Goal: Task Accomplishment & Management: Complete application form

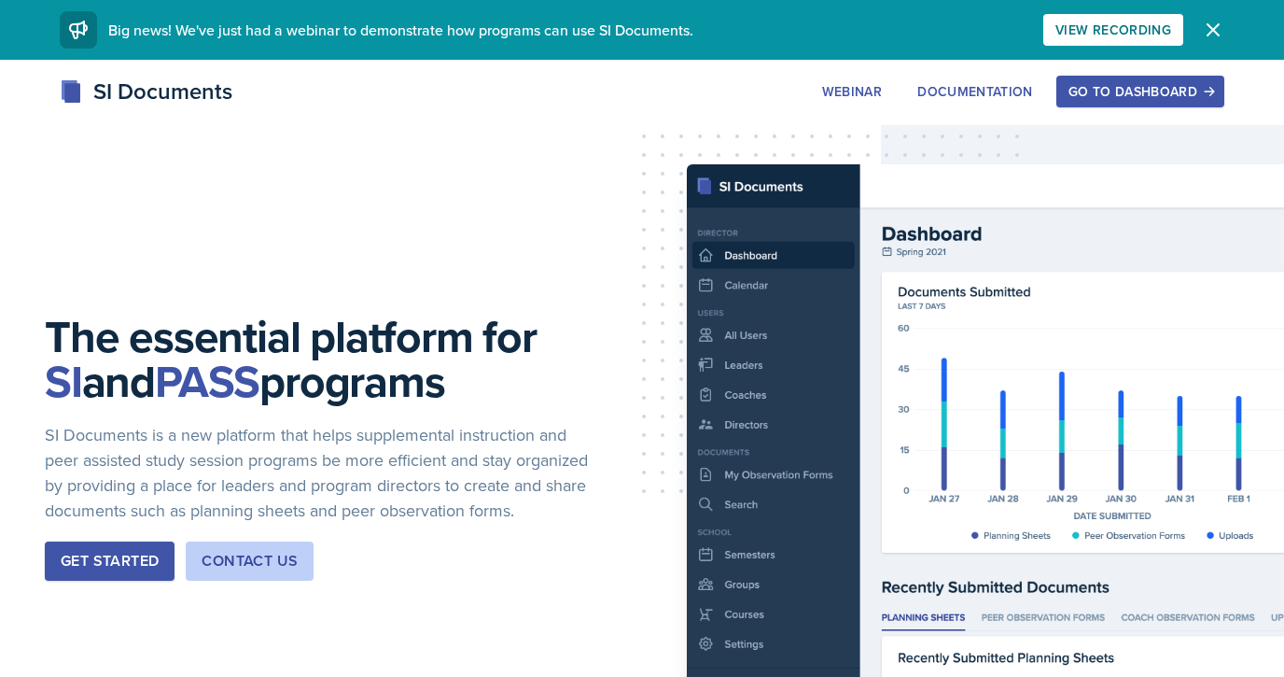
click at [1109, 84] on div "Go to Dashboard" at bounding box center [1141, 91] width 144 height 15
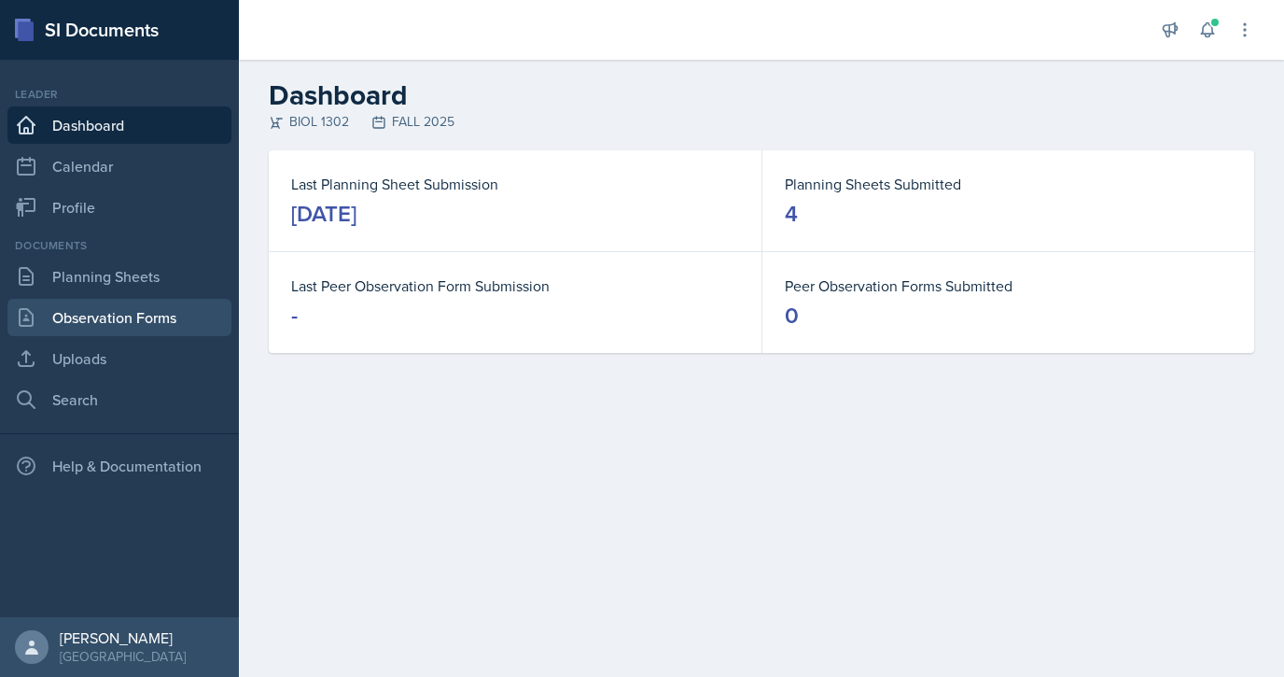
click at [138, 310] on link "Observation Forms" at bounding box center [119, 317] width 224 height 37
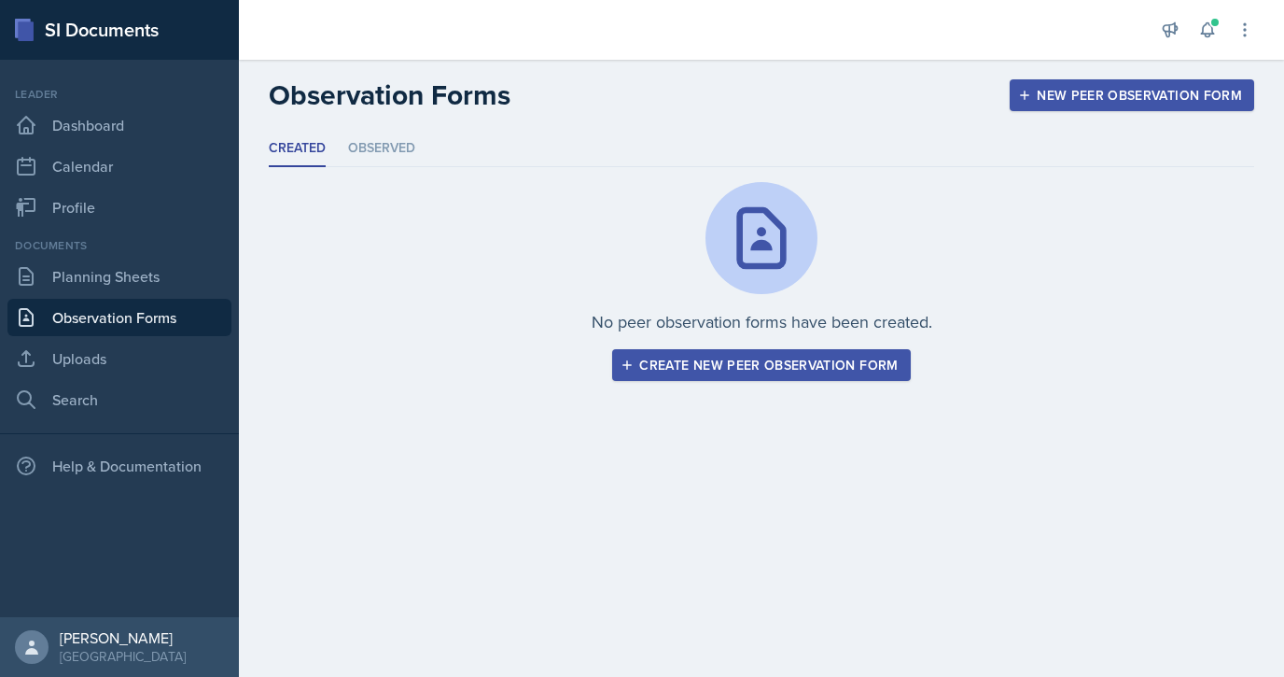
click at [687, 366] on div "Create new peer observation form" at bounding box center [761, 365] width 274 height 15
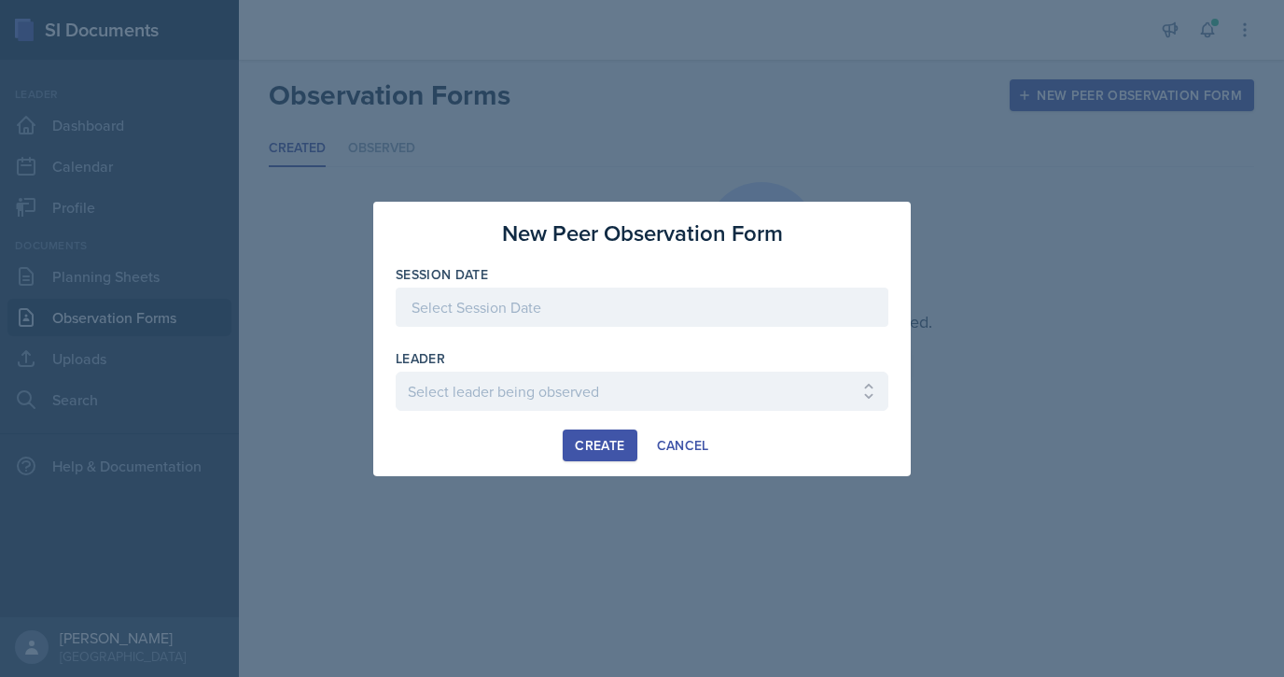
click at [599, 311] on div at bounding box center [642, 307] width 493 height 39
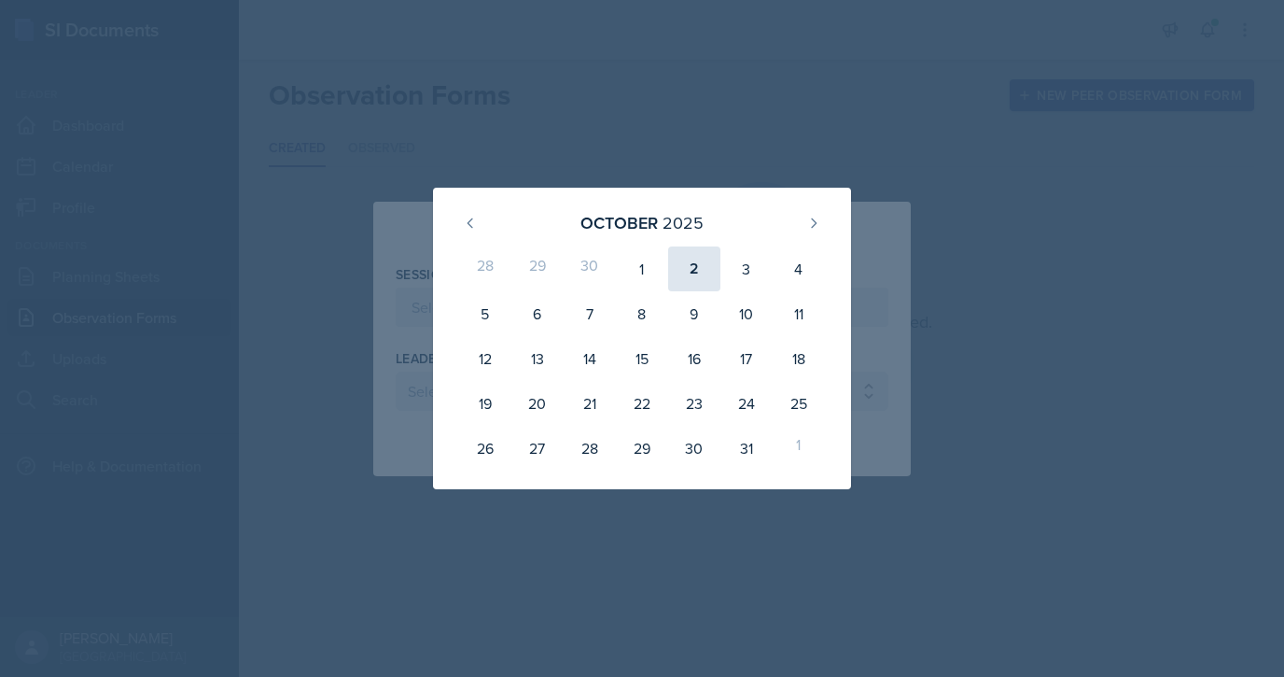
click at [694, 280] on div "2" at bounding box center [694, 268] width 52 height 45
type input "[DATE]"
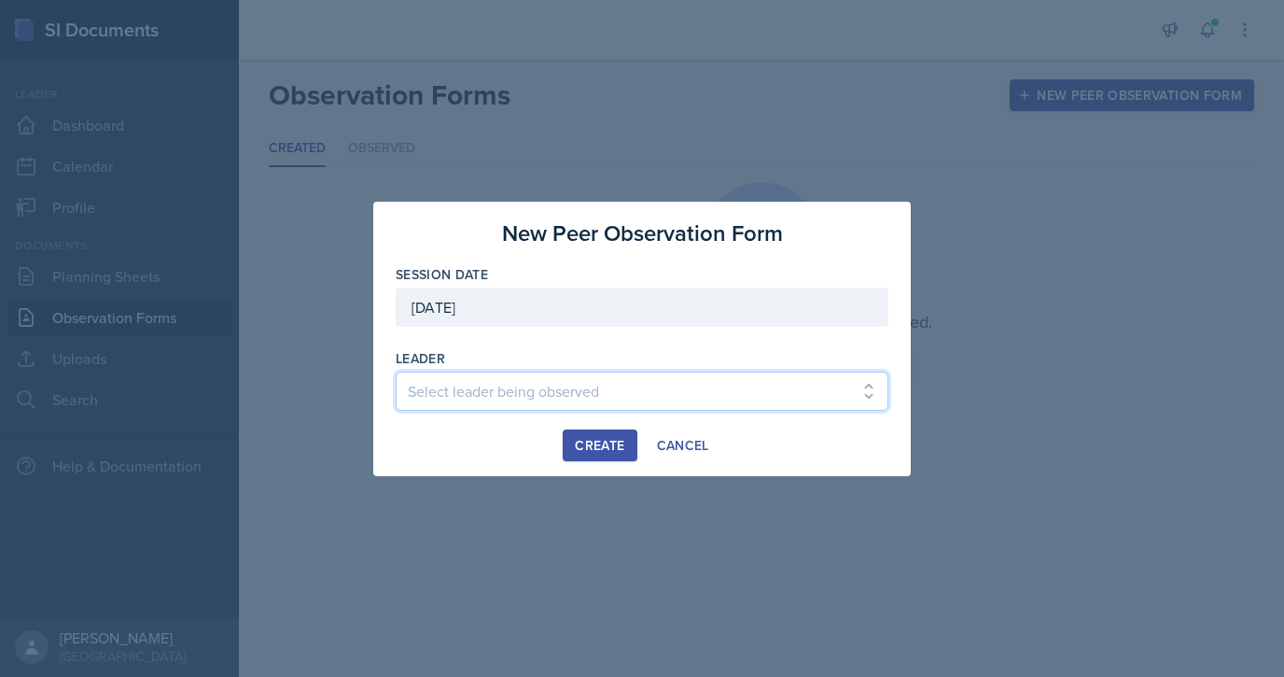
click at [627, 386] on select "Select leader being observed Melina Silva / BIOL 1301 / COP #5 - Mercury Manuel…" at bounding box center [642, 391] width 493 height 39
click at [683, 394] on select "Select leader being observed Melina Silva / BIOL 1301 / COP #5 - Mercury Manuel…" at bounding box center [642, 391] width 493 height 39
select select "a51c8cb2-67d1-4d65-bc0a-6704da125a6a"
click at [396, 372] on select "Select leader being observed Melina Silva / BIOL 1301 / COP #5 - Mercury Manuel…" at bounding box center [642, 391] width 493 height 39
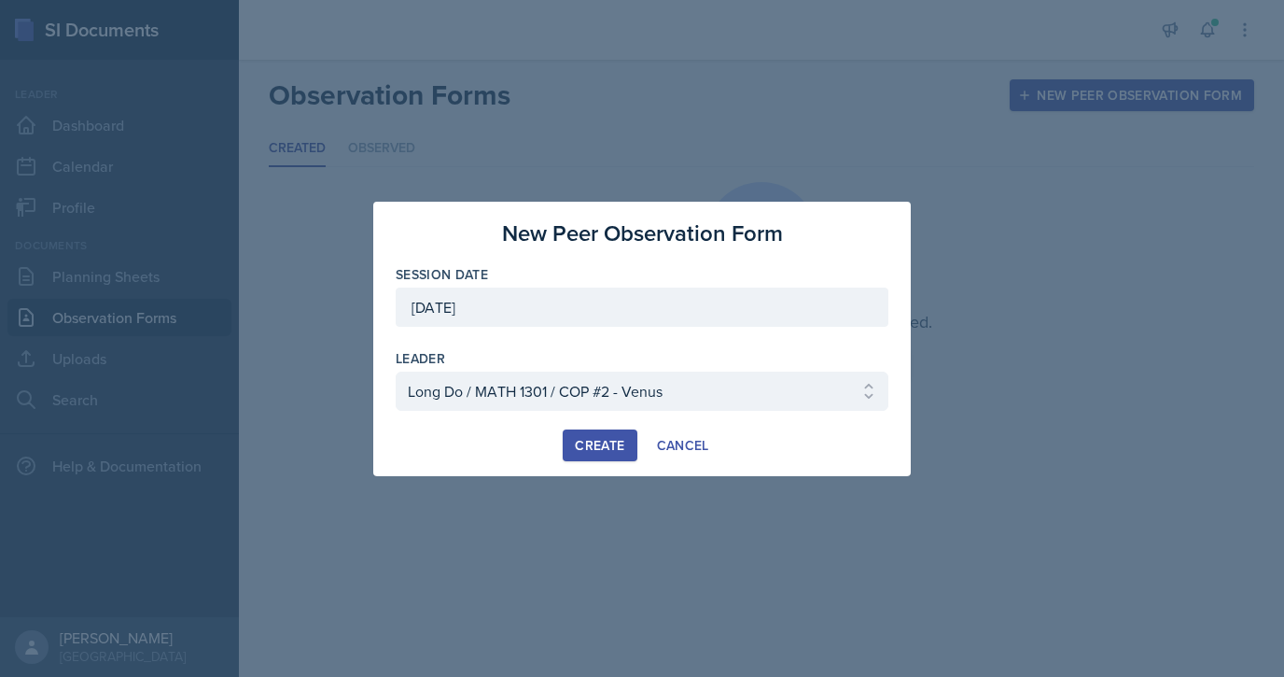
click at [624, 449] on div "Create" at bounding box center [599, 445] width 49 height 15
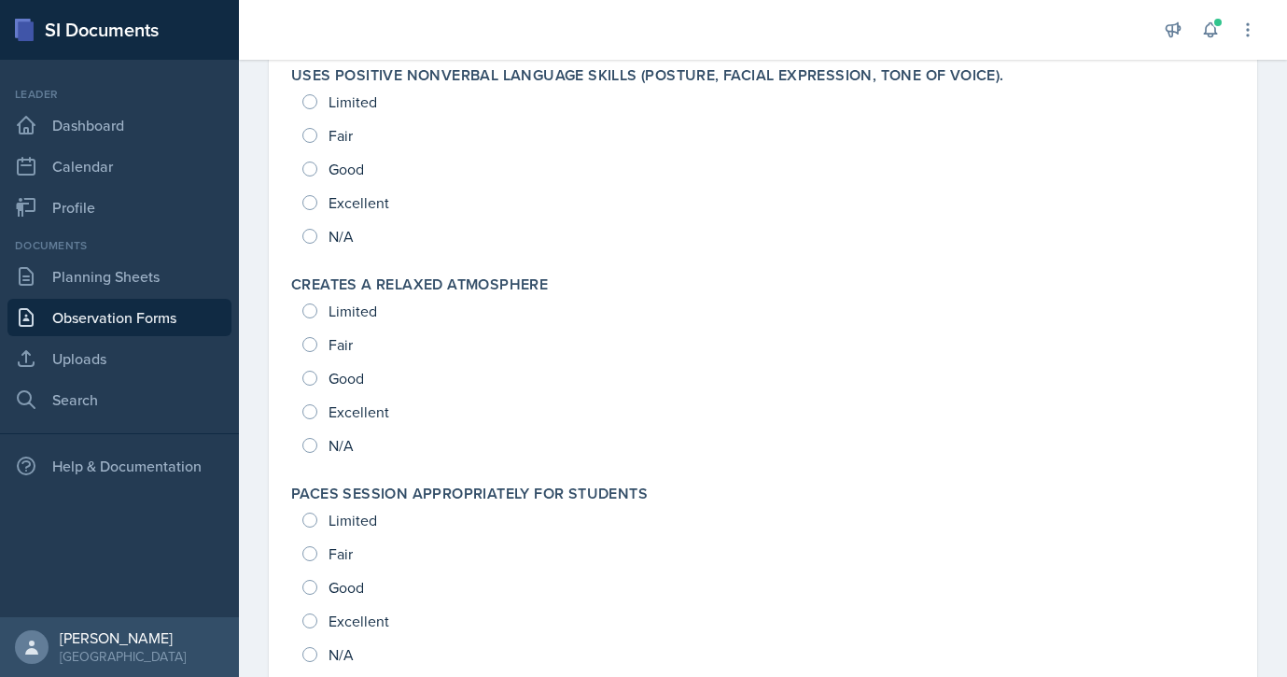
scroll to position [244, 0]
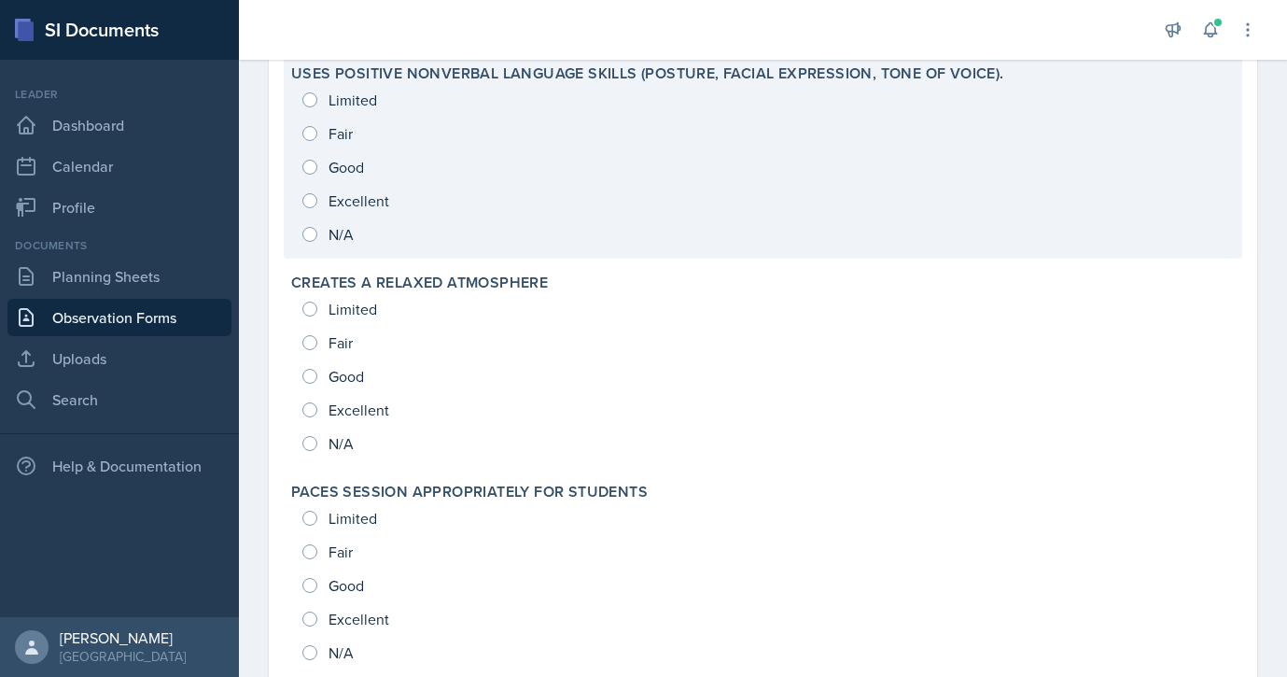
click at [311, 199] on div "Limited Fair Good Excellent N/A" at bounding box center [763, 167] width 944 height 168
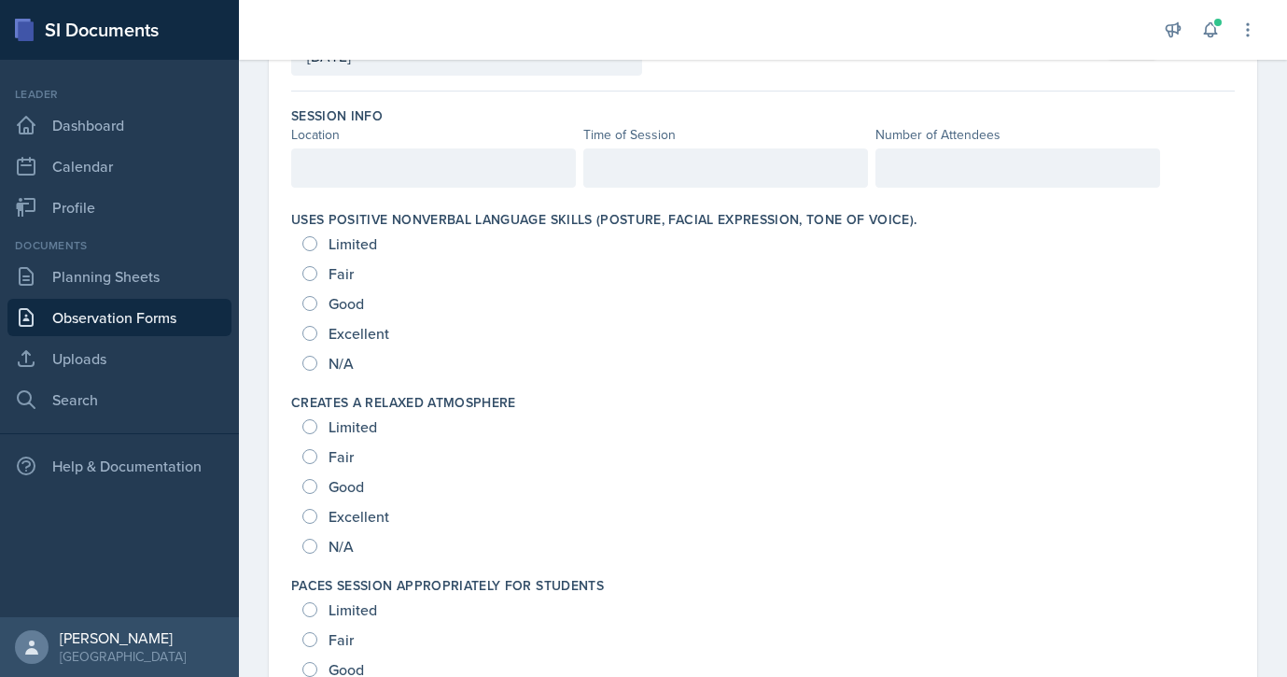
scroll to position [112, 0]
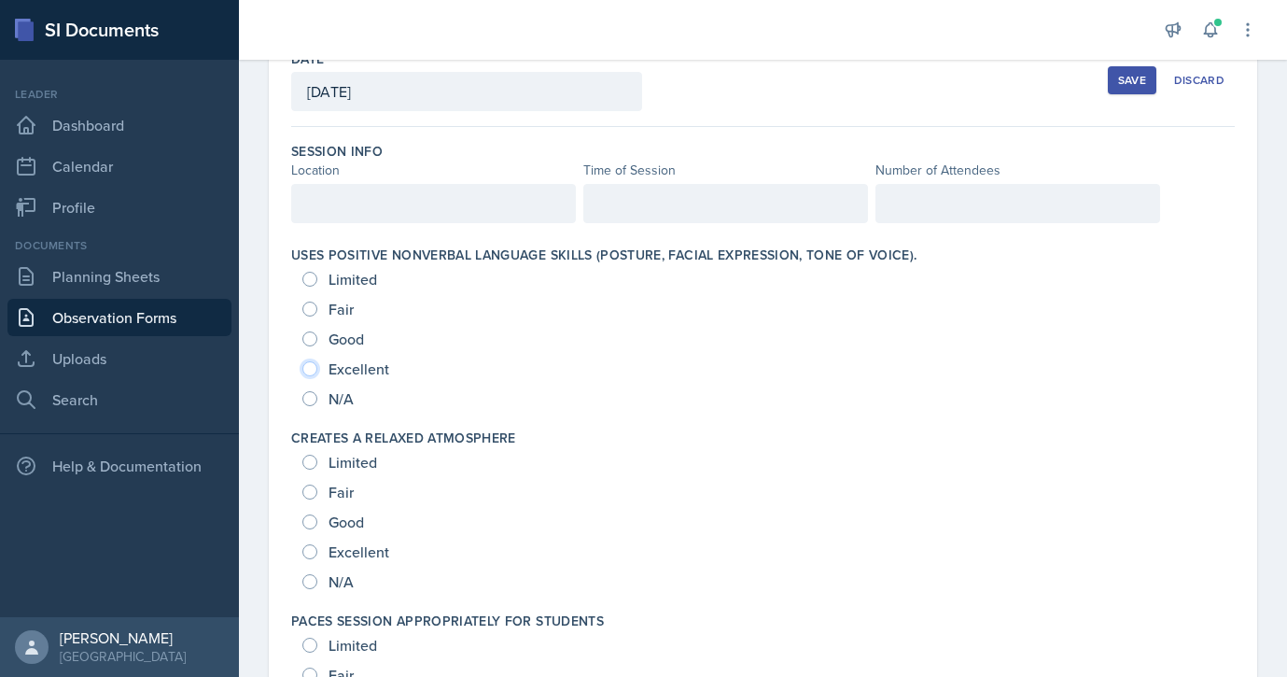
click at [314, 371] on input "Excellent" at bounding box center [309, 368] width 15 height 15
radio input "true"
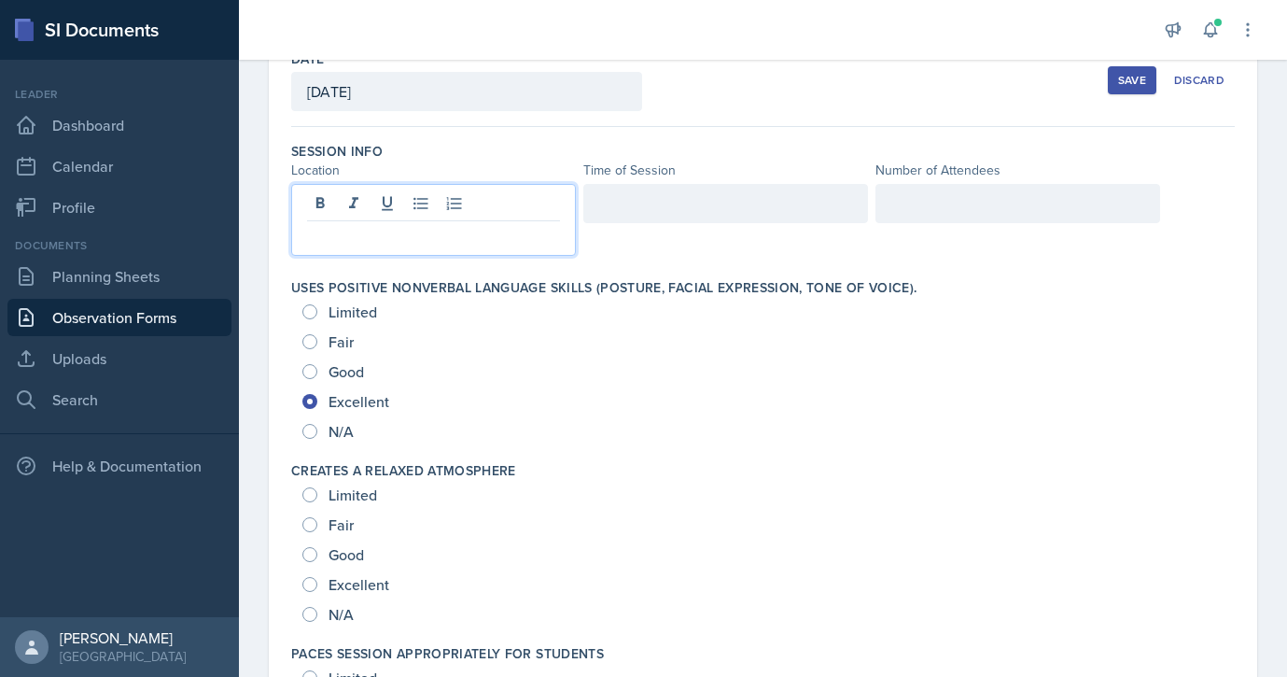
scroll to position [145, 0]
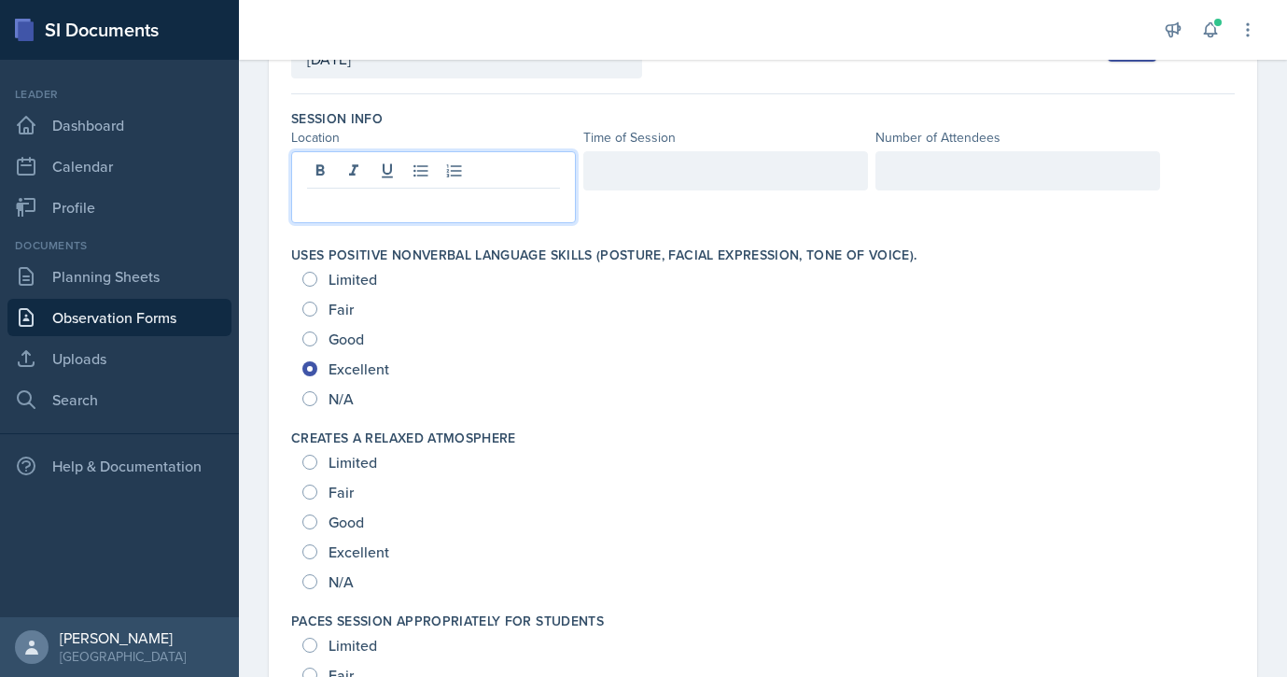
click at [412, 204] on p at bounding box center [433, 203] width 253 height 22
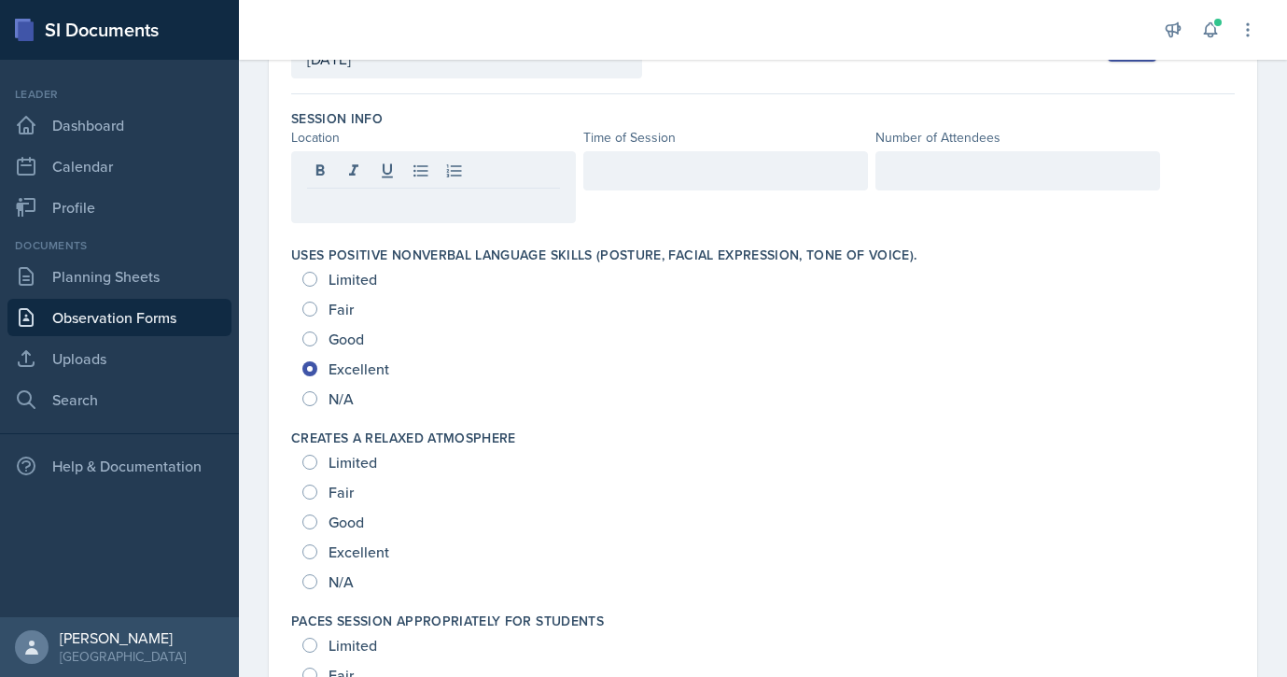
click at [660, 157] on div at bounding box center [725, 170] width 285 height 39
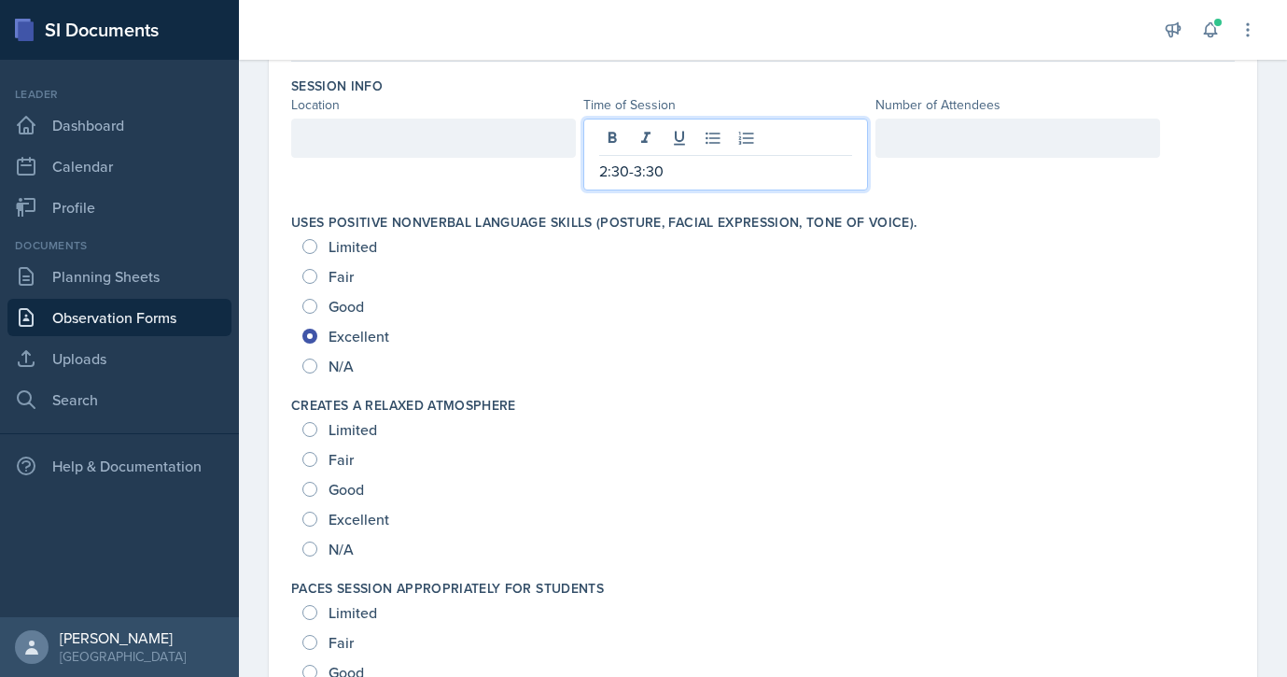
click at [955, 147] on div at bounding box center [1018, 138] width 285 height 39
click at [668, 131] on div "2:30-3:30" at bounding box center [725, 155] width 285 height 72
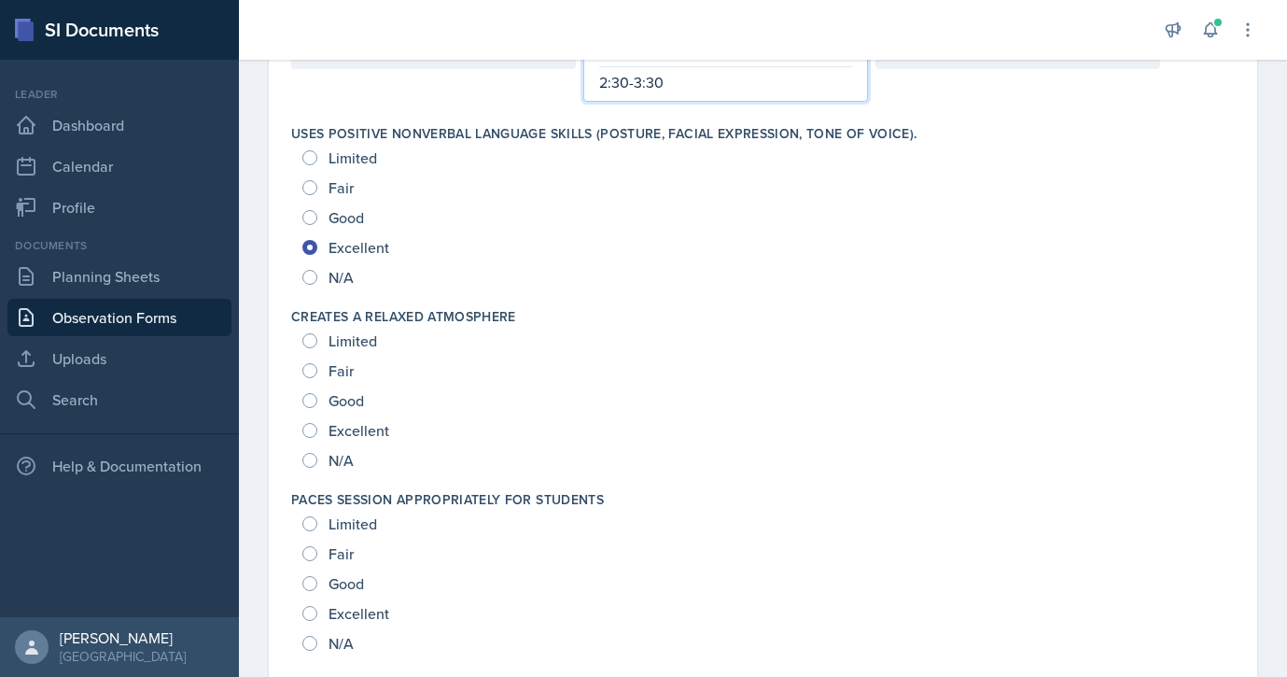
click at [474, 61] on p at bounding box center [433, 49] width 253 height 22
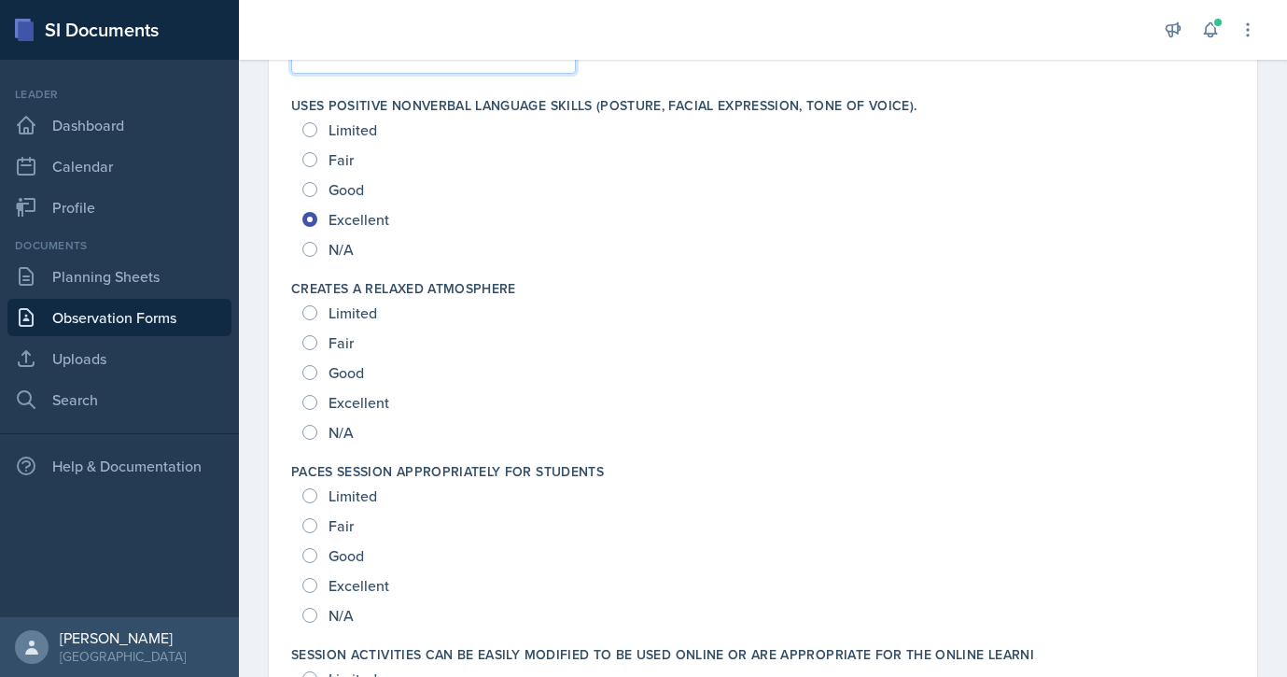
scroll to position [294, 0]
click at [304, 400] on input "Excellent" at bounding box center [309, 402] width 15 height 15
radio input "true"
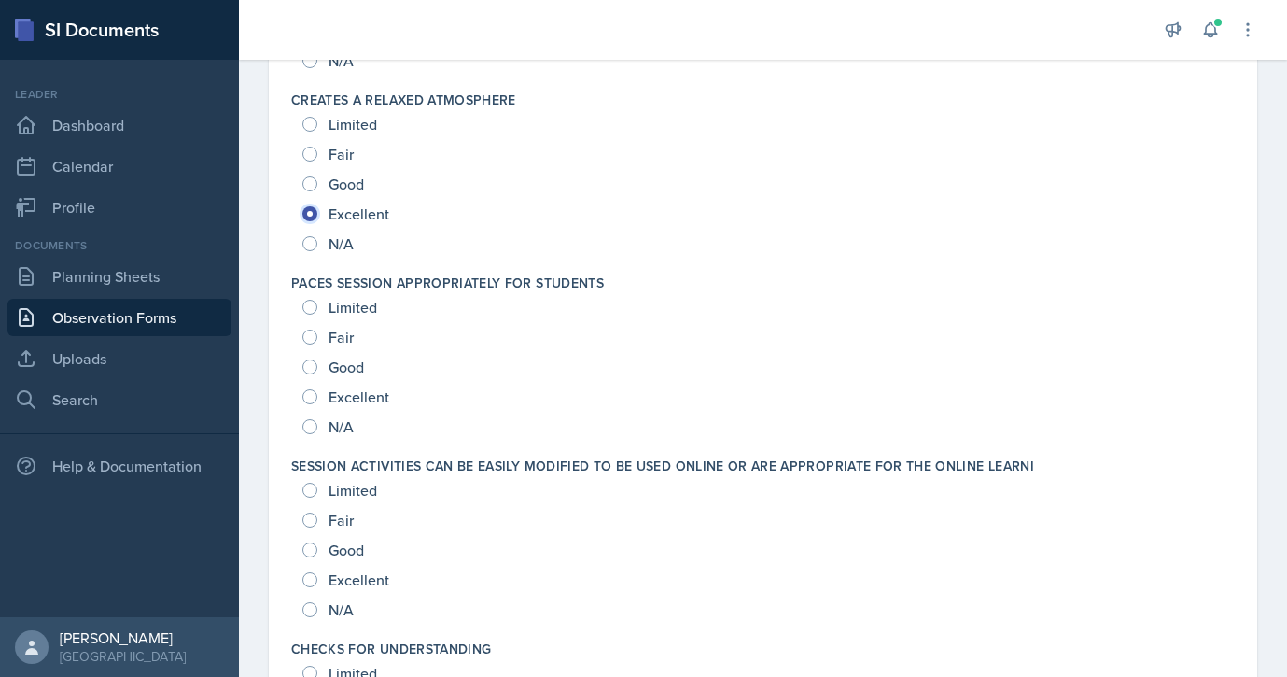
scroll to position [453, 0]
click at [310, 386] on input "Excellent" at bounding box center [309, 393] width 15 height 15
radio input "true"
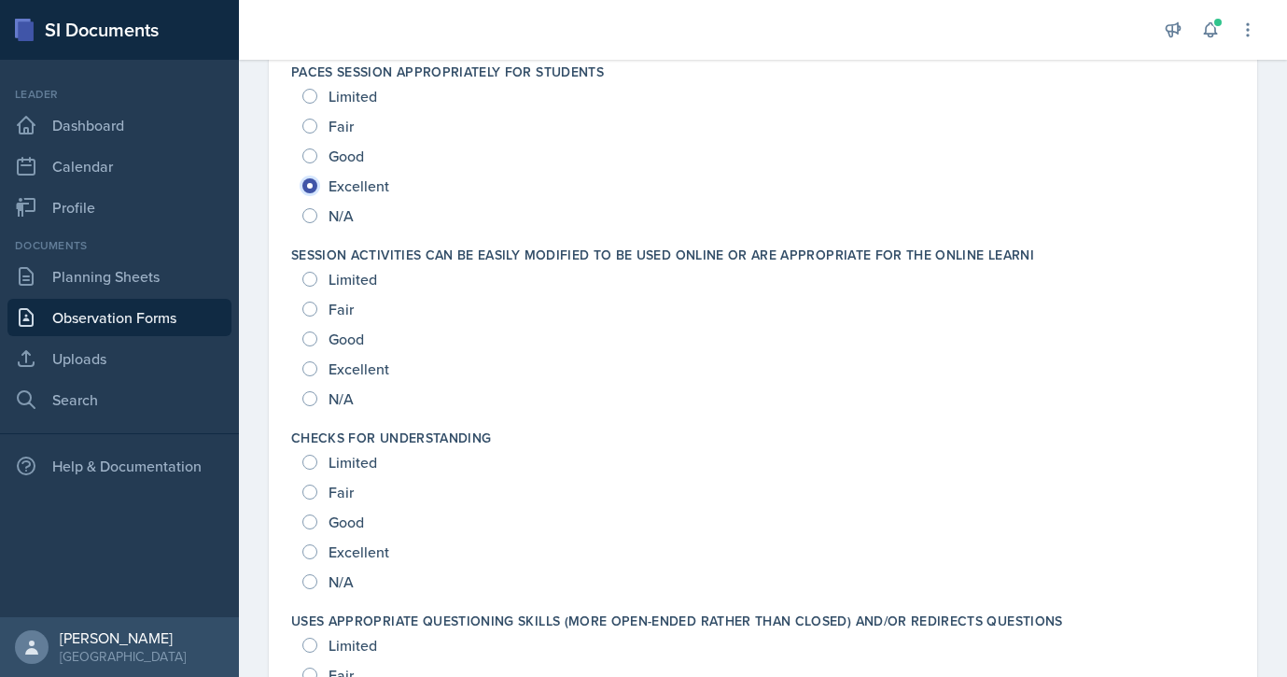
scroll to position [660, 0]
click at [315, 370] on input "Excellent" at bounding box center [309, 369] width 15 height 15
radio input "true"
click at [311, 545] on input "Excellent" at bounding box center [309, 552] width 15 height 15
radio input "true"
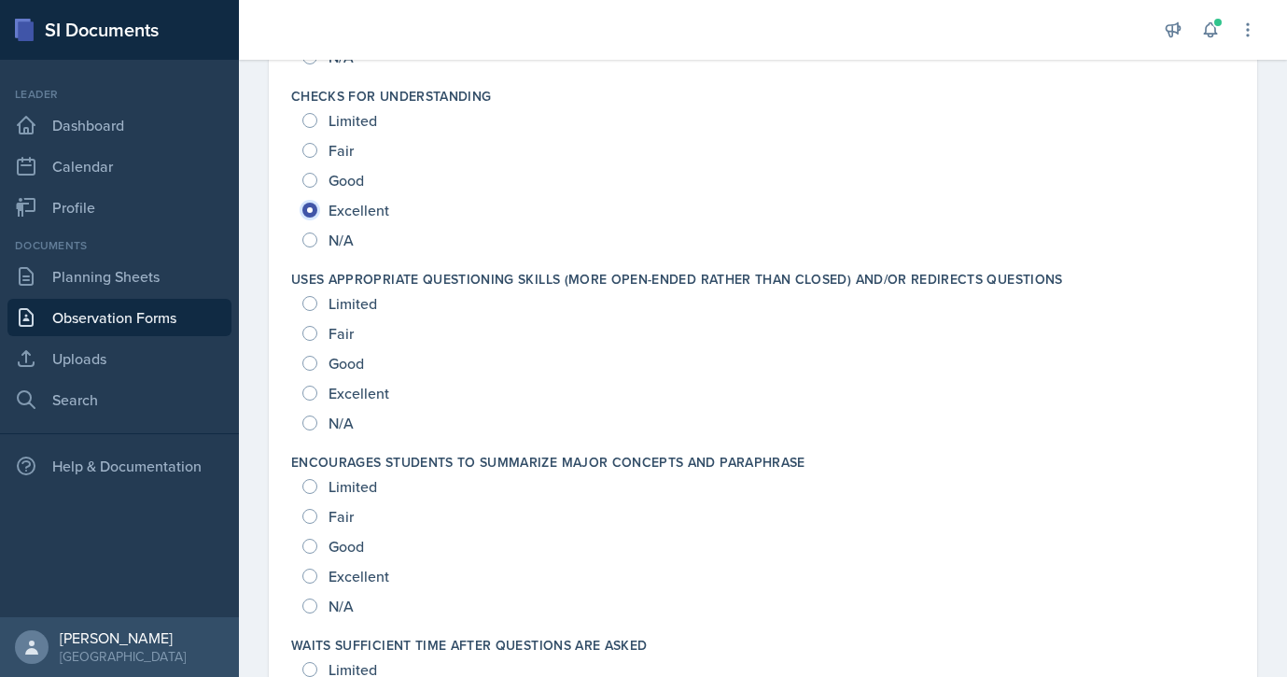
scroll to position [1007, 0]
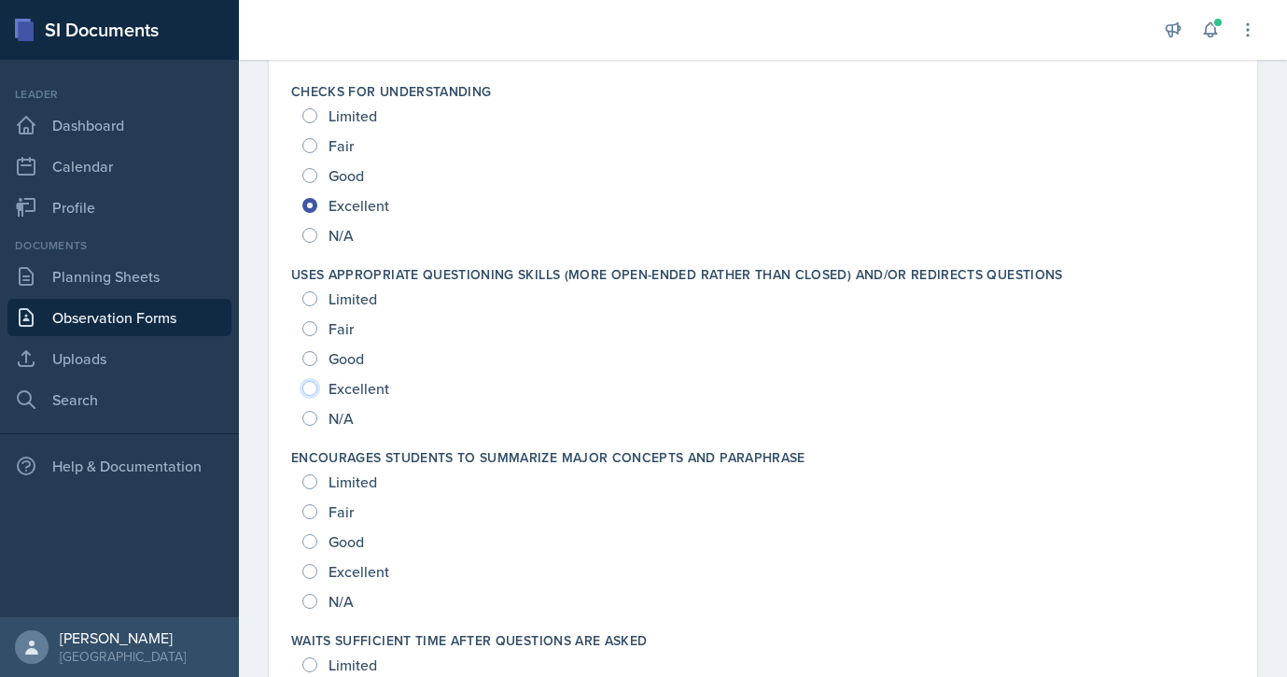
click at [310, 385] on input "Excellent" at bounding box center [309, 388] width 15 height 15
radio input "true"
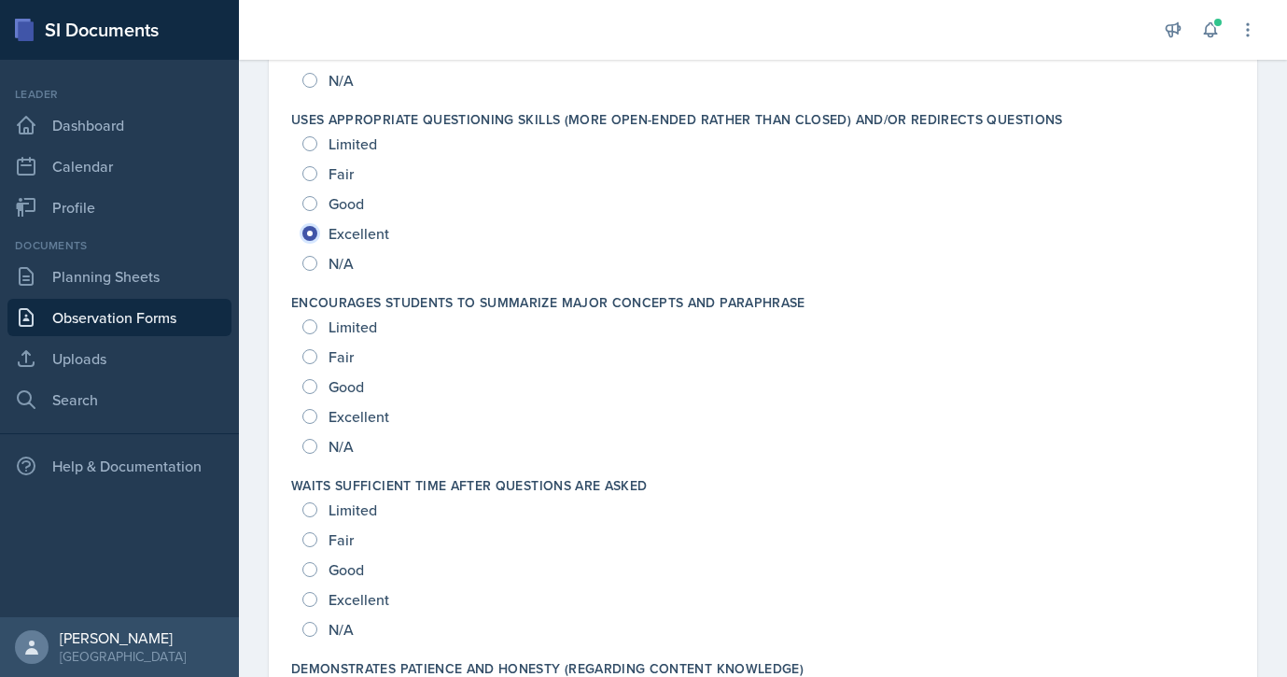
scroll to position [1163, 0]
click at [312, 387] on input "Good" at bounding box center [309, 385] width 15 height 15
radio input "true"
click at [312, 597] on input "Excellent" at bounding box center [309, 598] width 15 height 15
radio input "true"
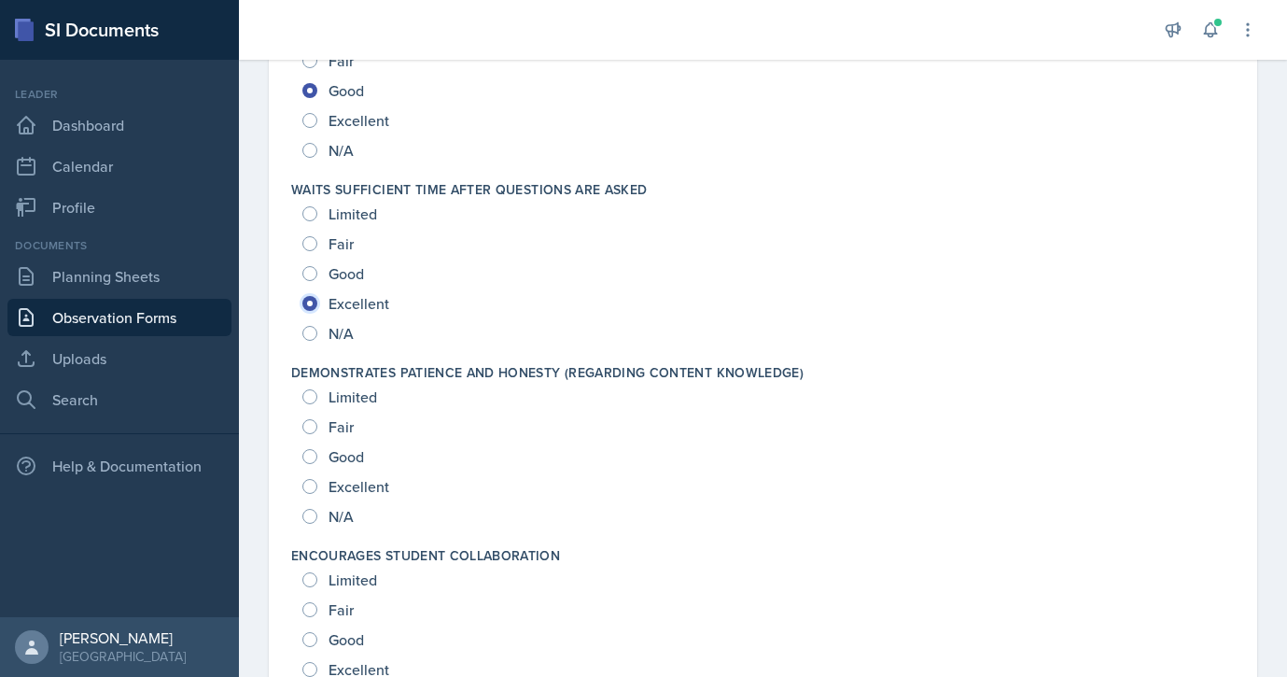
scroll to position [1457, 0]
click at [306, 488] on input "Excellent" at bounding box center [309, 487] width 15 height 15
radio input "true"
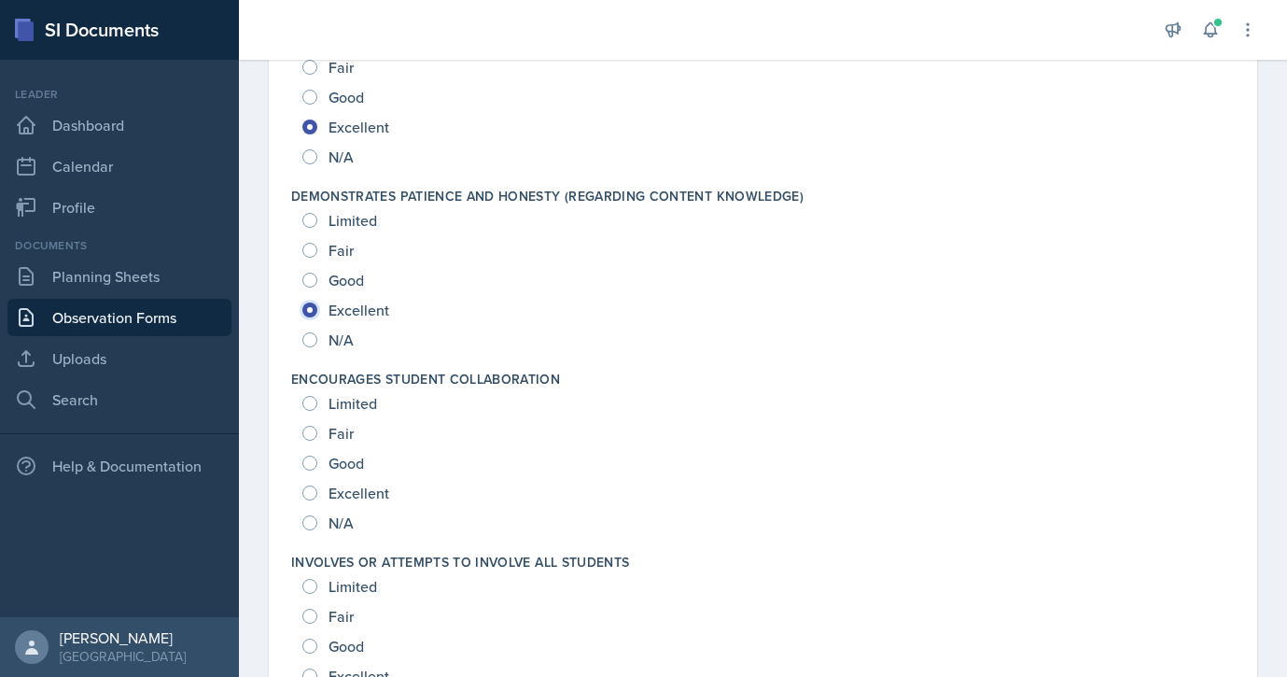
scroll to position [1674, 0]
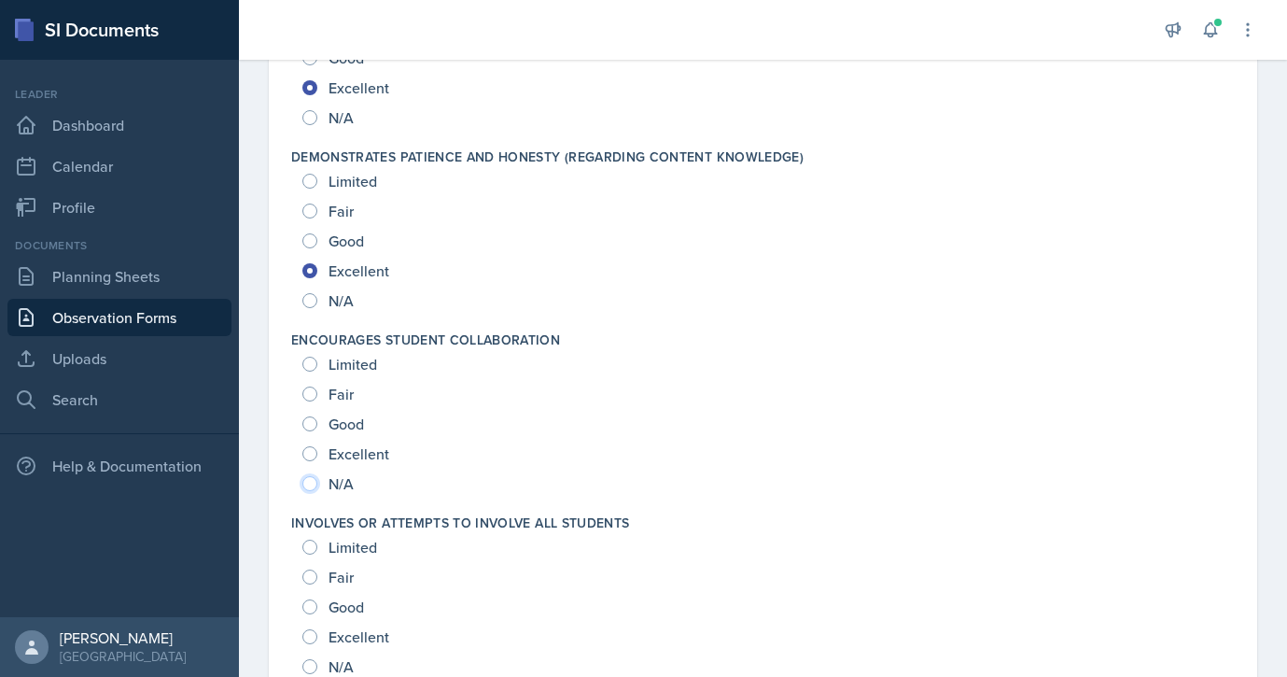
click at [312, 484] on input "N/A" at bounding box center [309, 483] width 15 height 15
radio input "true"
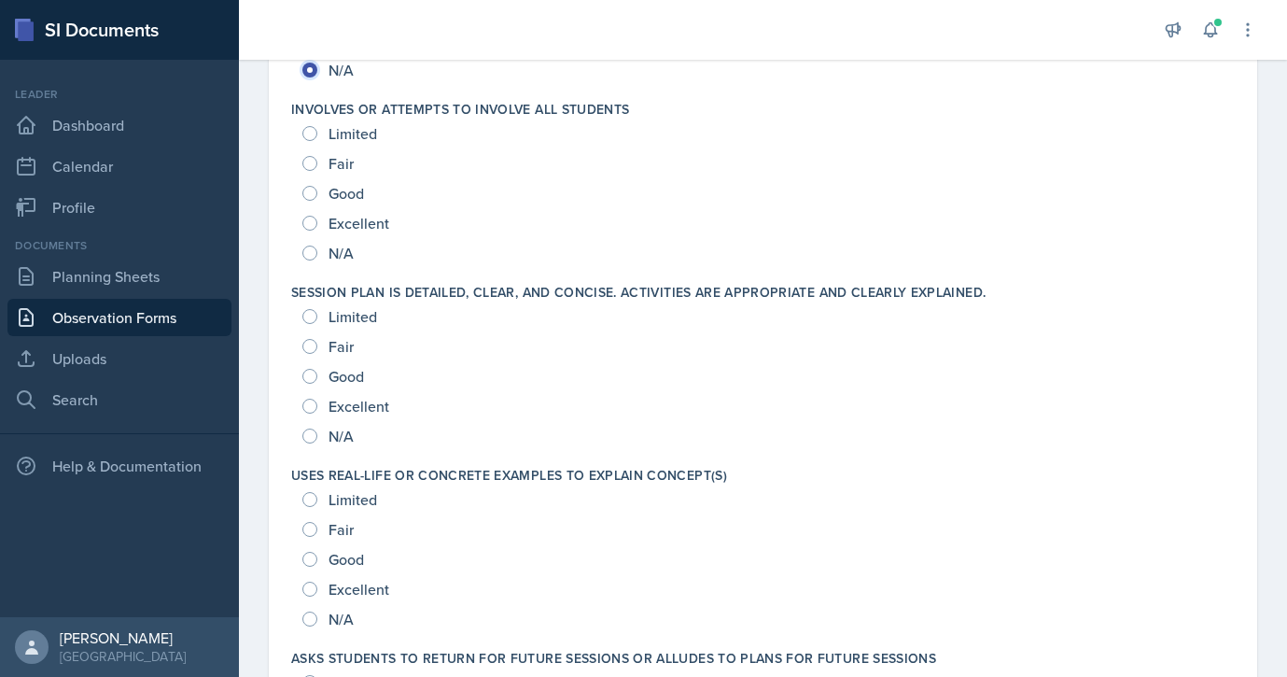
scroll to position [2096, 0]
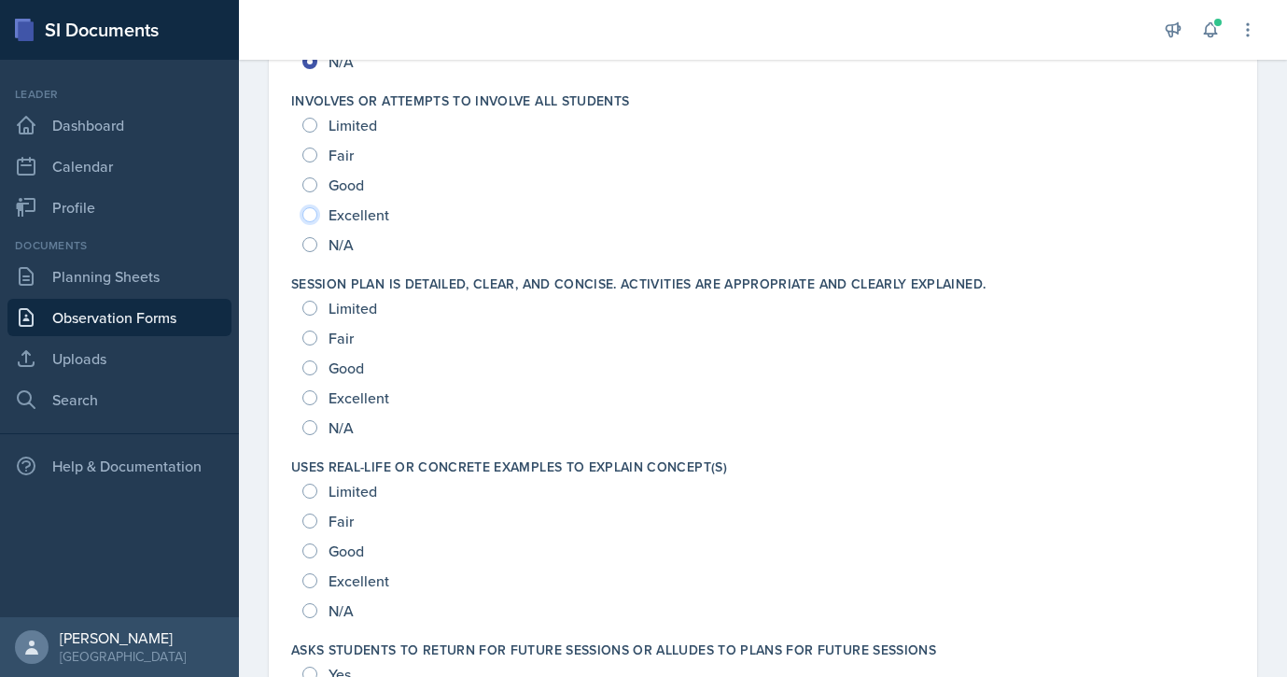
click at [316, 214] on input "Excellent" at bounding box center [309, 214] width 15 height 15
radio input "true"
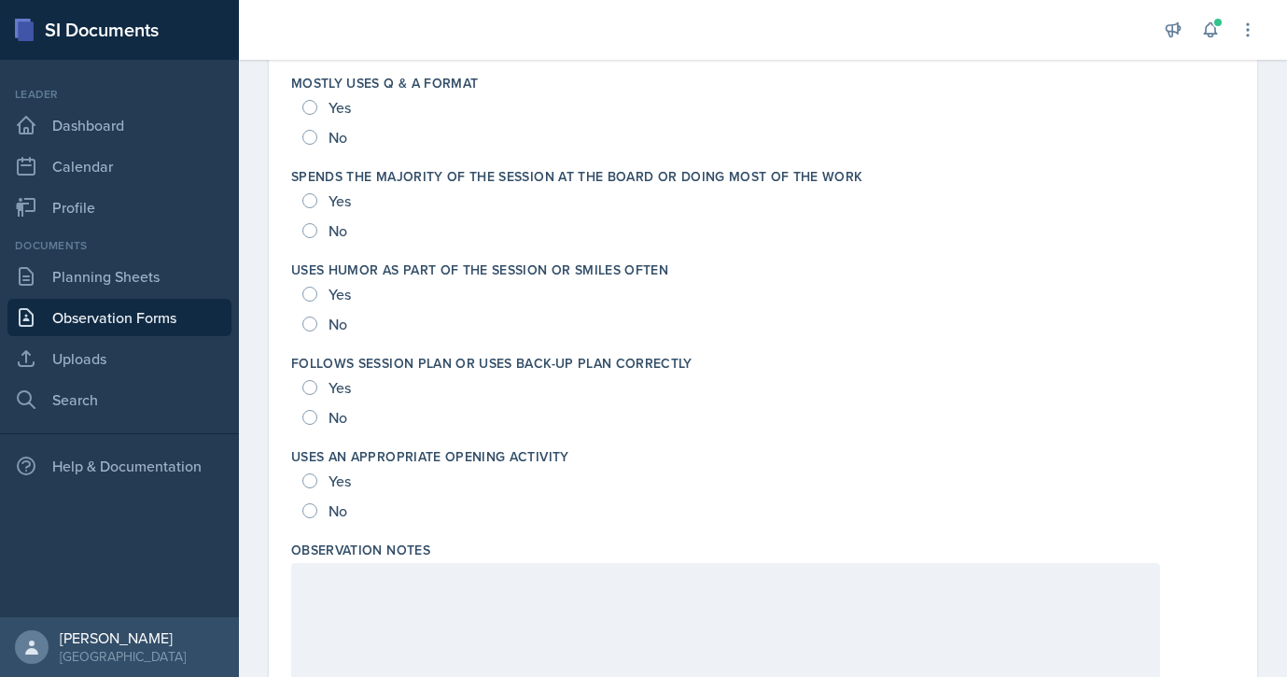
scroll to position [3583, 0]
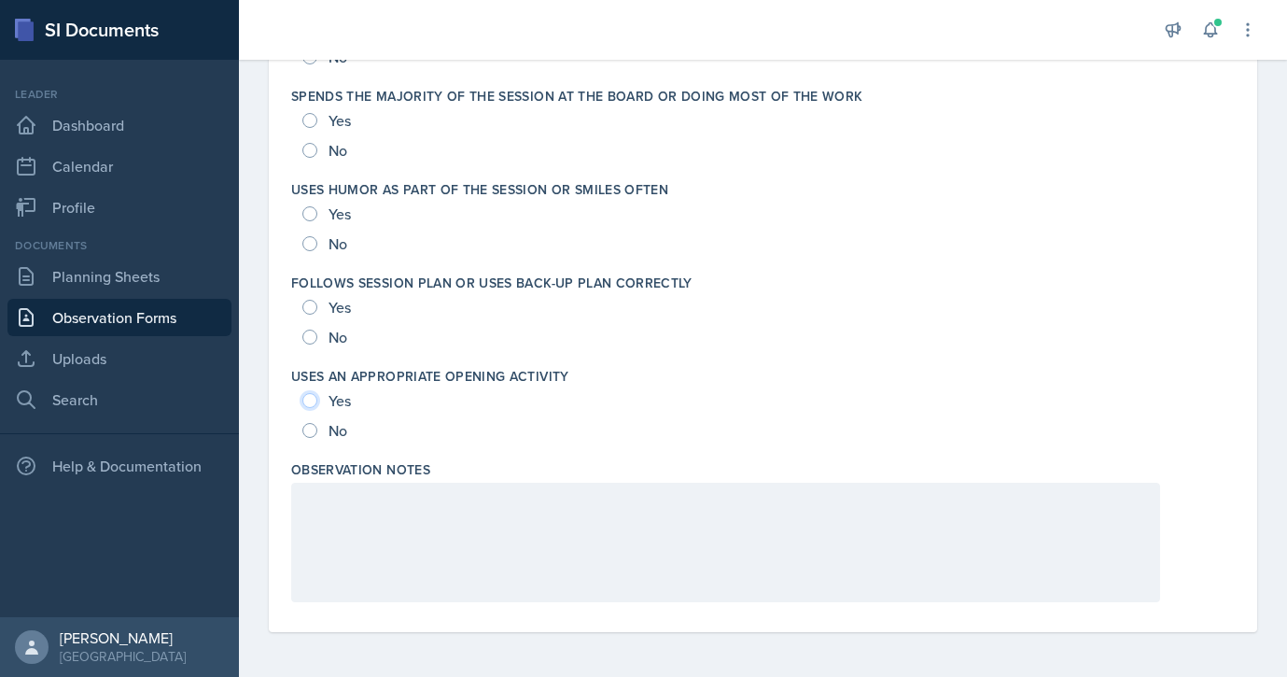
click at [312, 400] on input "Yes" at bounding box center [309, 400] width 15 height 15
radio input "true"
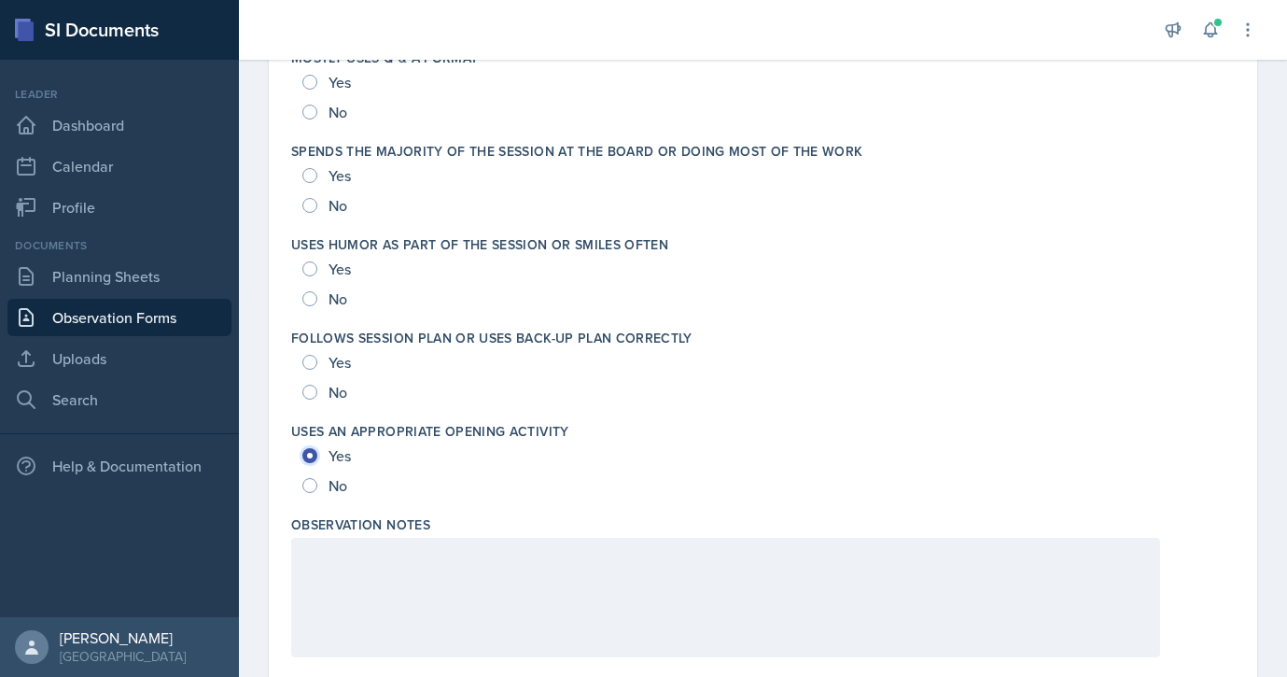
scroll to position [3505, 0]
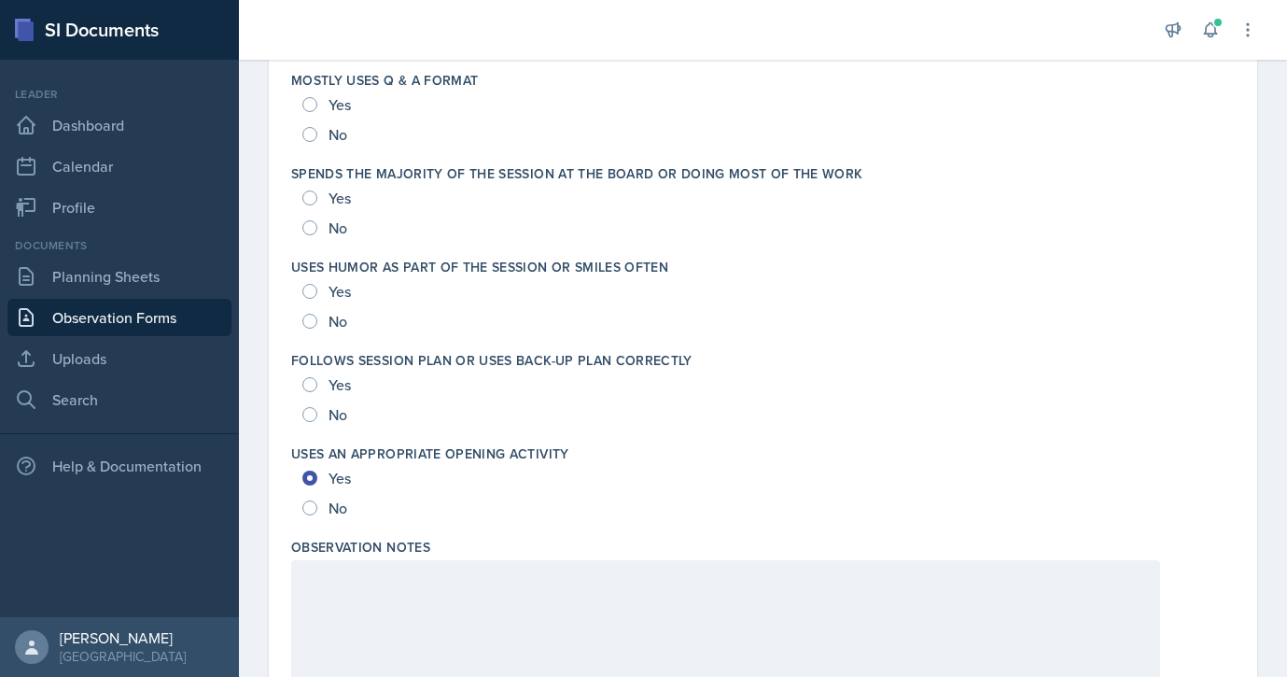
click at [317, 383] on div "Yes" at bounding box center [328, 385] width 52 height 30
click at [316, 298] on div "Yes" at bounding box center [328, 291] width 52 height 30
click at [307, 386] on input "Yes" at bounding box center [309, 384] width 15 height 15
radio input "true"
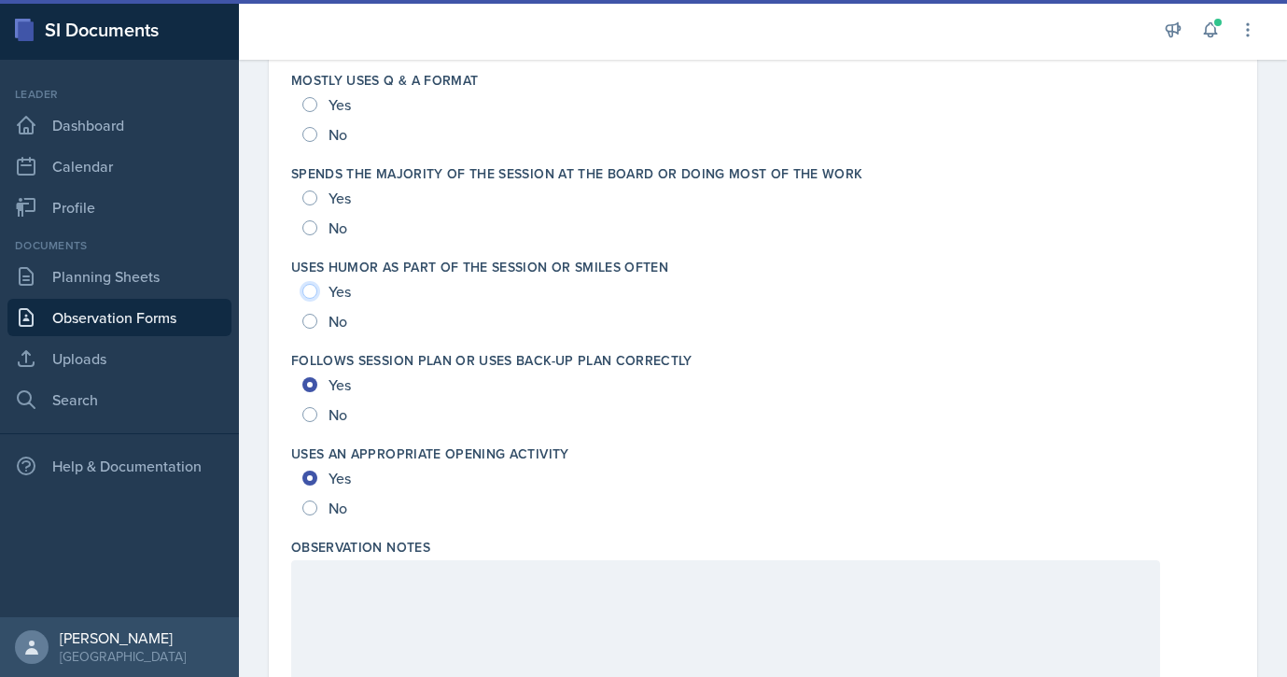
click at [308, 296] on input "Yes" at bounding box center [309, 291] width 15 height 15
radio input "true"
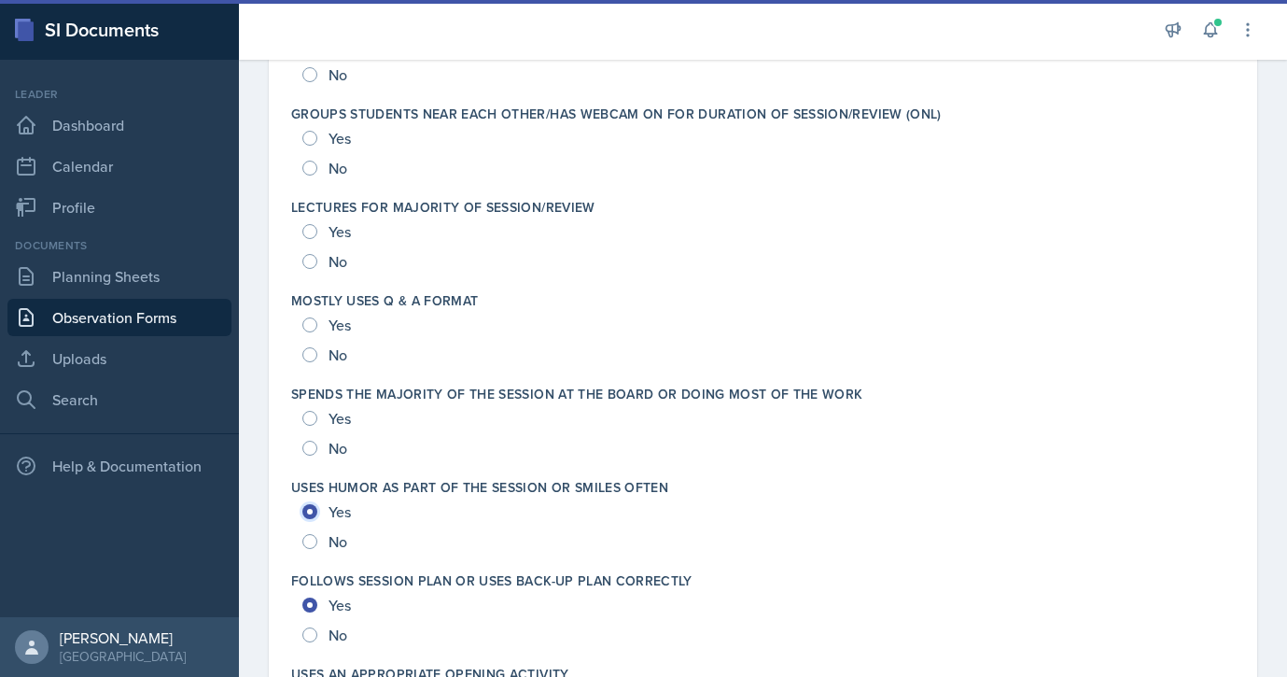
scroll to position [3282, 0]
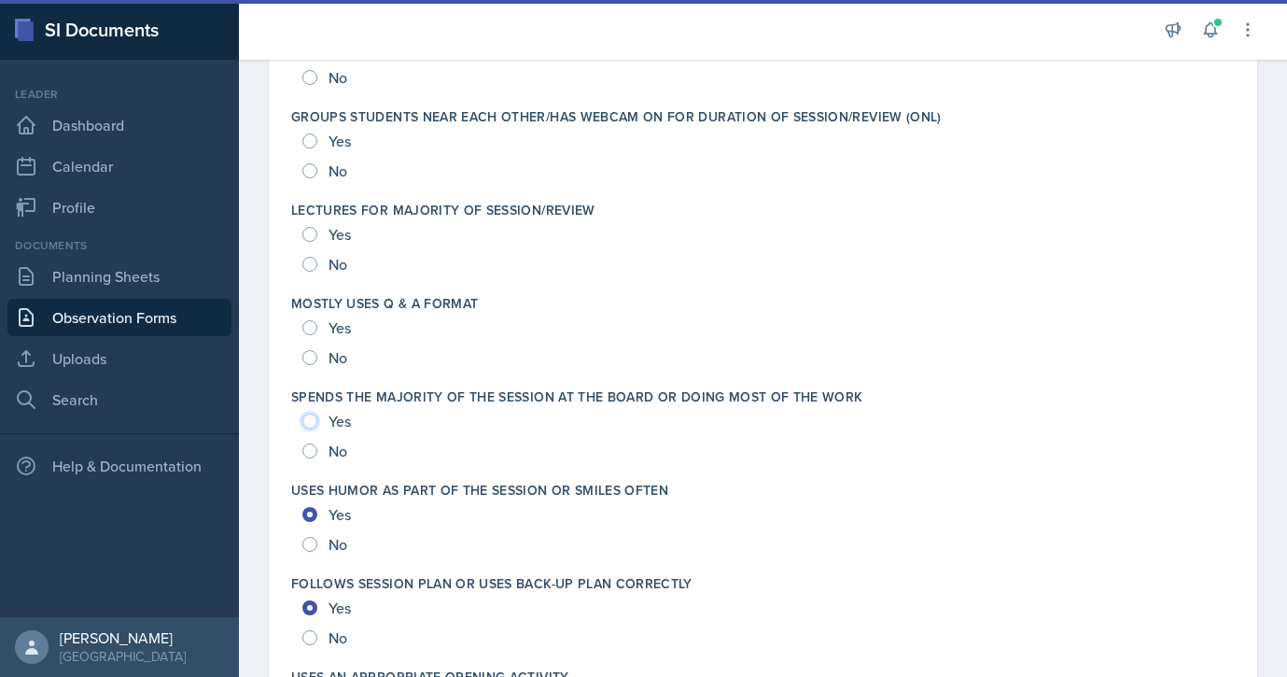
click at [312, 419] on input "Yes" at bounding box center [309, 421] width 15 height 15
radio input "true"
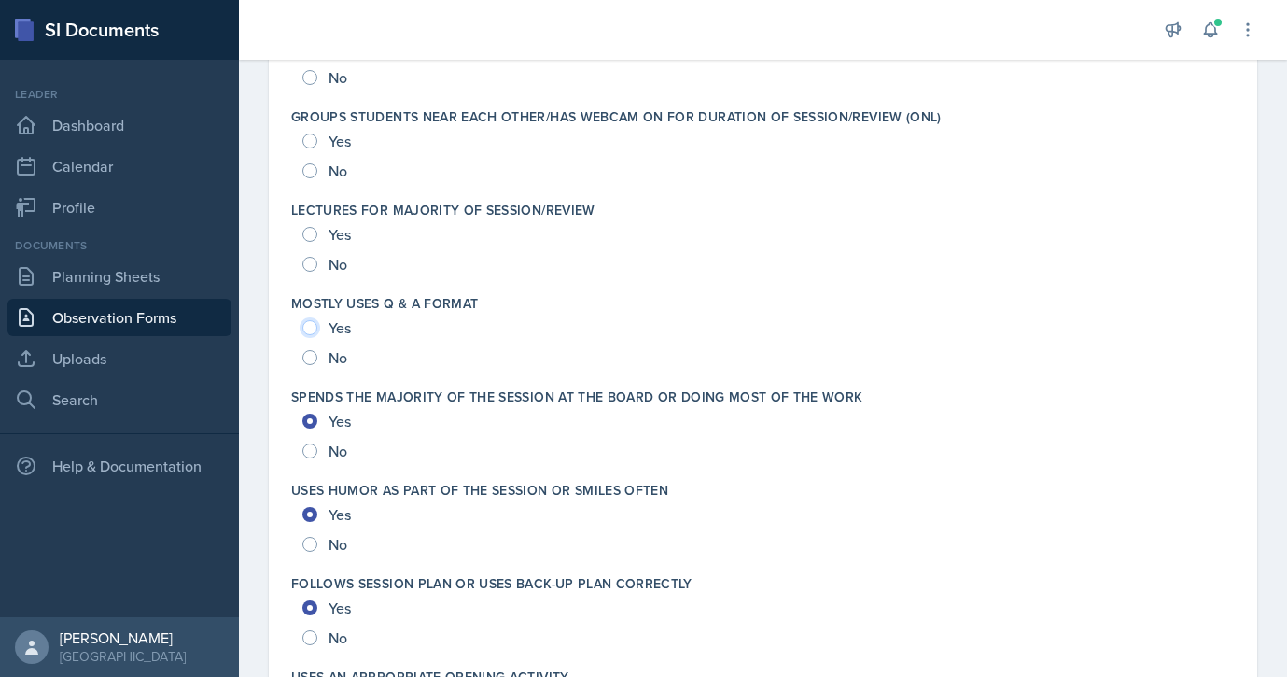
click at [311, 325] on input "Yes" at bounding box center [309, 327] width 15 height 15
radio input "true"
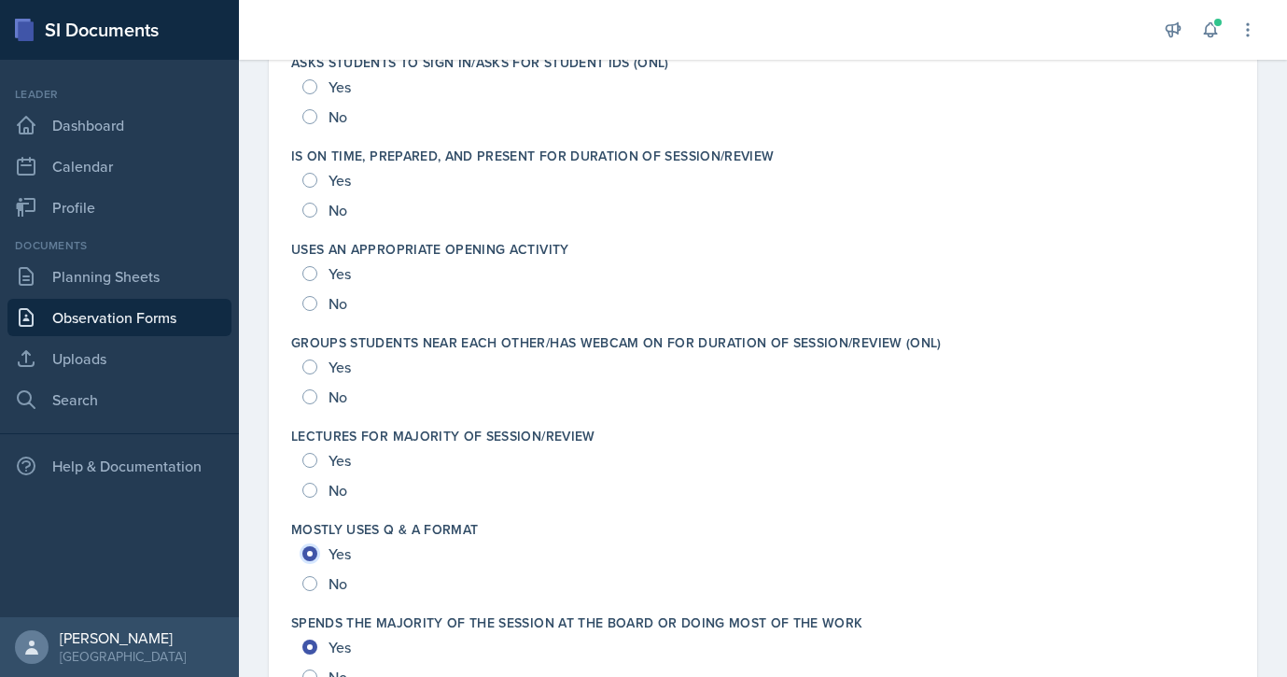
scroll to position [3045, 0]
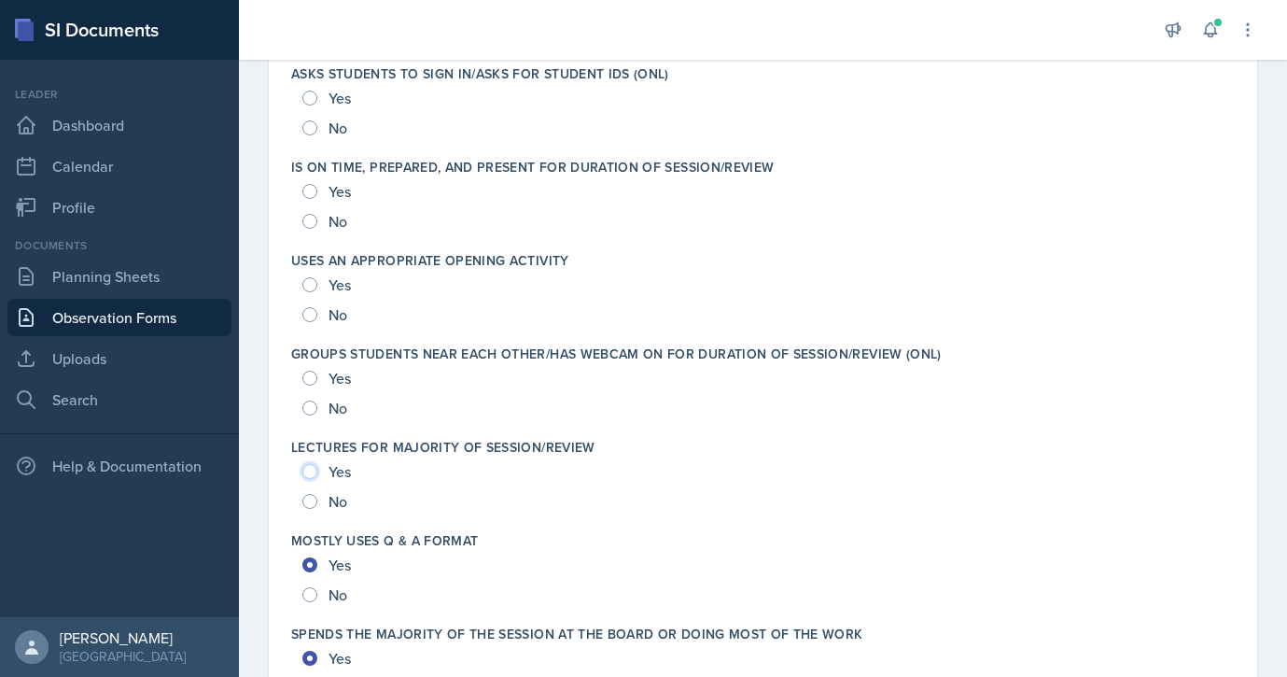
click at [310, 470] on input "Yes" at bounding box center [309, 471] width 15 height 15
radio input "true"
click at [311, 375] on input "Yes" at bounding box center [309, 378] width 15 height 15
radio input "true"
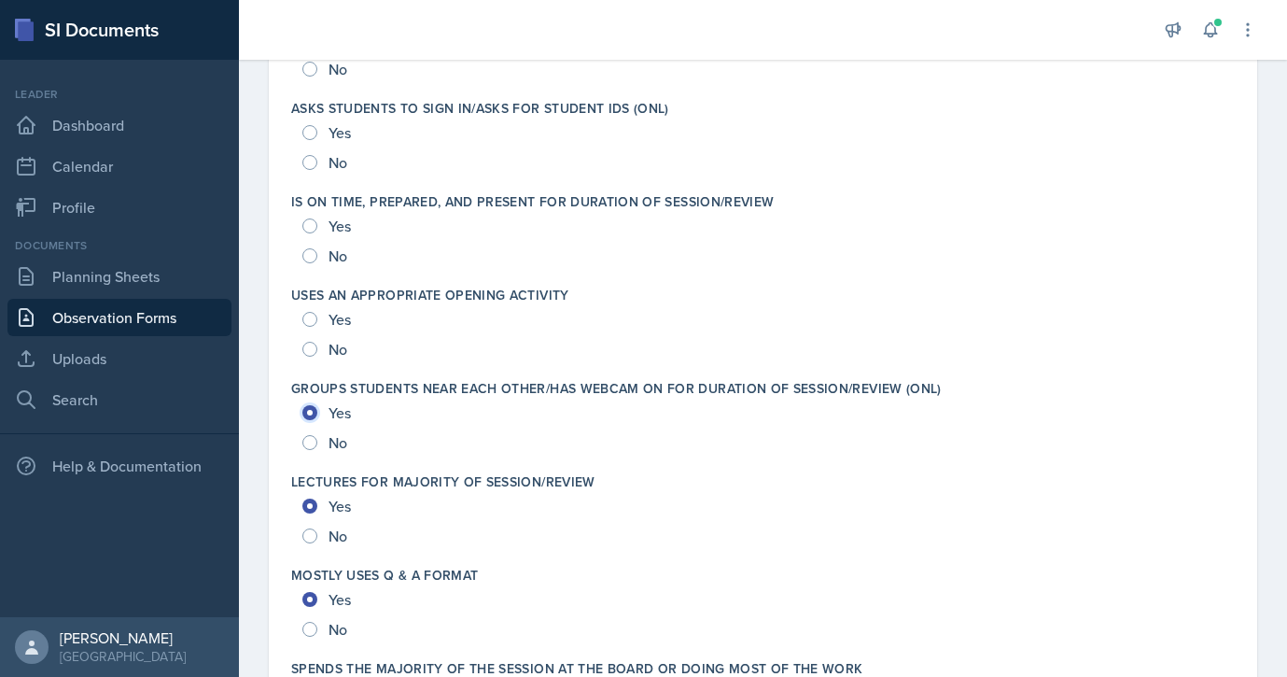
scroll to position [3004, 0]
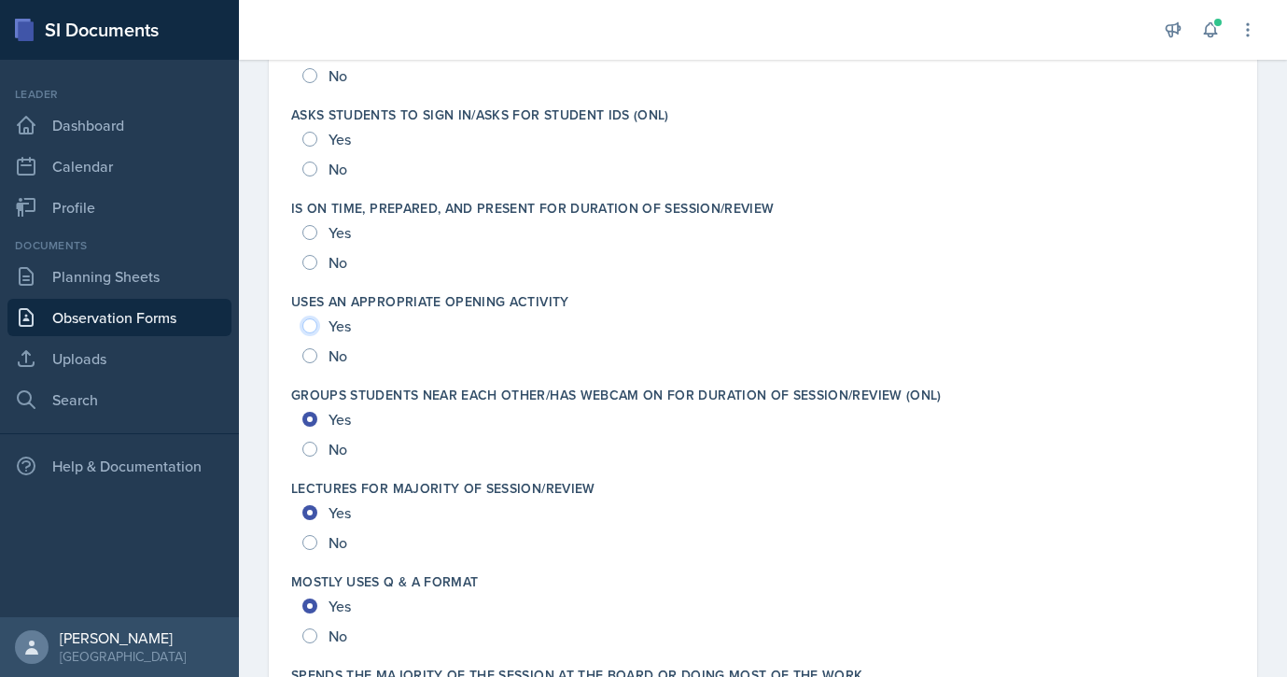
click at [315, 325] on input "Yes" at bounding box center [309, 325] width 15 height 15
radio input "true"
click at [305, 244] on div "Yes" at bounding box center [328, 232] width 52 height 30
click at [305, 237] on input "Yes" at bounding box center [309, 232] width 15 height 15
radio input "true"
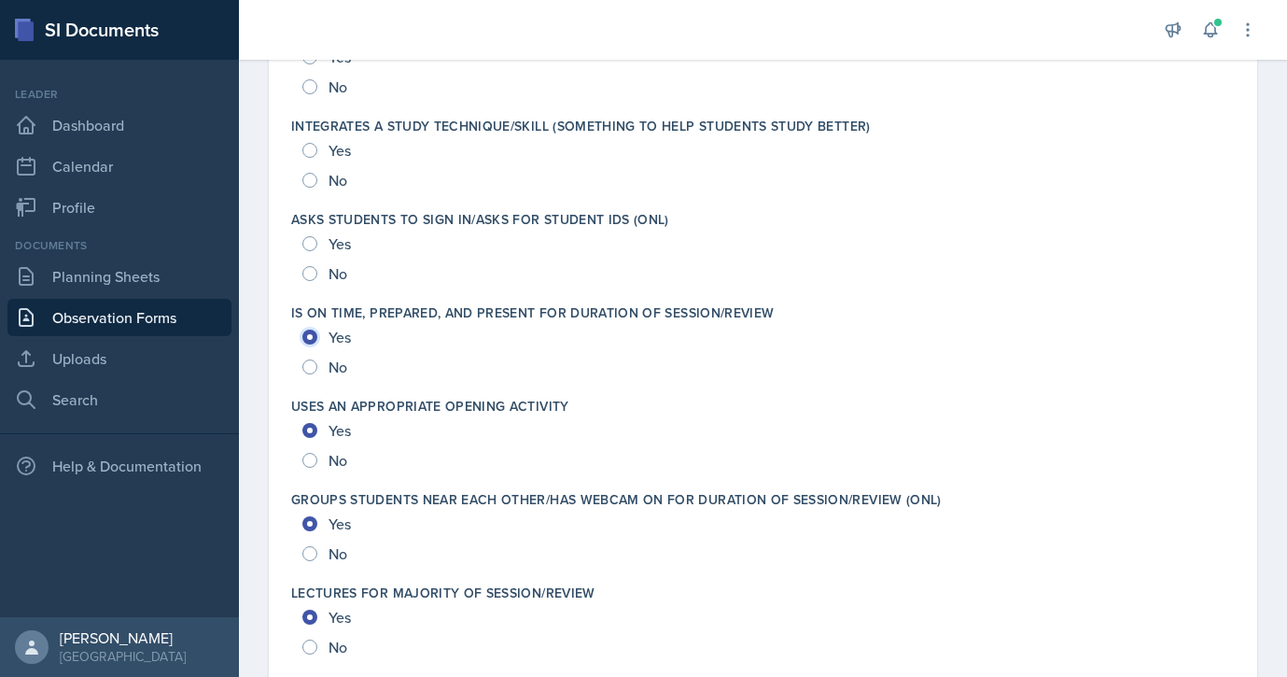
scroll to position [2885, 0]
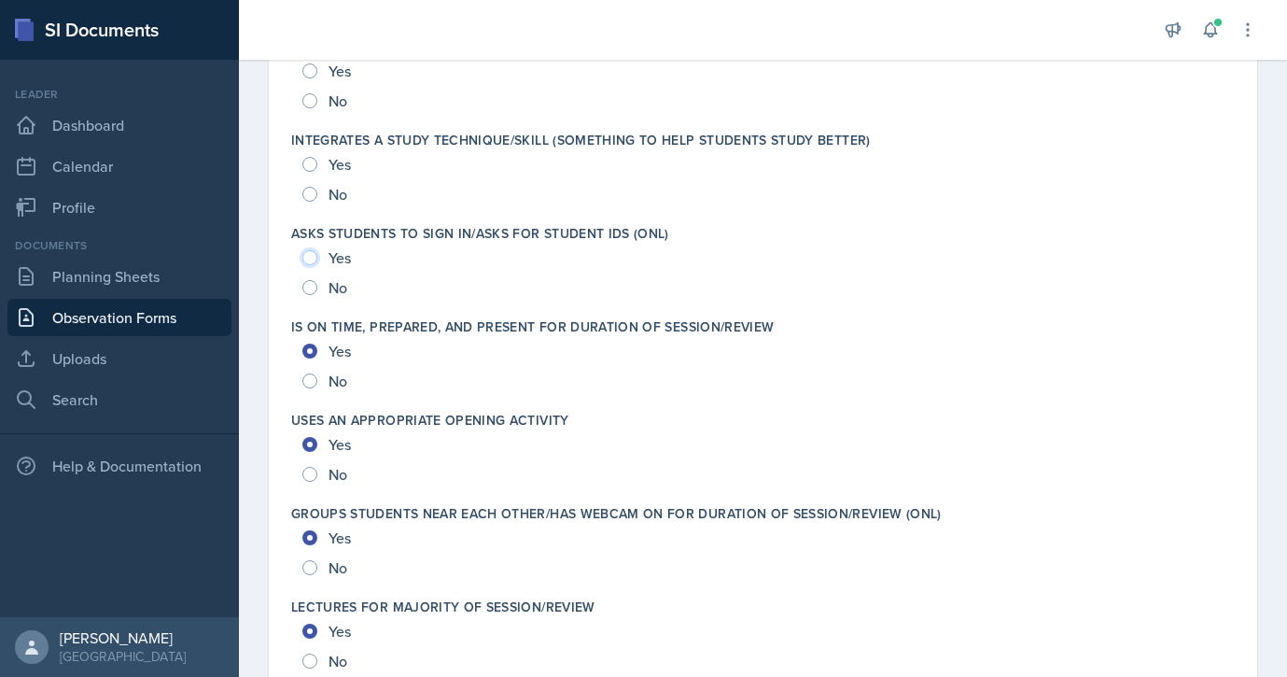
click at [311, 259] on input "Yes" at bounding box center [309, 257] width 15 height 15
radio input "true"
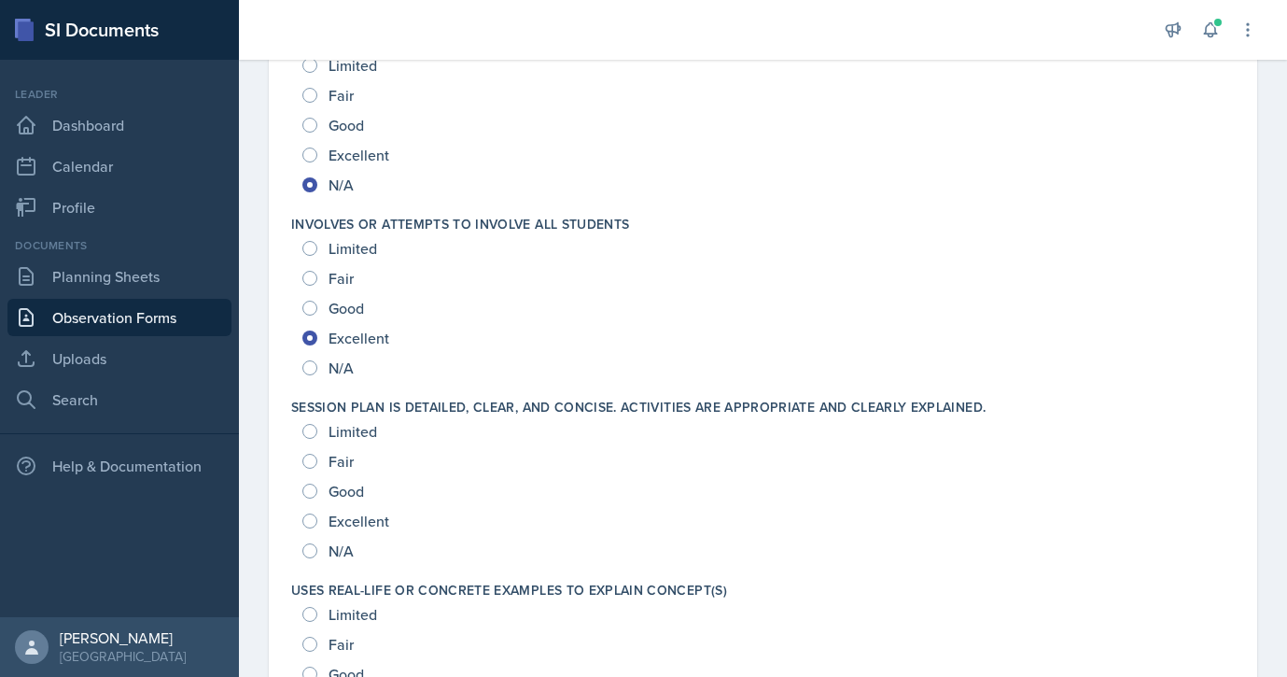
scroll to position [1973, 0]
click at [309, 495] on input "Good" at bounding box center [309, 490] width 15 height 15
radio input "true"
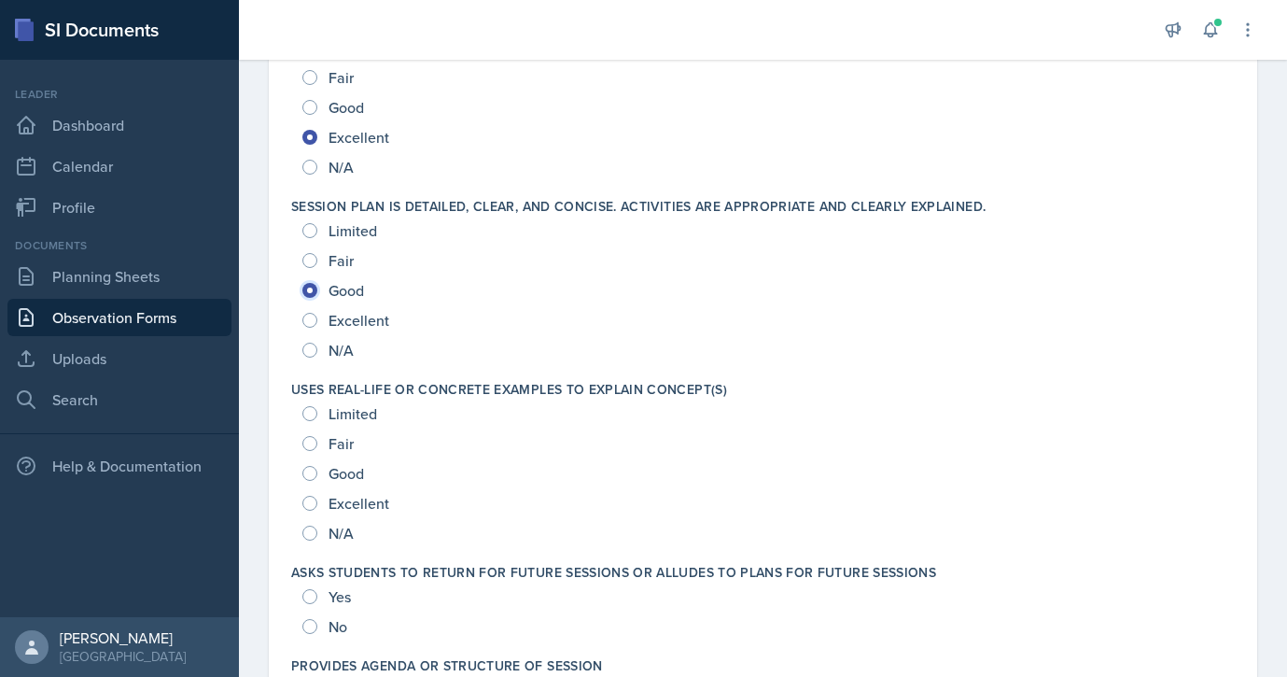
scroll to position [2178, 0]
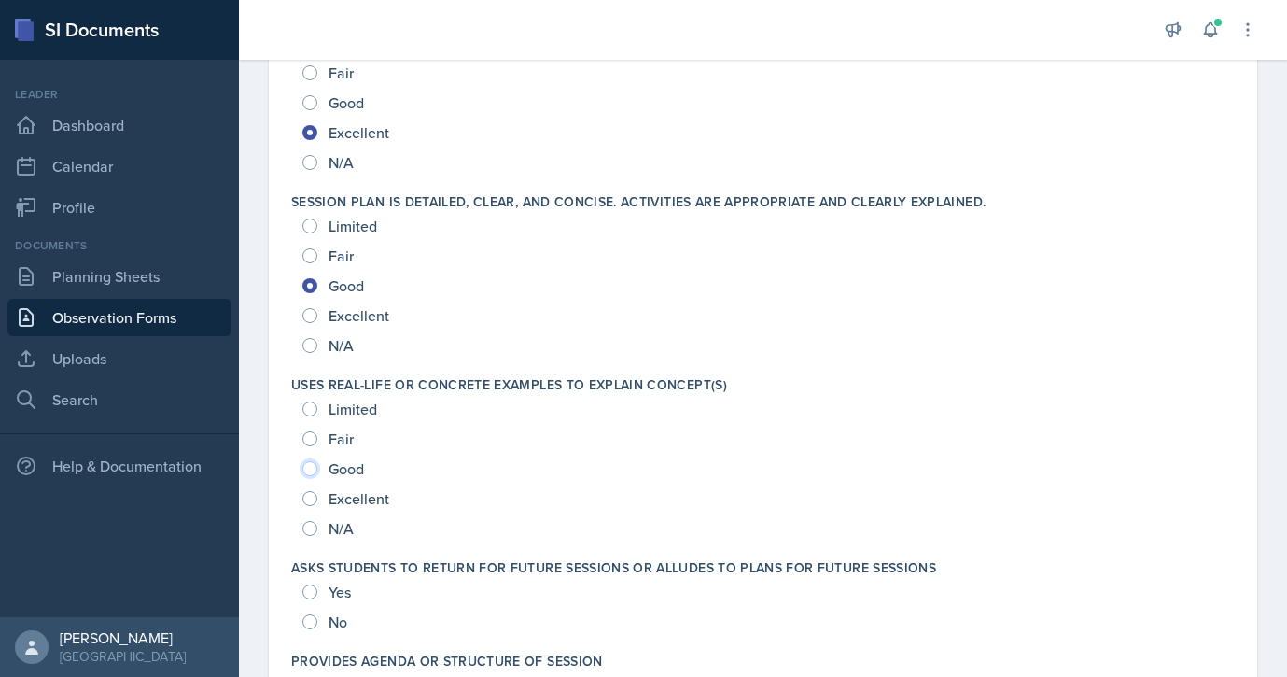
click at [312, 470] on input "Good" at bounding box center [309, 468] width 15 height 15
radio input "true"
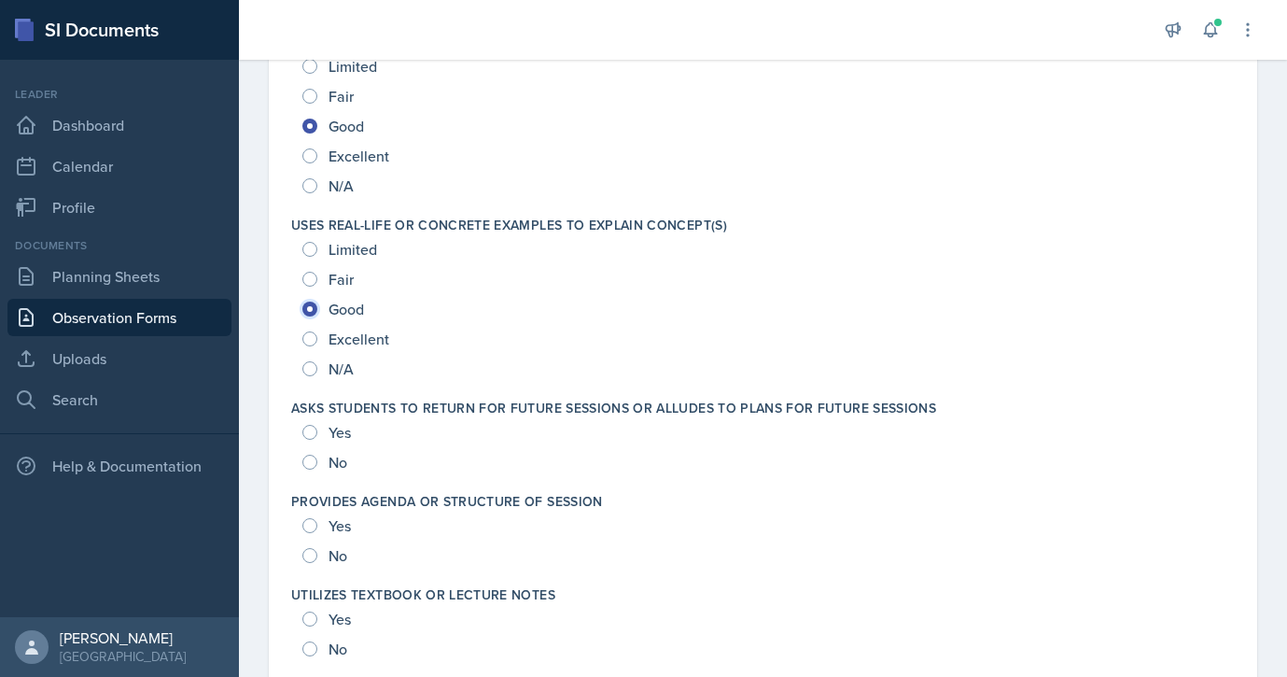
scroll to position [2343, 0]
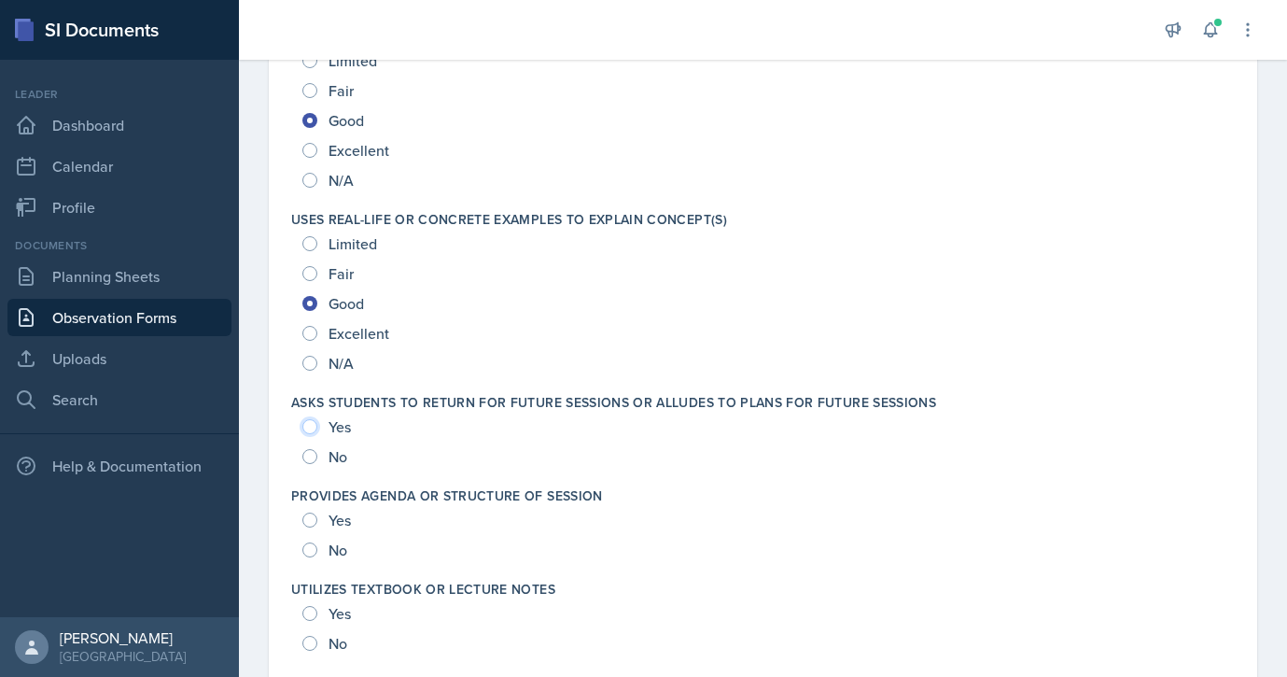
click at [309, 424] on input "Yes" at bounding box center [309, 426] width 15 height 15
radio input "true"
click at [317, 521] on div "Yes" at bounding box center [328, 520] width 52 height 30
click at [306, 516] on input "Yes" at bounding box center [309, 519] width 15 height 15
radio input "true"
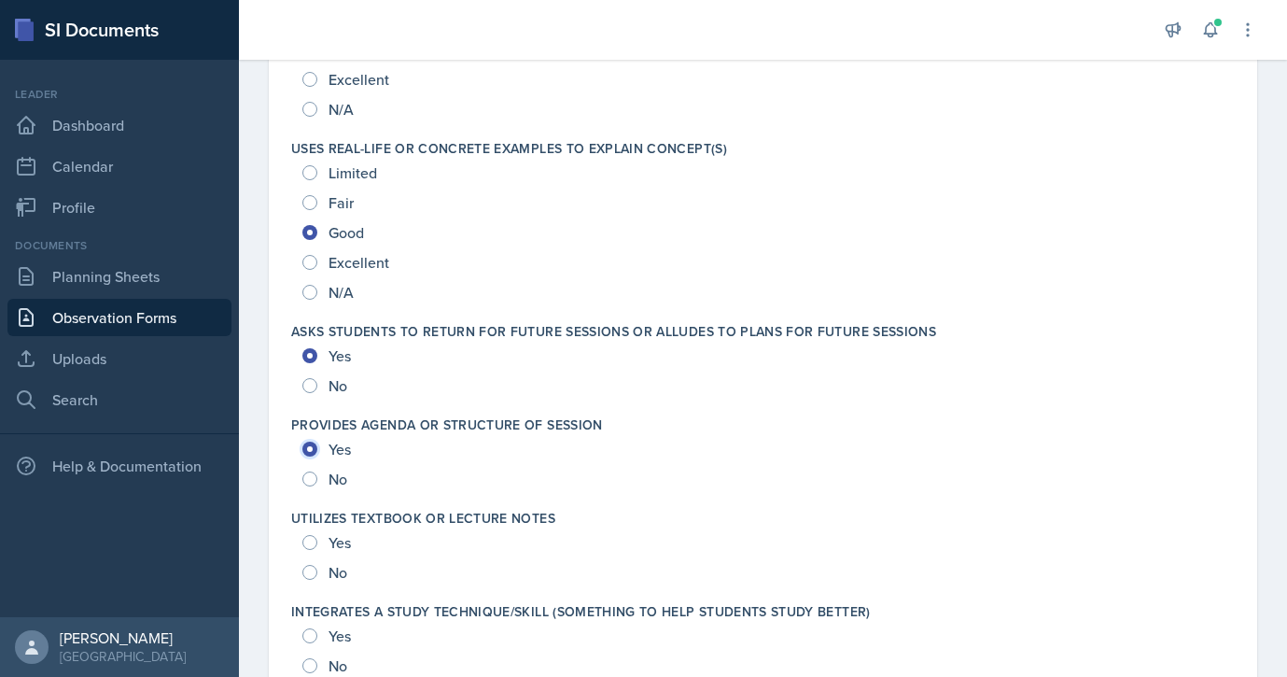
scroll to position [2416, 0]
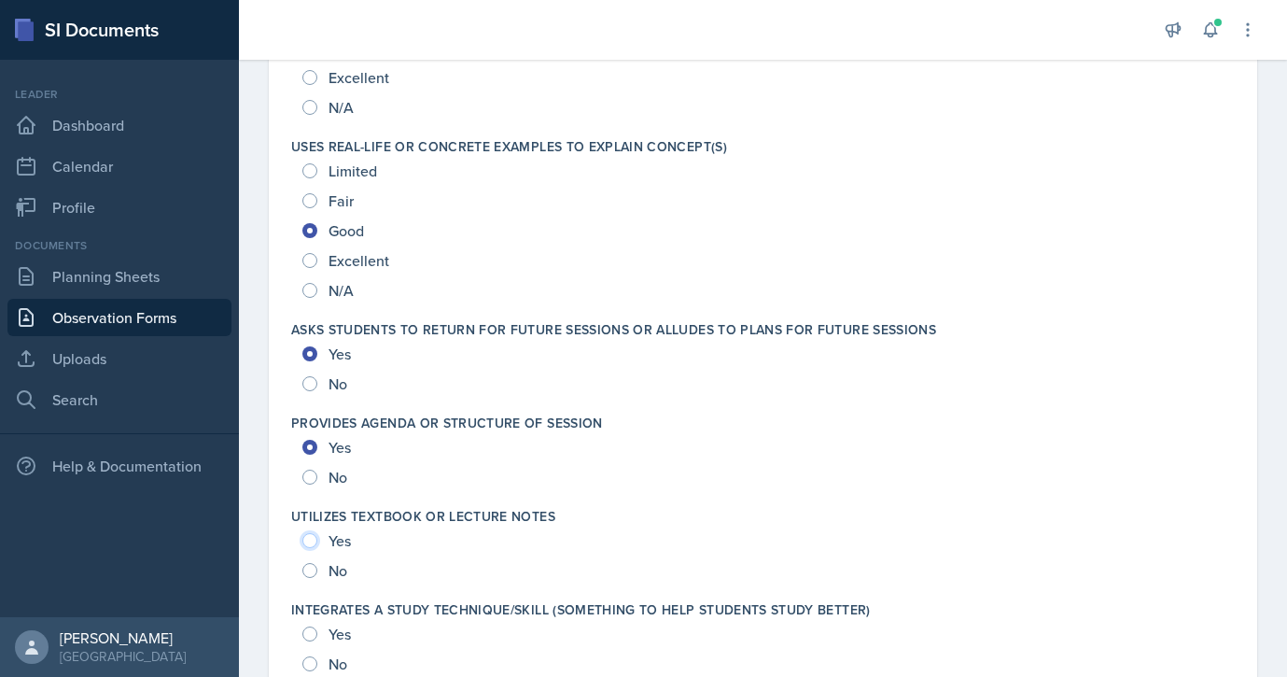
click at [312, 534] on input "Yes" at bounding box center [309, 540] width 15 height 15
radio input "true"
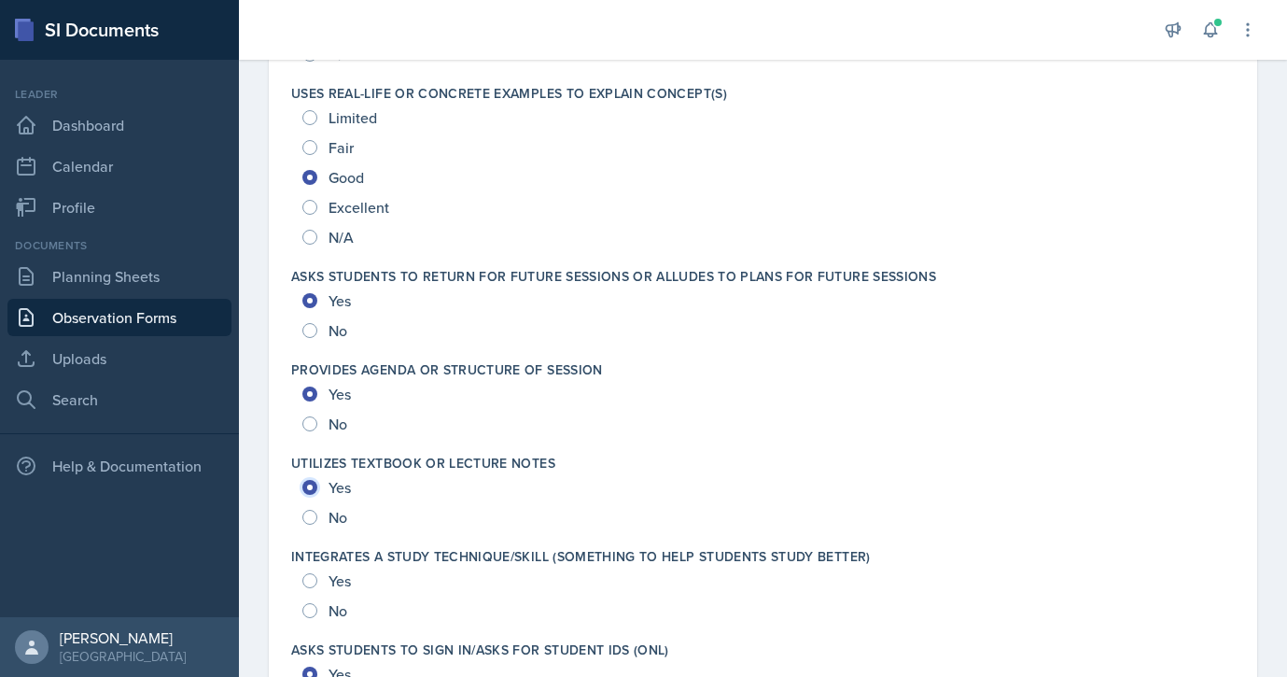
scroll to position [2487, 0]
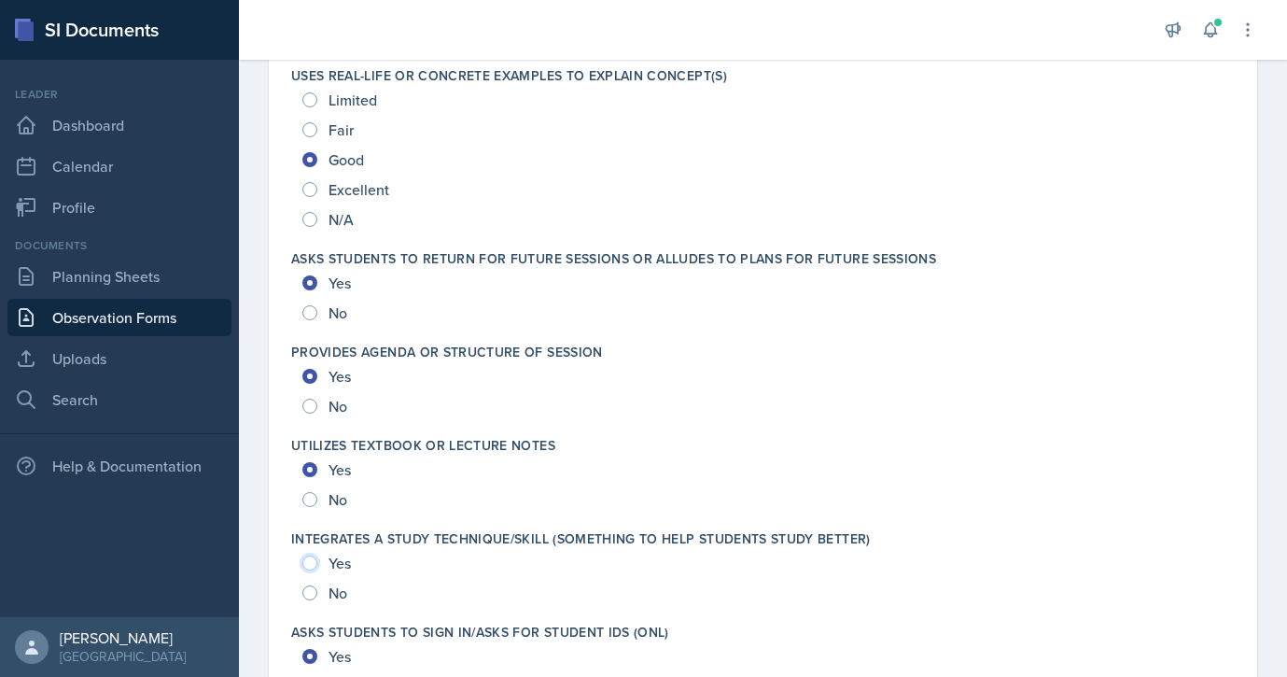
click at [307, 559] on input "Yes" at bounding box center [309, 562] width 15 height 15
radio input "true"
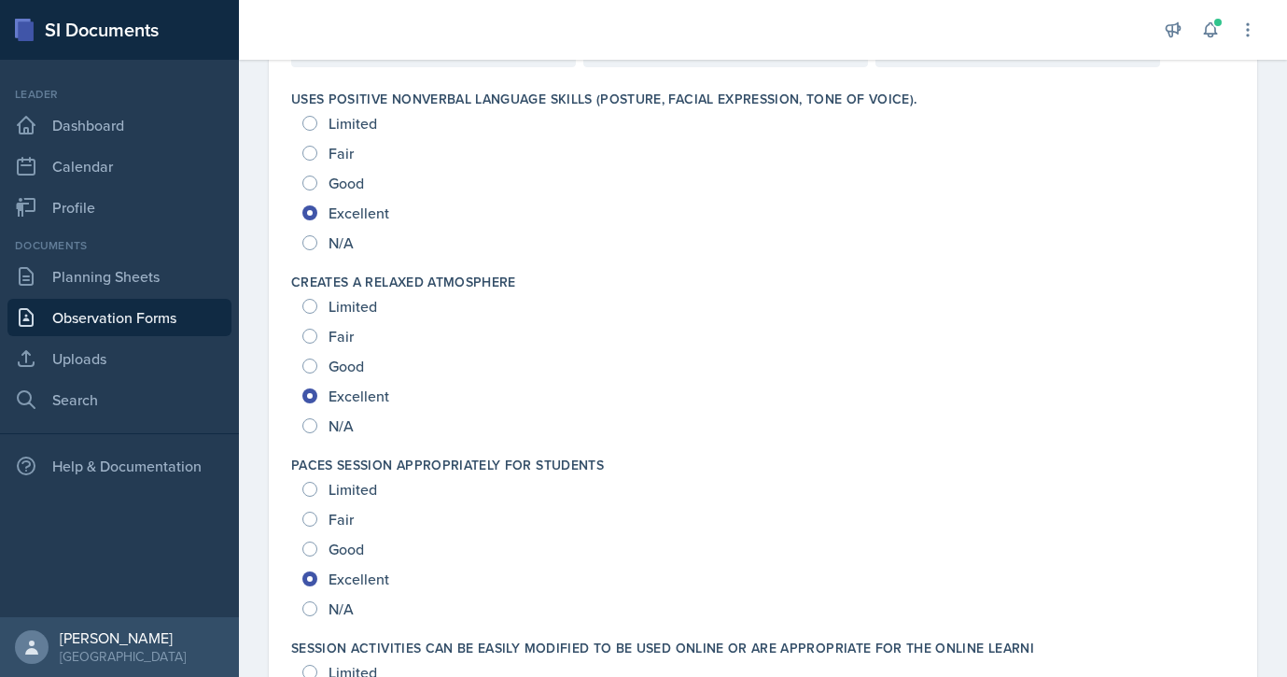
scroll to position [0, 0]
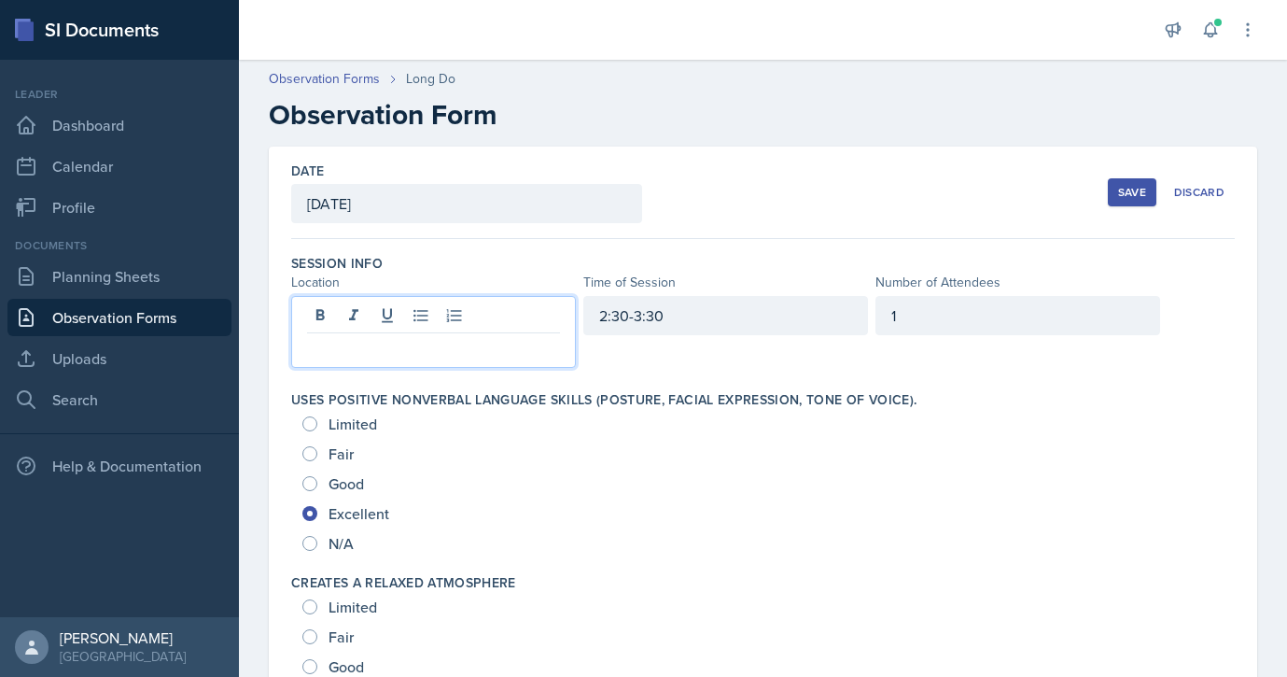
click at [372, 311] on div at bounding box center [433, 332] width 285 height 72
drag, startPoint x: 341, startPoint y: 350, endPoint x: 413, endPoint y: 357, distance: 72.2
click at [413, 357] on p at bounding box center [433, 348] width 253 height 22
drag, startPoint x: 401, startPoint y: 352, endPoint x: 401, endPoint y: 367, distance: 14.9
click at [401, 367] on div at bounding box center [433, 332] width 285 height 72
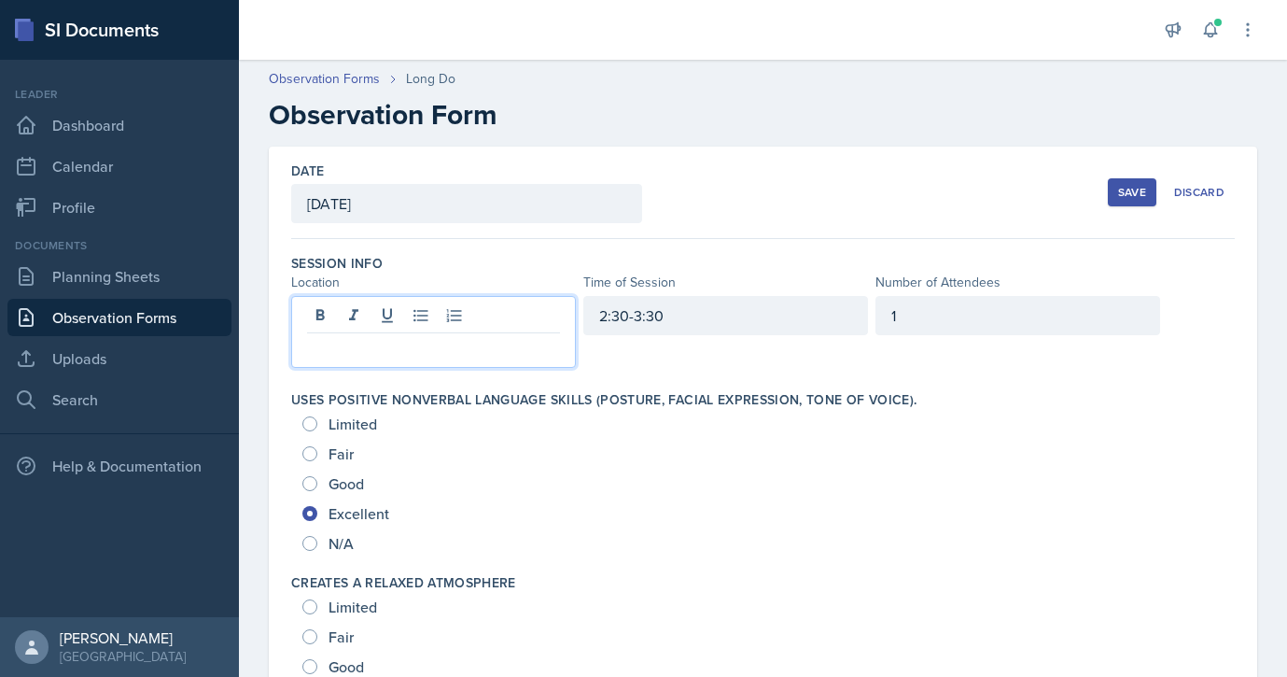
drag, startPoint x: 399, startPoint y: 357, endPoint x: 389, endPoint y: 355, distance: 9.5
click at [389, 355] on p at bounding box center [433, 348] width 253 height 22
drag, startPoint x: 314, startPoint y: 344, endPoint x: 352, endPoint y: 352, distance: 39.2
click at [352, 352] on p at bounding box center [433, 348] width 253 height 22
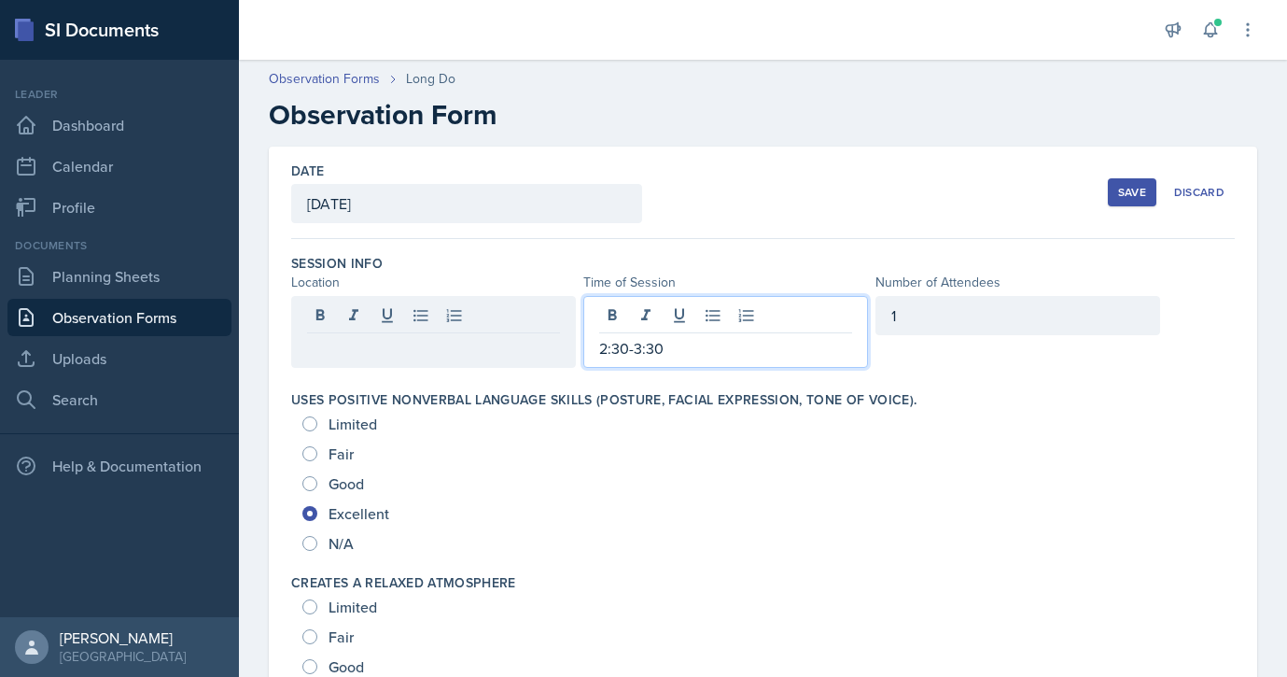
click at [682, 319] on div "2:30-3:30" at bounding box center [725, 332] width 285 height 72
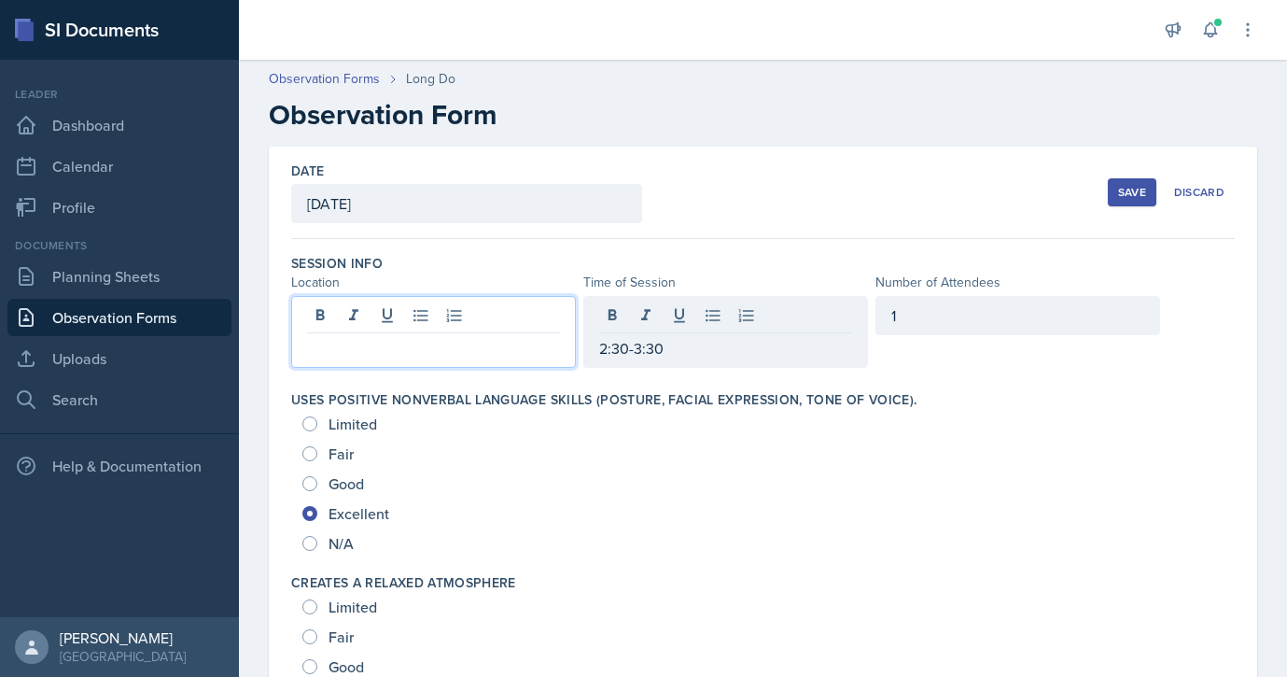
click at [493, 320] on div at bounding box center [433, 332] width 285 height 72
drag, startPoint x: 410, startPoint y: 356, endPoint x: 517, endPoint y: 351, distance: 107.4
click at [517, 351] on p at bounding box center [433, 348] width 253 height 22
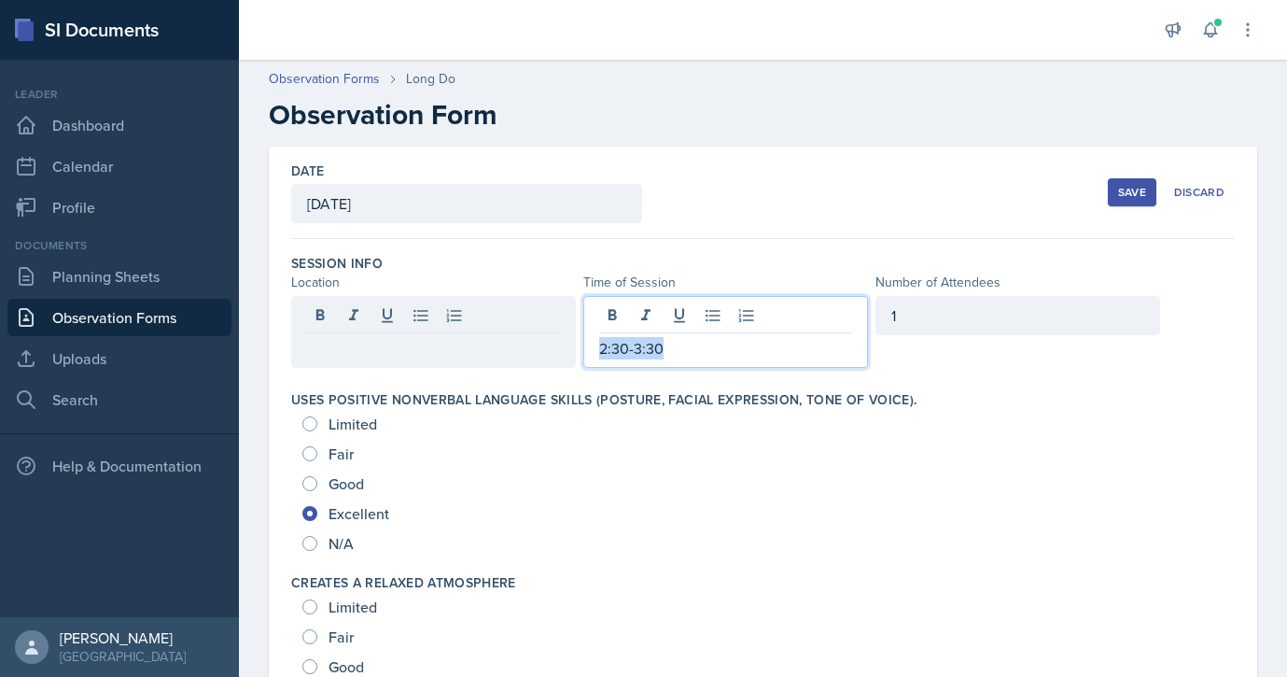
drag, startPoint x: 682, startPoint y: 315, endPoint x: 666, endPoint y: 348, distance: 37.6
click at [666, 348] on p "2:30-3:30" at bounding box center [725, 348] width 253 height 22
click at [363, 362] on div at bounding box center [433, 332] width 285 height 72
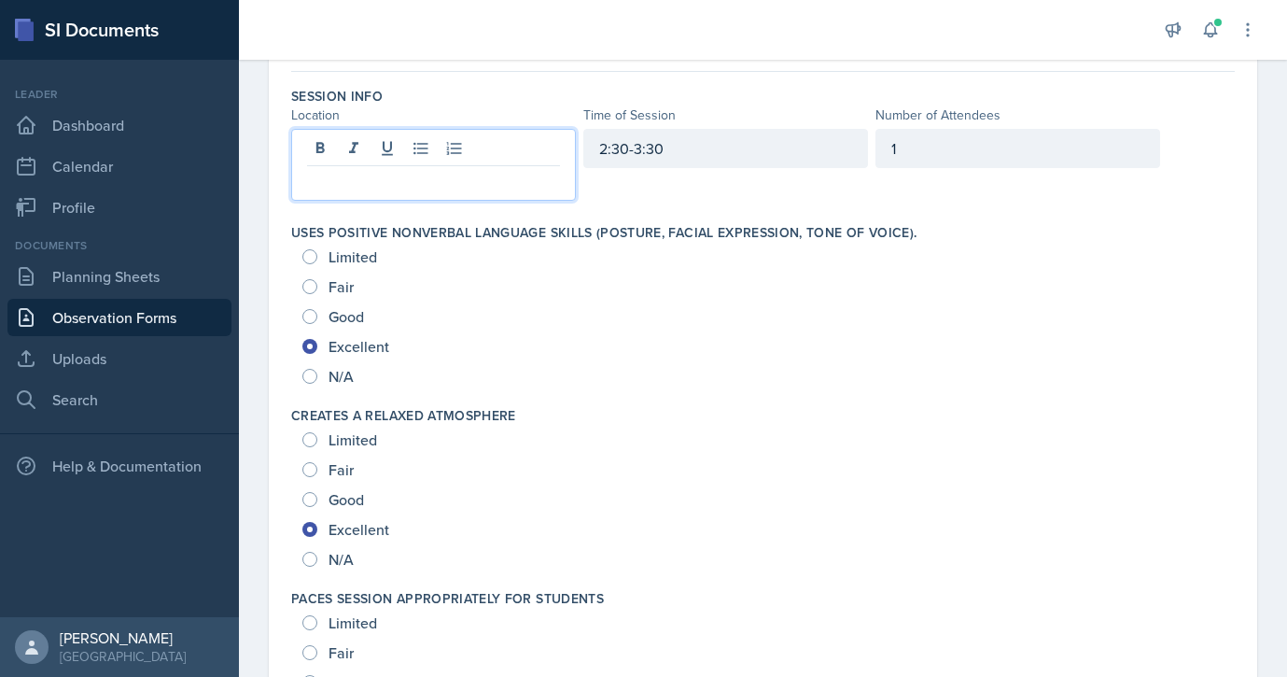
click at [379, 183] on p at bounding box center [433, 181] width 253 height 22
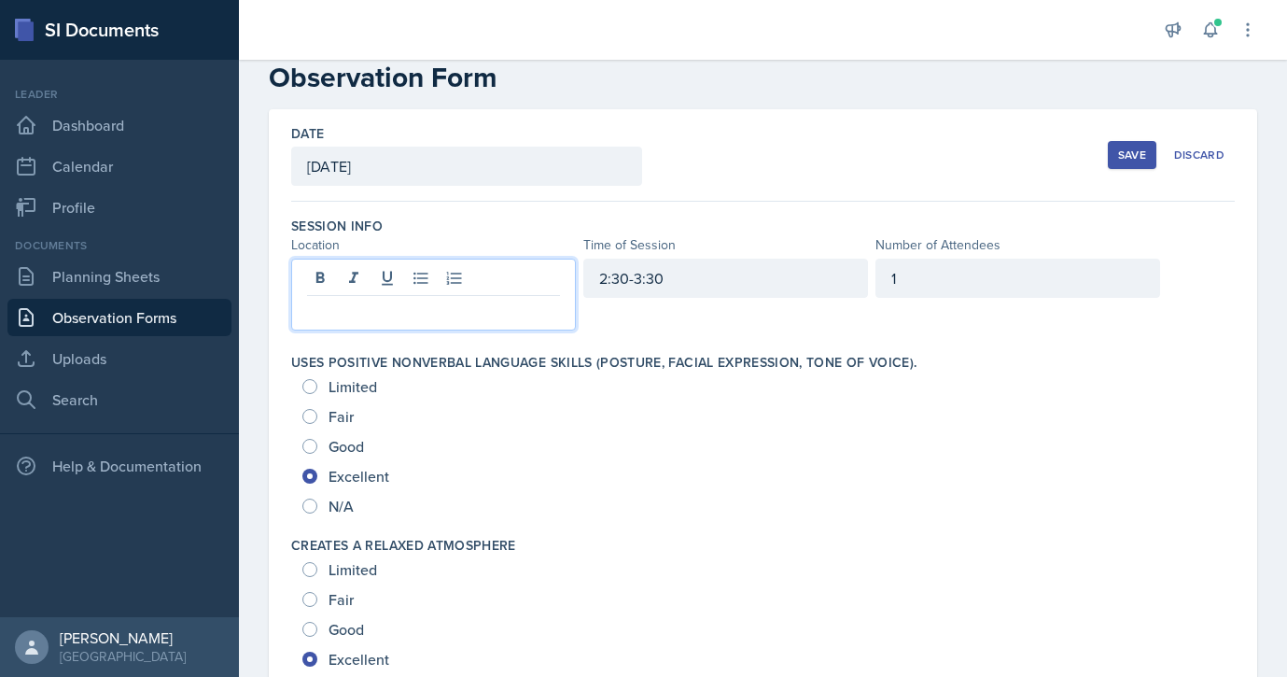
scroll to position [35, 0]
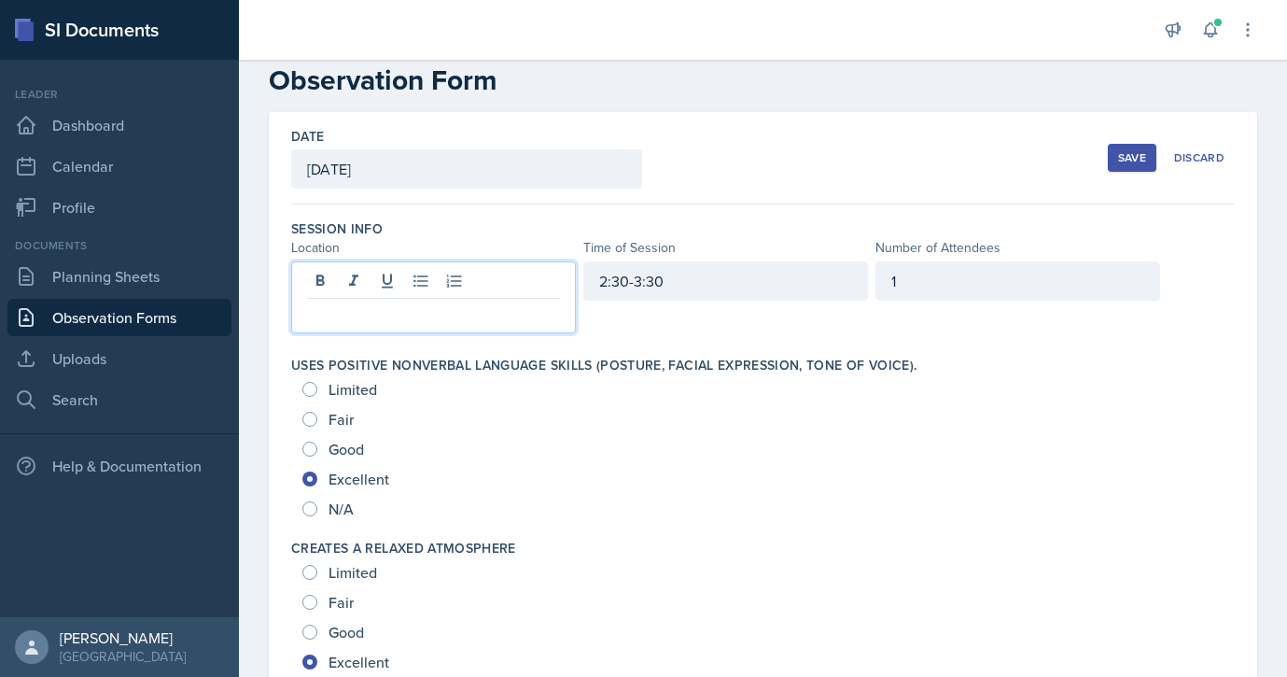
click at [326, 317] on p at bounding box center [433, 313] width 253 height 22
click at [324, 322] on p at bounding box center [433, 313] width 253 height 22
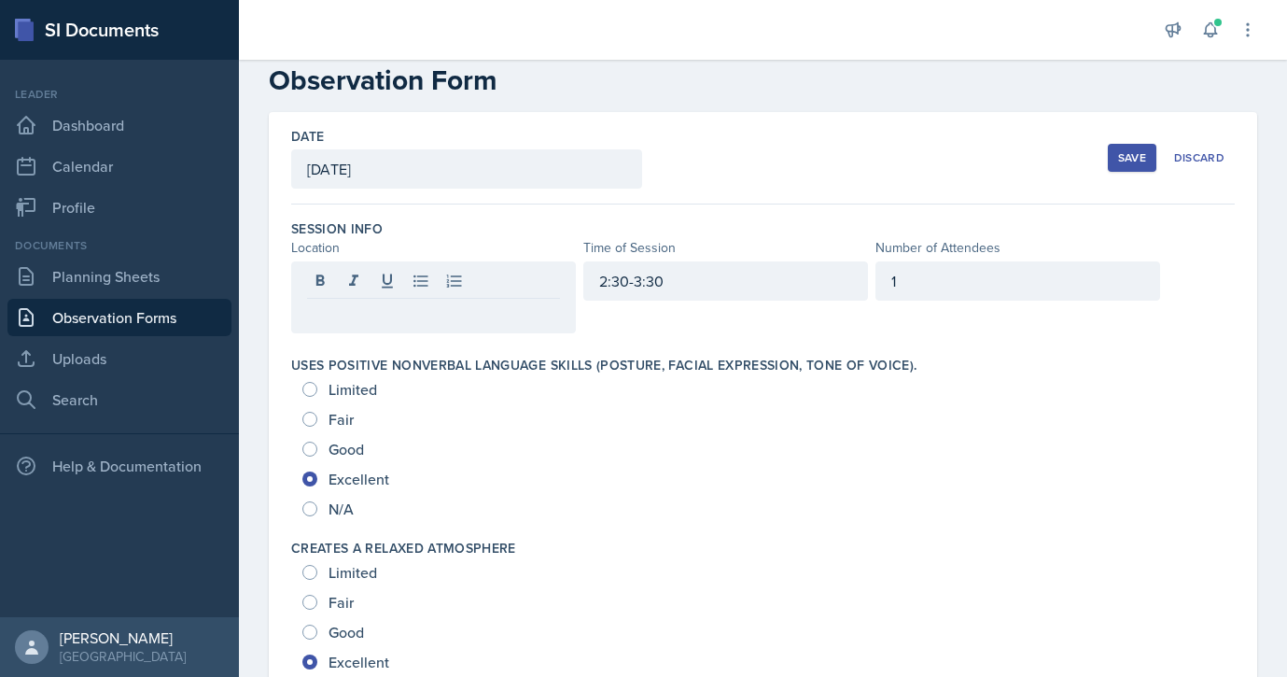
click at [677, 266] on div "2:30-3:30" at bounding box center [725, 280] width 285 height 39
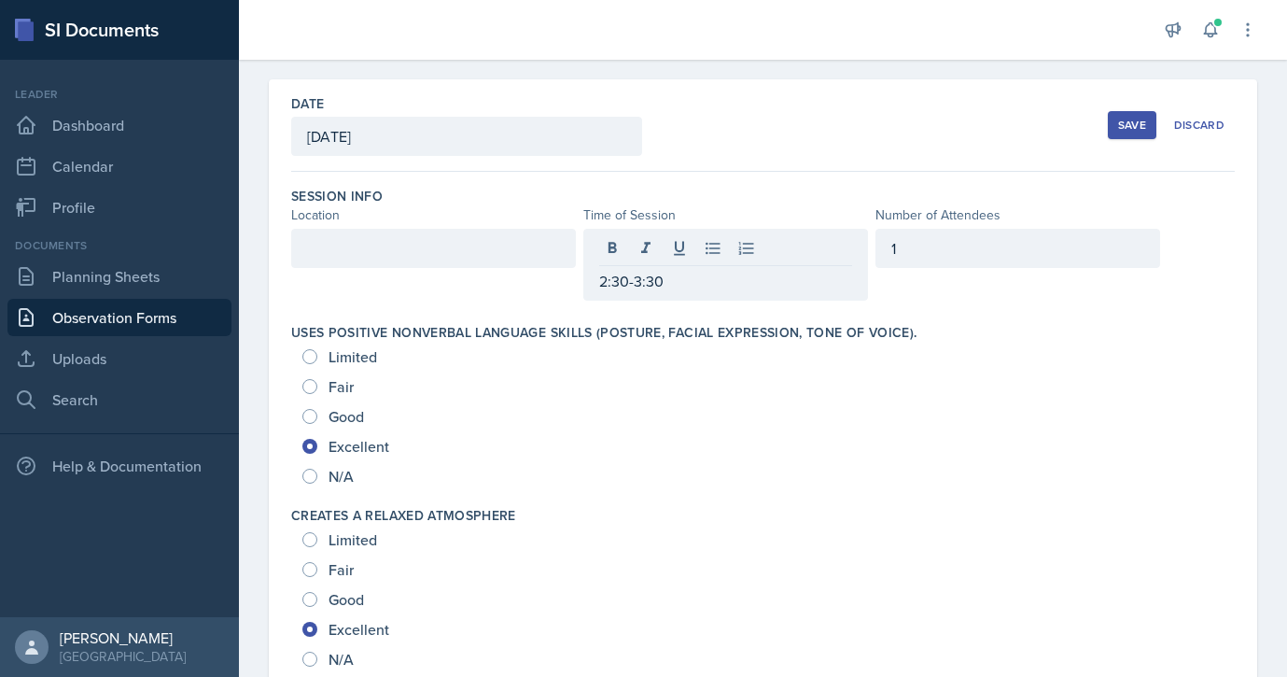
click at [421, 234] on div at bounding box center [433, 248] width 285 height 39
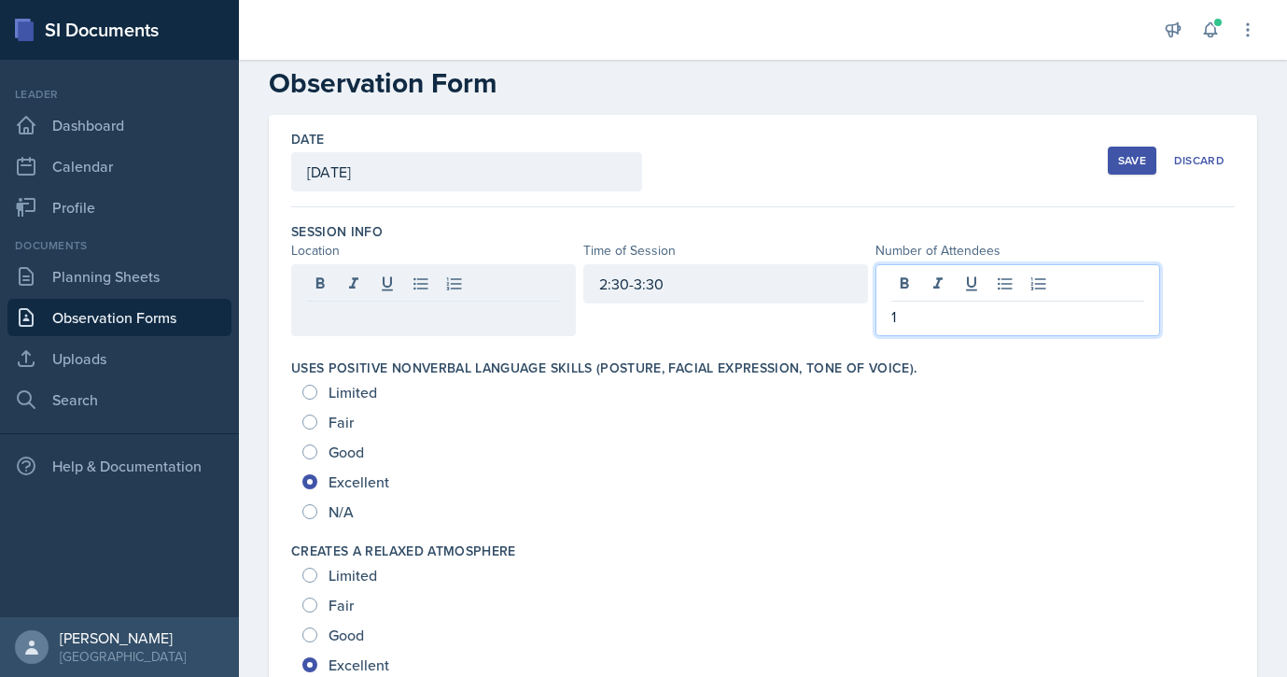
scroll to position [64, 0]
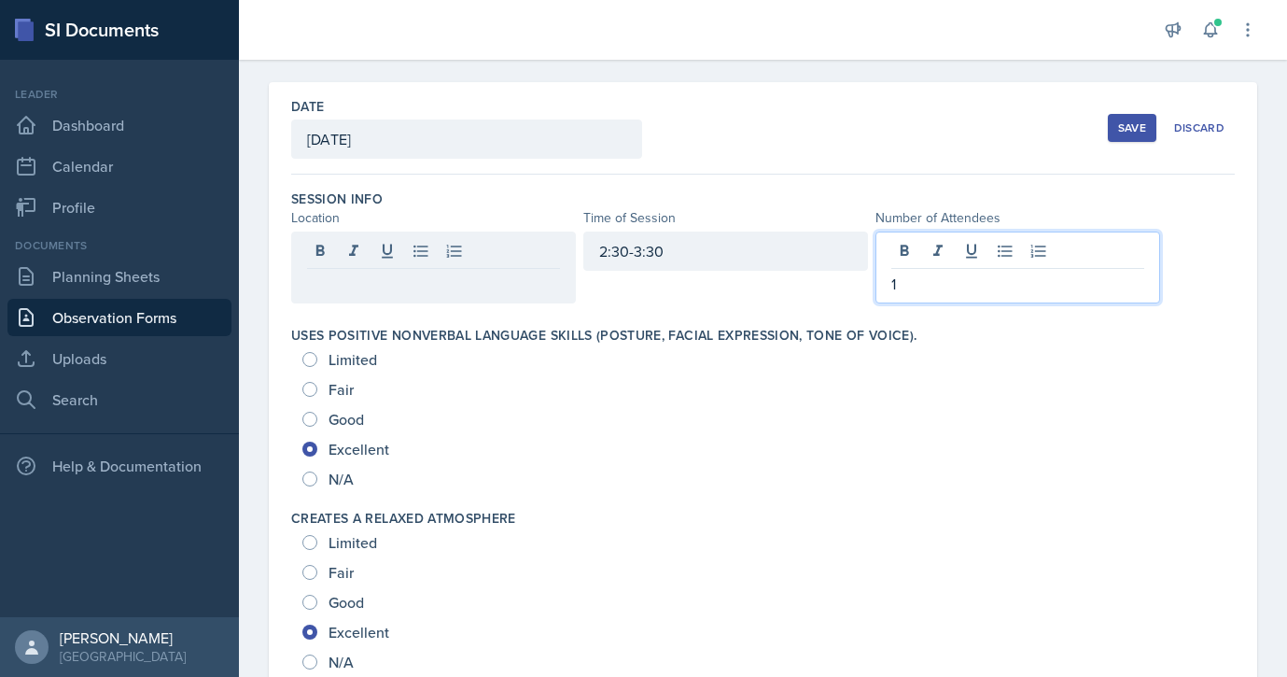
click at [919, 277] on p "1" at bounding box center [1017, 284] width 253 height 22
click at [498, 259] on div at bounding box center [433, 250] width 285 height 39
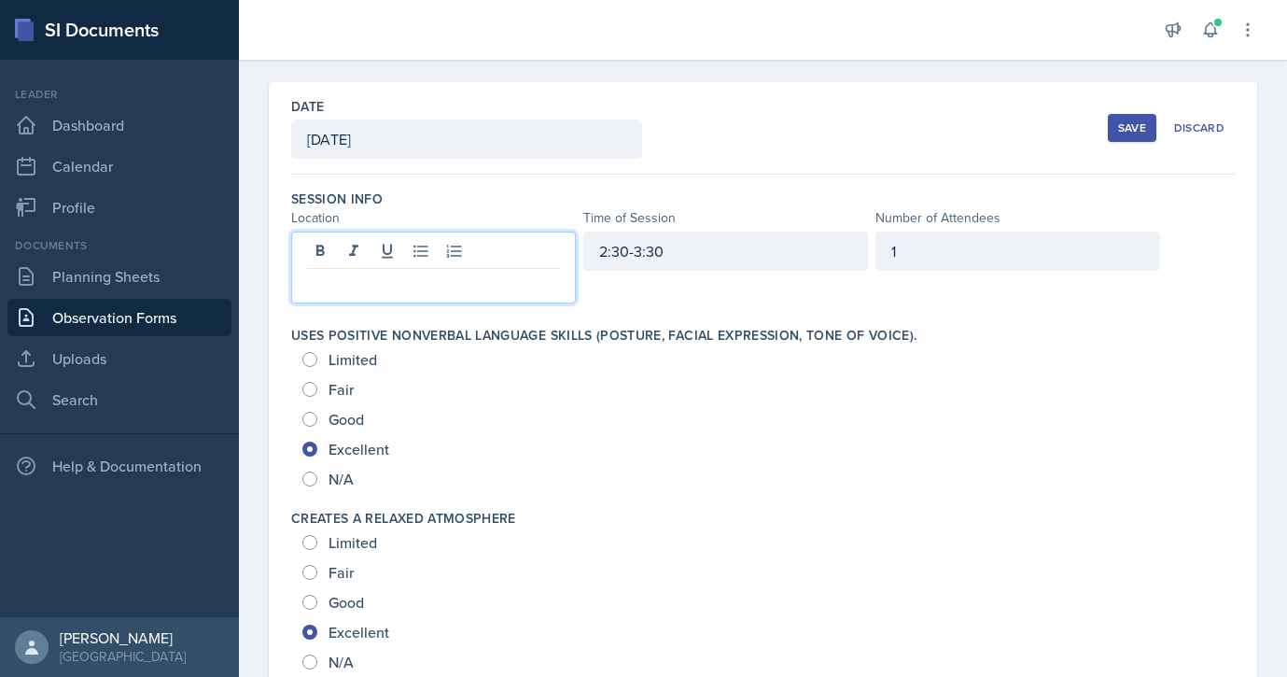
click at [491, 135] on div "[DATE]" at bounding box center [466, 138] width 351 height 39
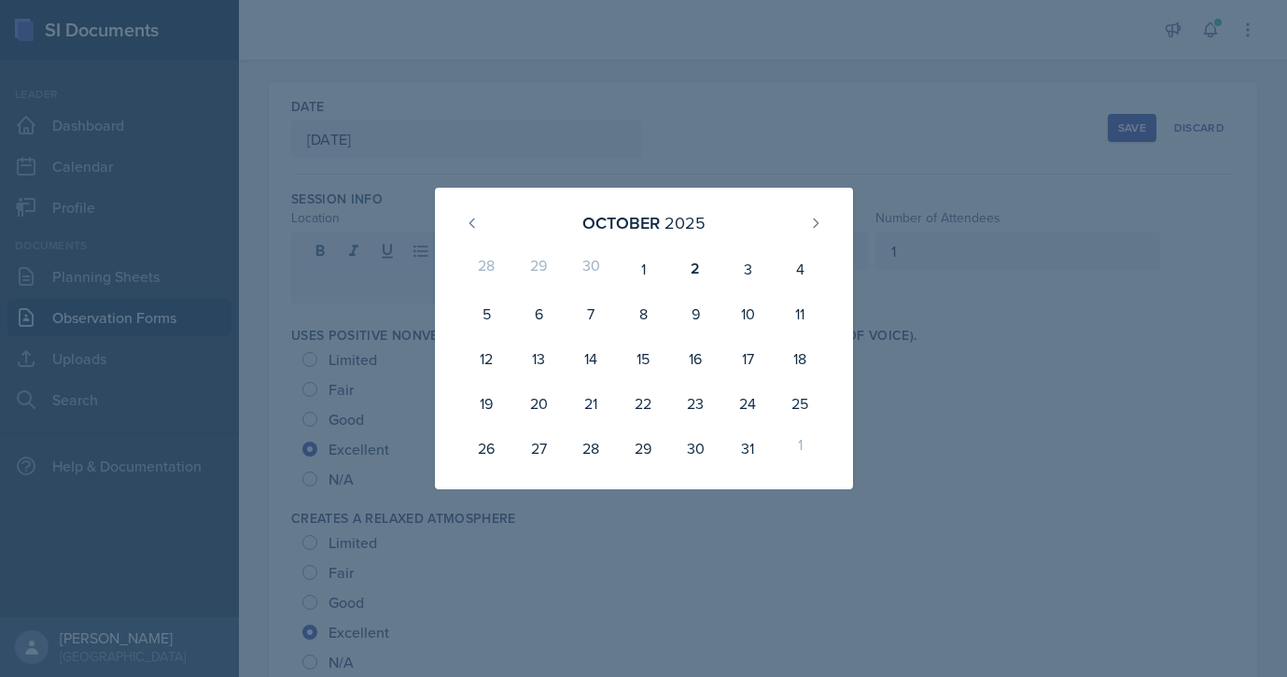
click at [611, 85] on div at bounding box center [643, 338] width 1287 height 677
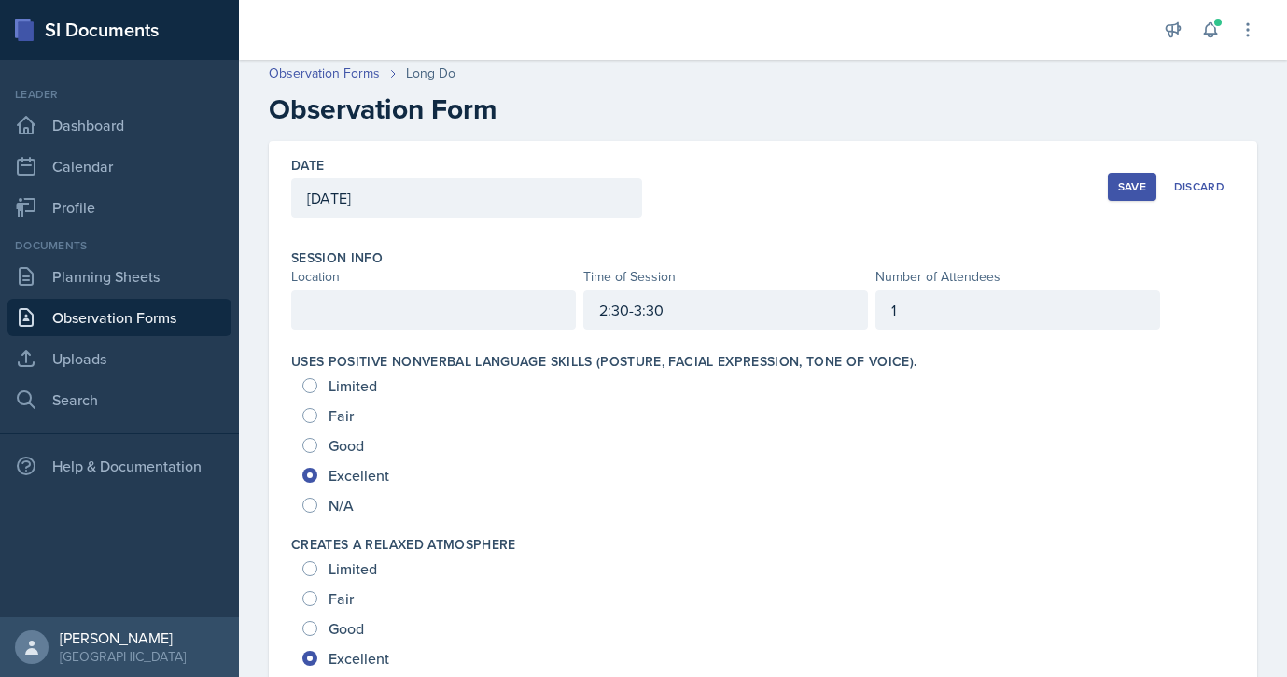
scroll to position [0, 0]
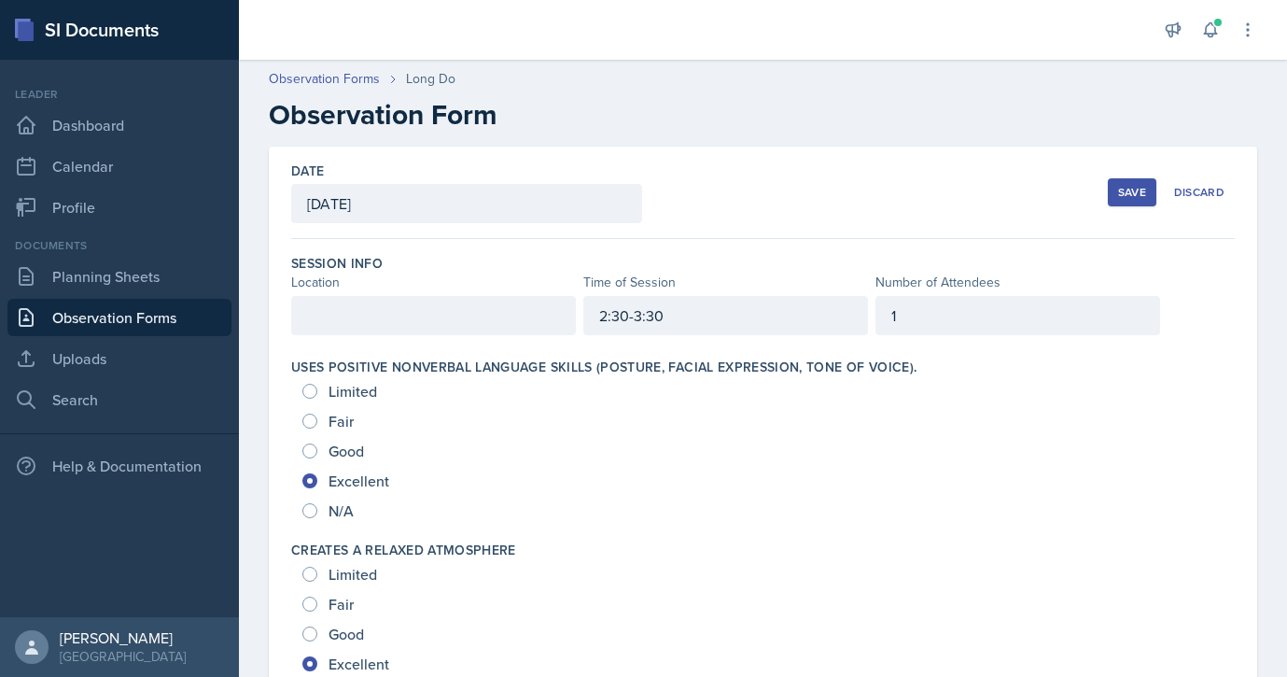
click at [431, 310] on div at bounding box center [433, 315] width 285 height 39
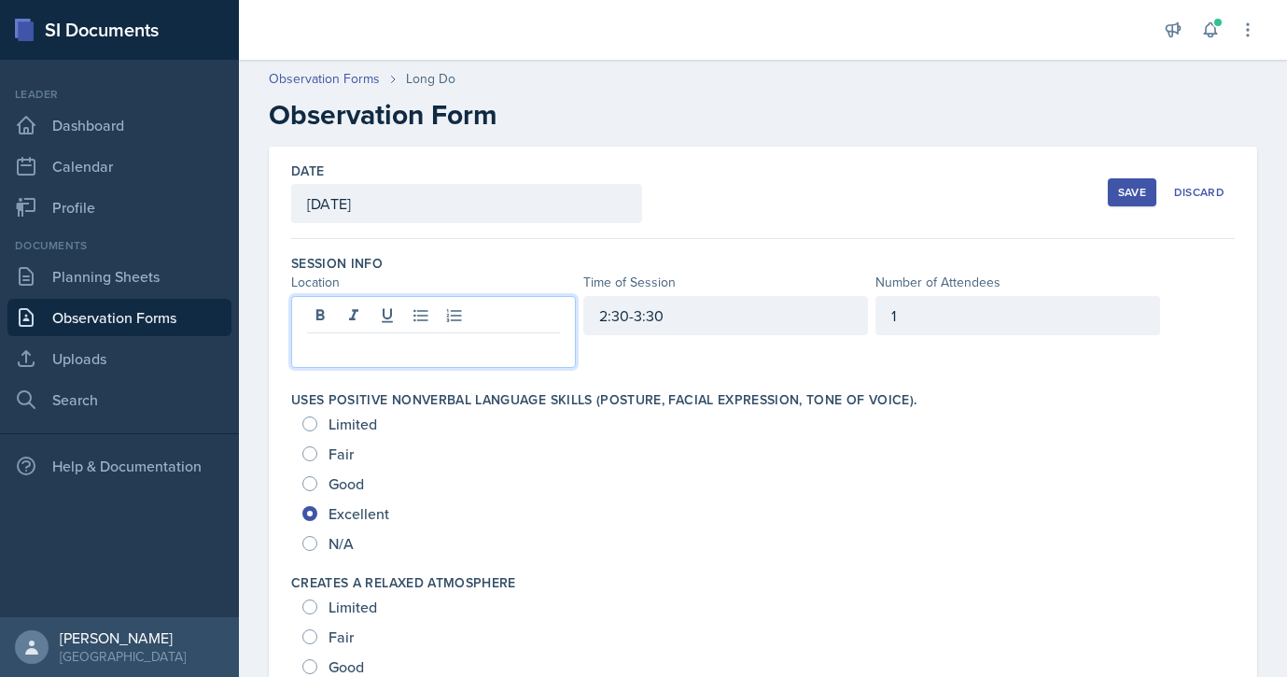
drag, startPoint x: 368, startPoint y: 349, endPoint x: 453, endPoint y: 354, distance: 85.1
click at [453, 354] on p at bounding box center [433, 348] width 253 height 22
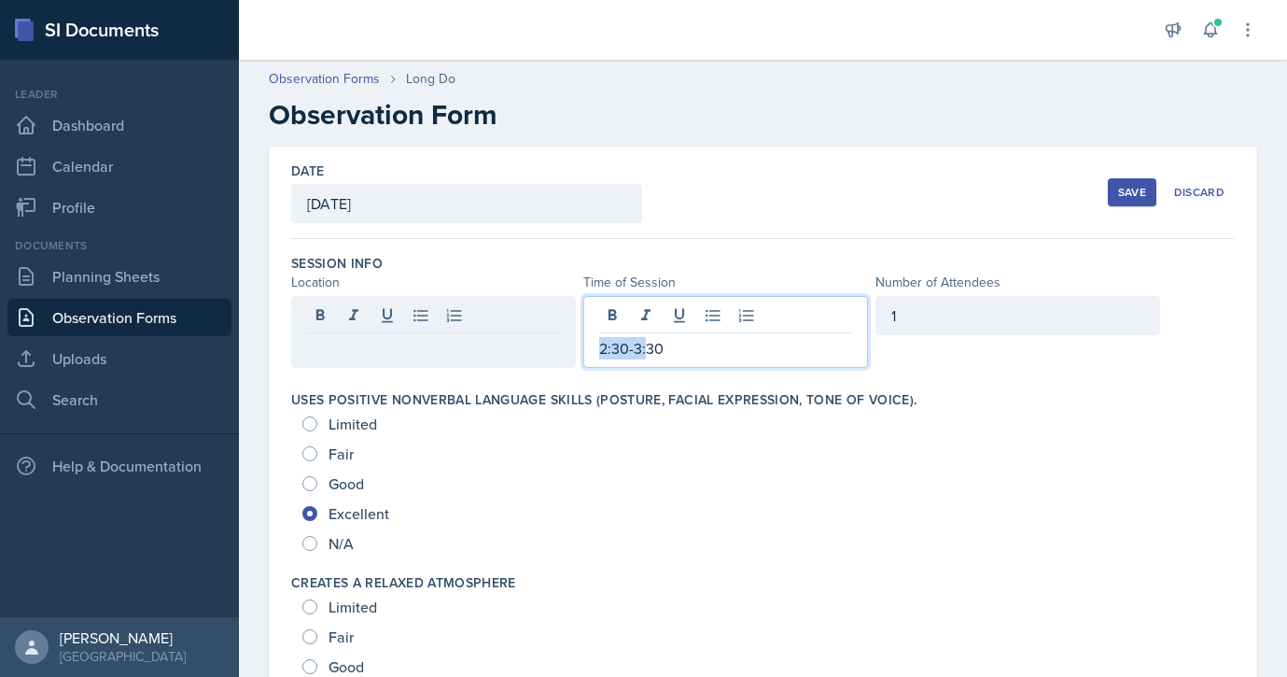
drag, startPoint x: 668, startPoint y: 321, endPoint x: 649, endPoint y: 358, distance: 42.2
click at [649, 358] on p "2:30-3:30" at bounding box center [725, 348] width 253 height 22
click at [387, 339] on div at bounding box center [433, 332] width 285 height 72
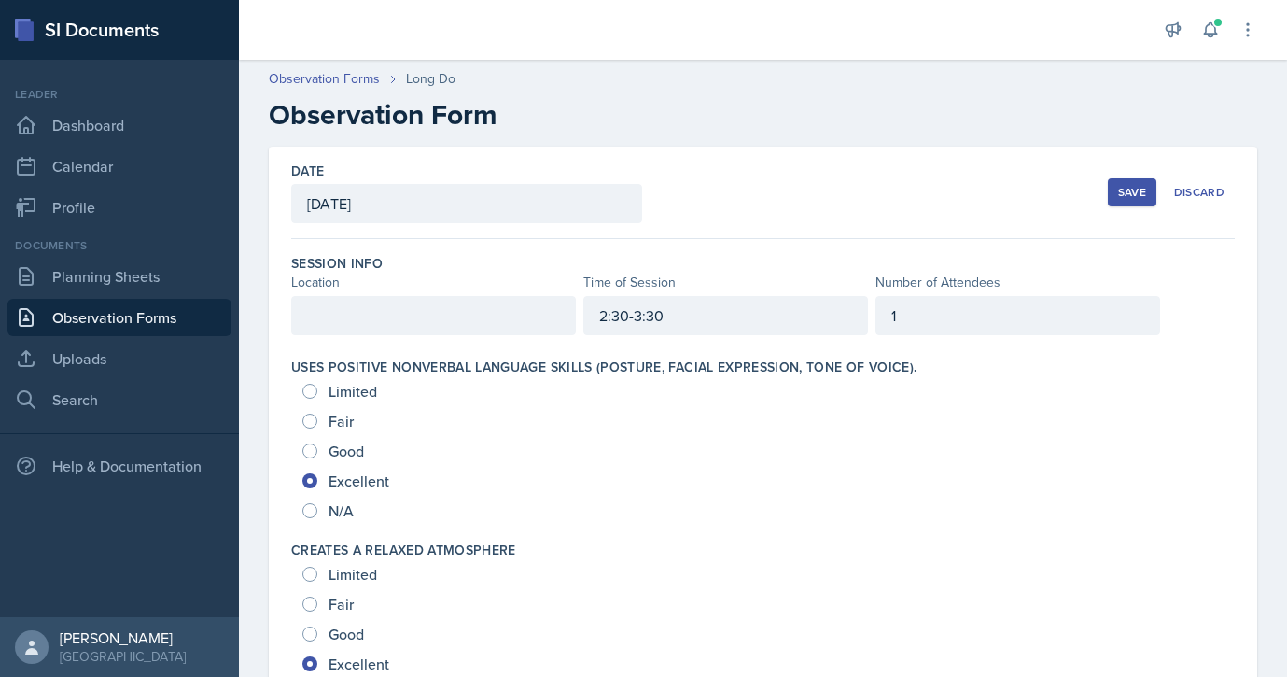
click at [393, 321] on div at bounding box center [433, 315] width 285 height 39
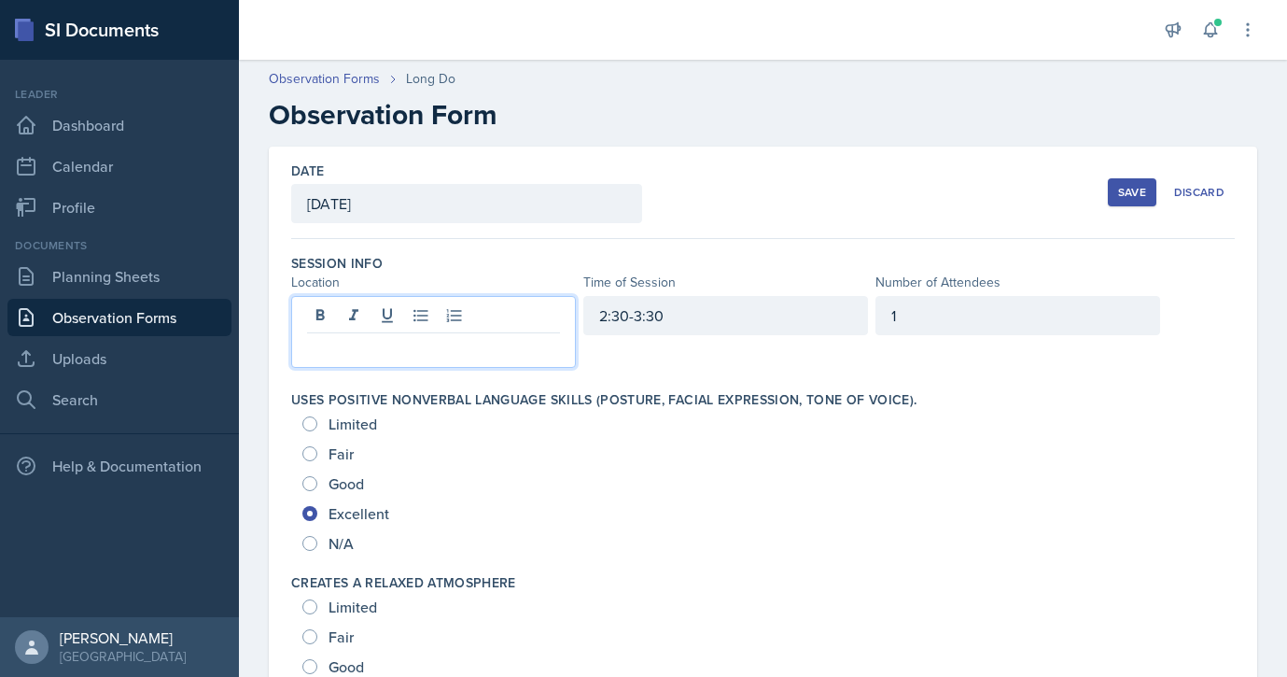
drag, startPoint x: 358, startPoint y: 346, endPoint x: 384, endPoint y: 363, distance: 31.1
click at [384, 363] on div at bounding box center [433, 332] width 285 height 72
click at [337, 343] on p at bounding box center [433, 348] width 253 height 22
drag, startPoint x: 312, startPoint y: 346, endPoint x: 320, endPoint y: 356, distance: 12.6
click at [320, 356] on p at bounding box center [433, 348] width 253 height 22
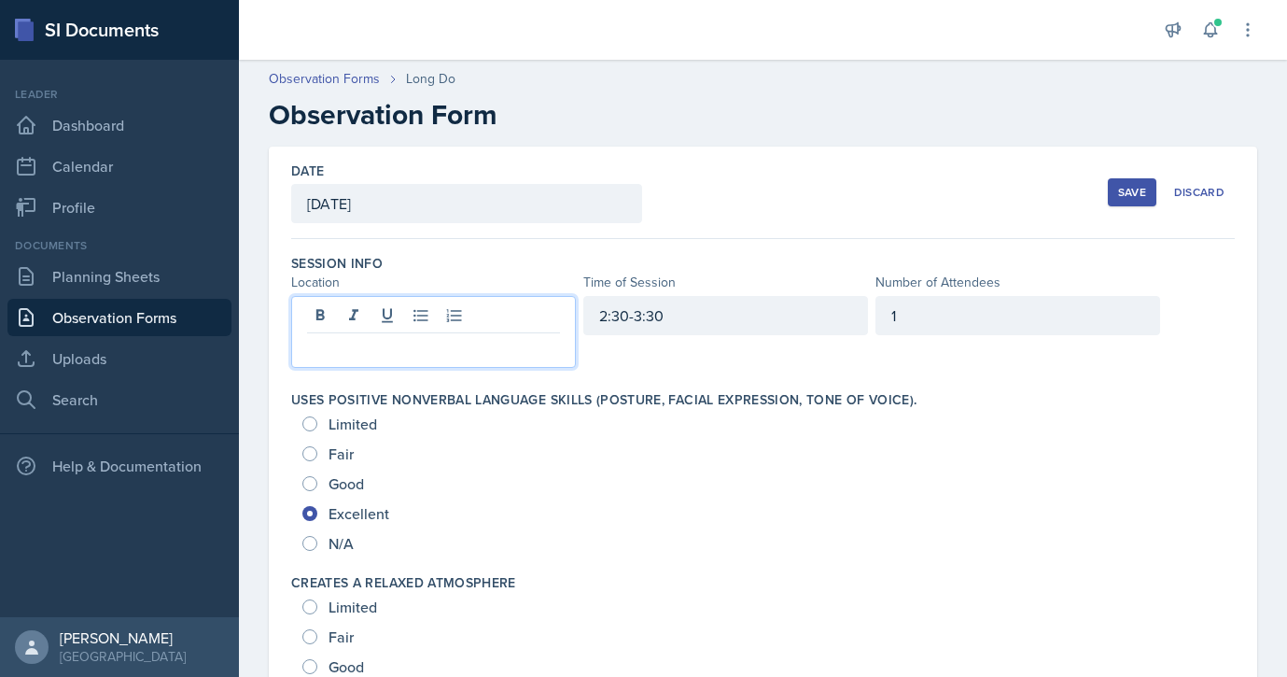
drag, startPoint x: 307, startPoint y: 343, endPoint x: 320, endPoint y: 354, distance: 17.2
click at [320, 354] on p at bounding box center [433, 348] width 253 height 22
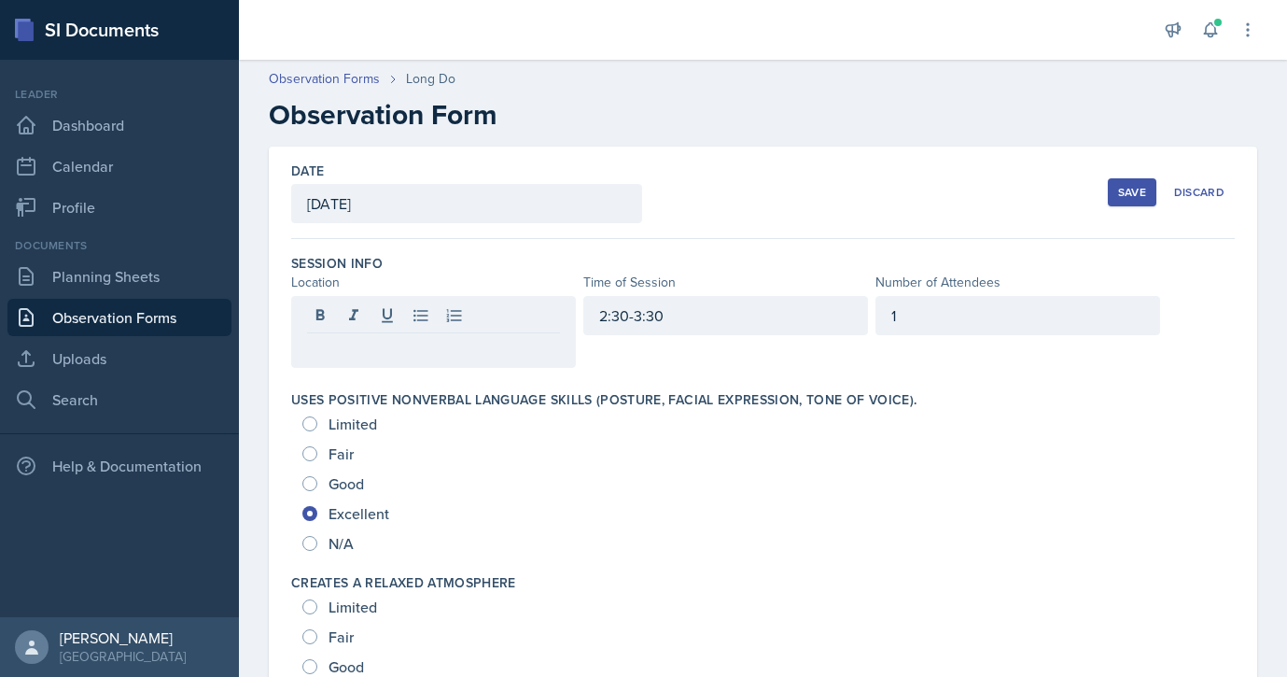
drag, startPoint x: 306, startPoint y: 343, endPoint x: 414, endPoint y: 341, distance: 108.3
click at [414, 341] on div at bounding box center [433, 332] width 285 height 72
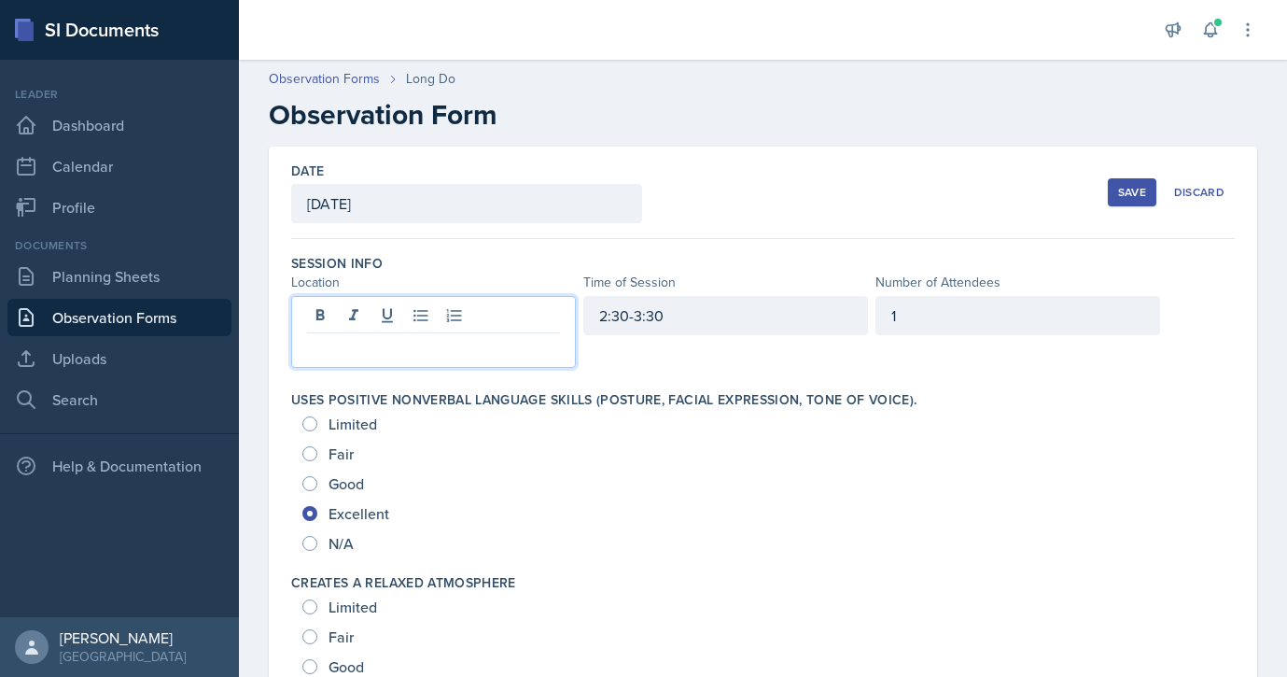
drag, startPoint x: 382, startPoint y: 349, endPoint x: 453, endPoint y: 349, distance: 70.9
click at [453, 352] on p at bounding box center [433, 348] width 253 height 22
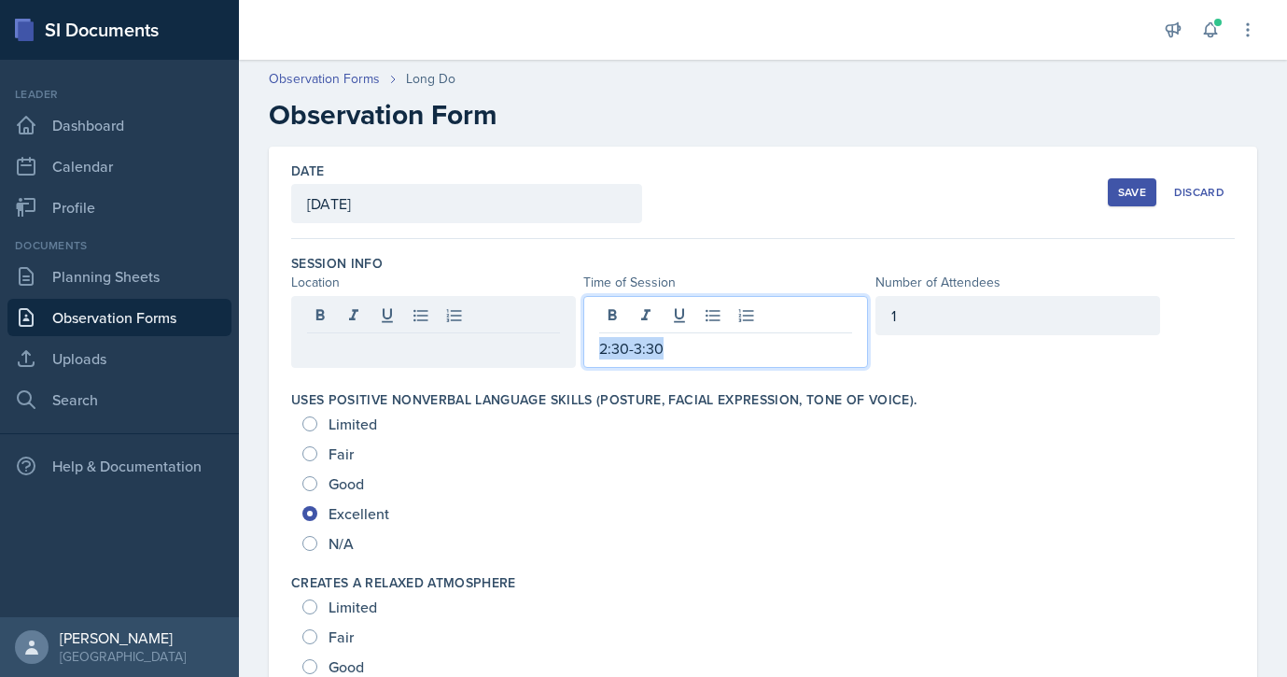
drag, startPoint x: 697, startPoint y: 318, endPoint x: 686, endPoint y: 341, distance: 25.0
click at [686, 341] on p "2:30-3:30" at bounding box center [725, 348] width 253 height 22
click at [928, 324] on div "1" at bounding box center [1018, 315] width 285 height 39
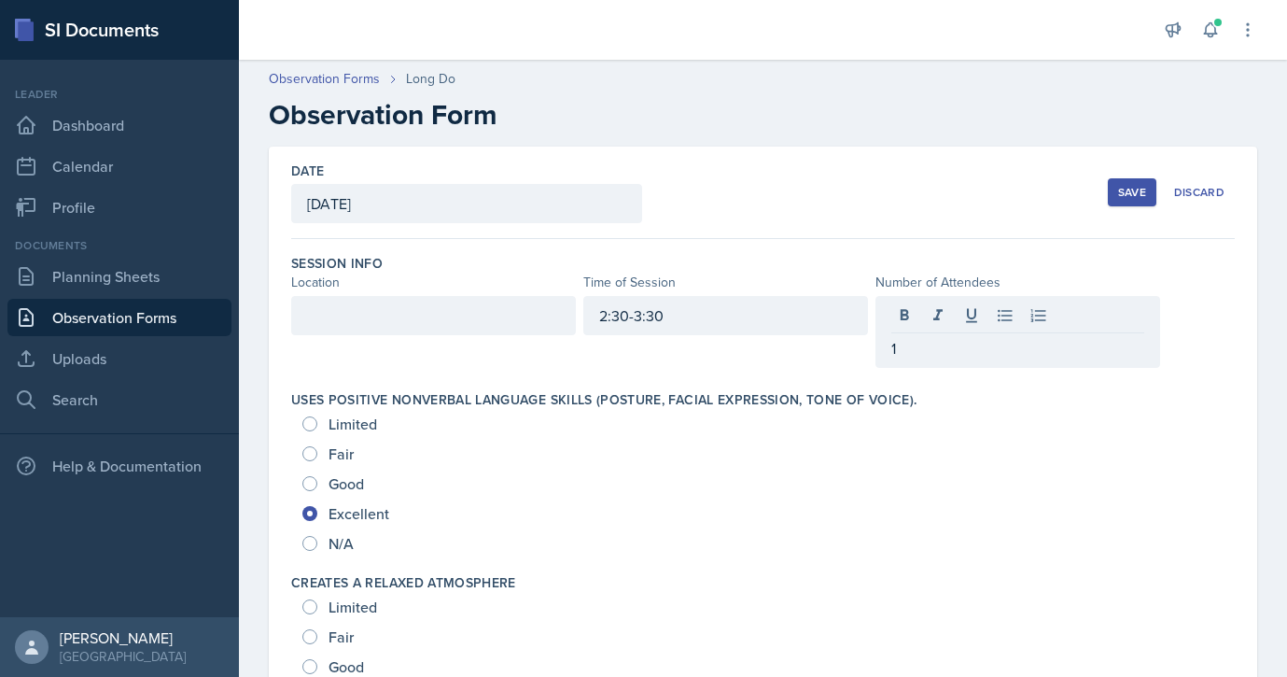
drag, startPoint x: 888, startPoint y: 353, endPoint x: 920, endPoint y: 353, distance: 32.7
click at [920, 353] on div "1" at bounding box center [1018, 332] width 285 height 72
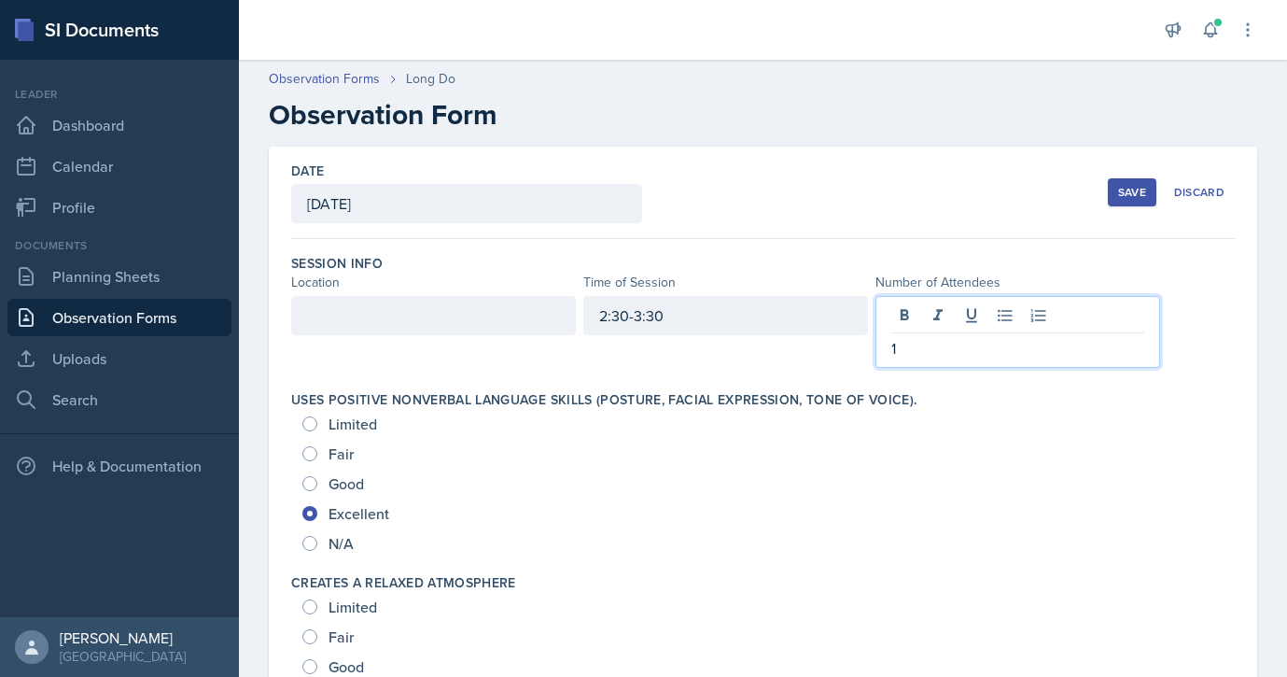
click at [536, 322] on div at bounding box center [433, 315] width 285 height 39
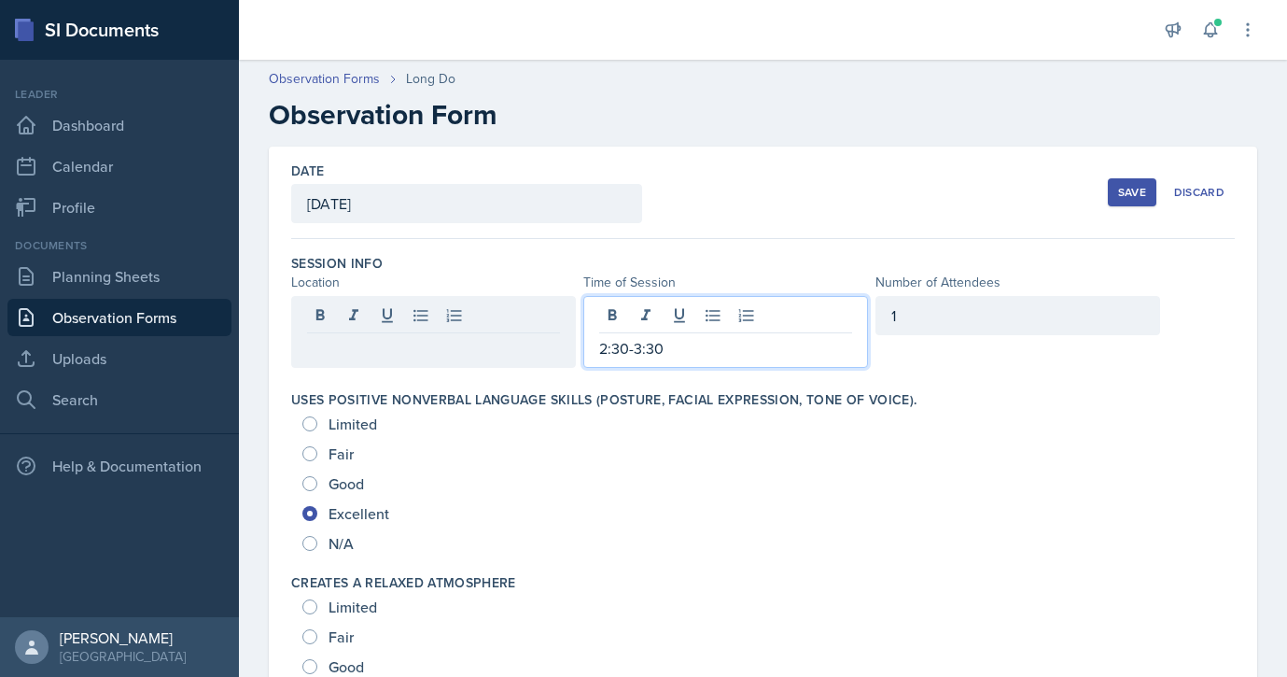
click at [703, 326] on div "2:30-3:30" at bounding box center [725, 332] width 285 height 72
click at [481, 312] on div at bounding box center [433, 315] width 285 height 39
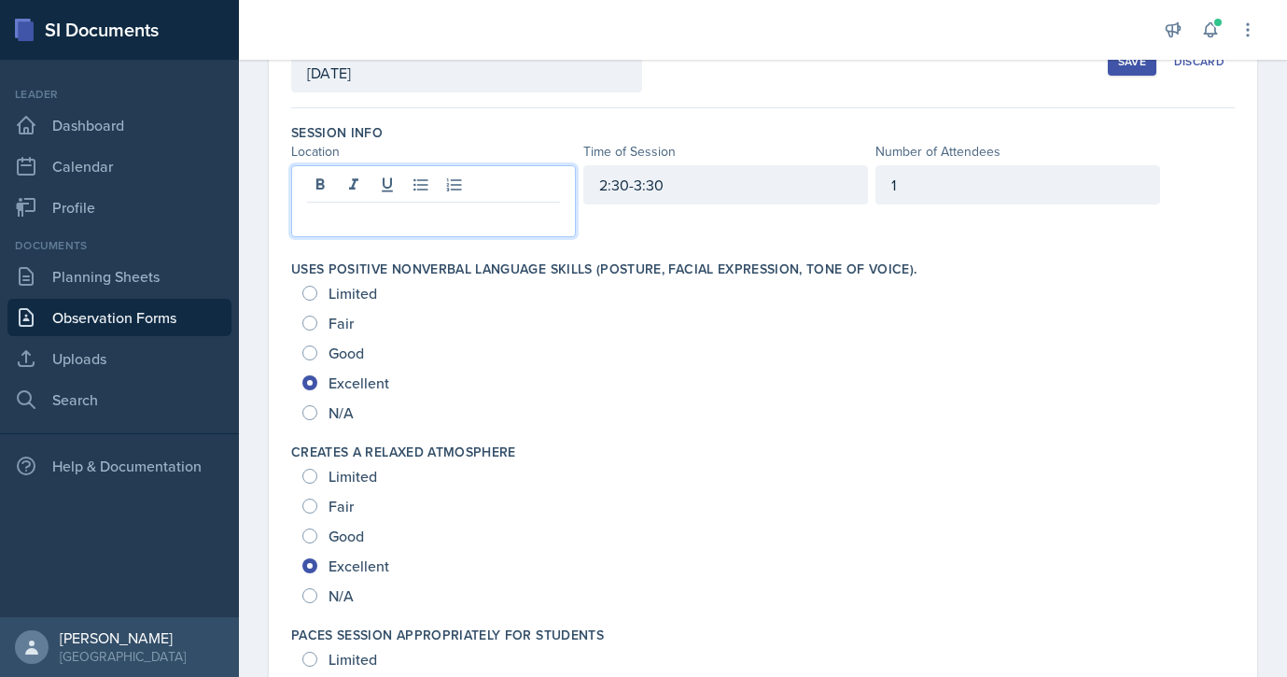
scroll to position [134, 0]
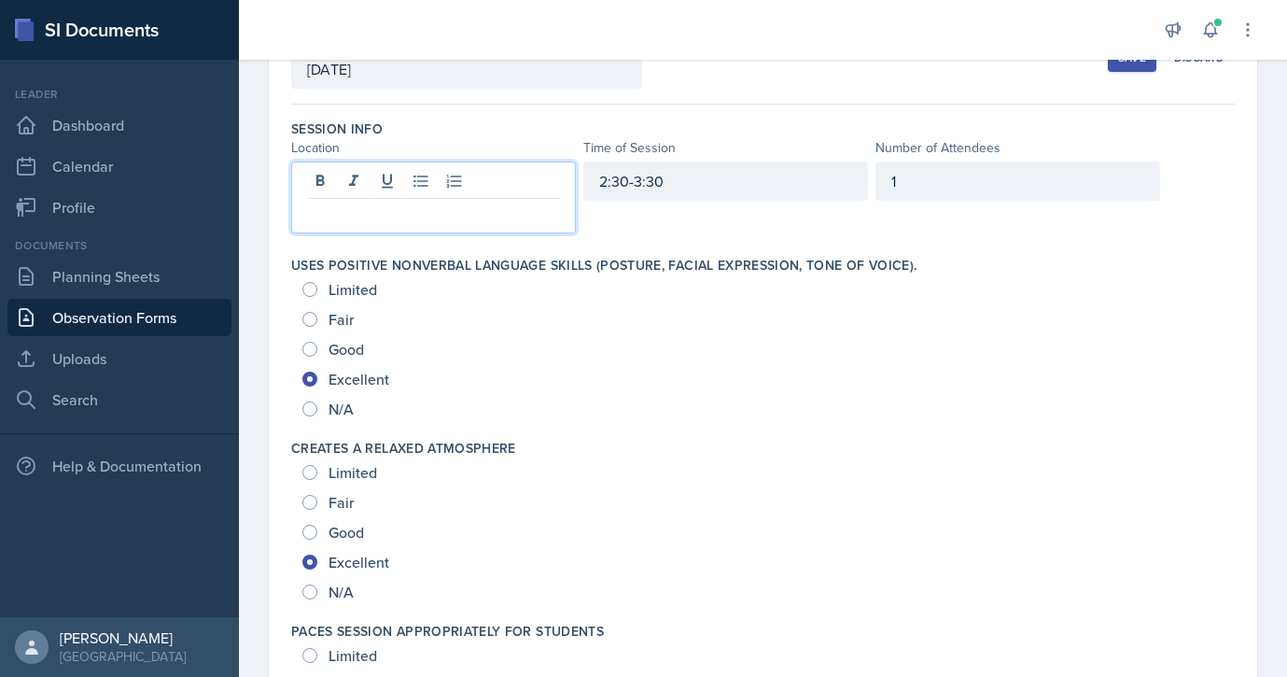
drag, startPoint x: 310, startPoint y: 215, endPoint x: 381, endPoint y: 213, distance: 71.0
click at [381, 213] on p at bounding box center [433, 214] width 253 height 22
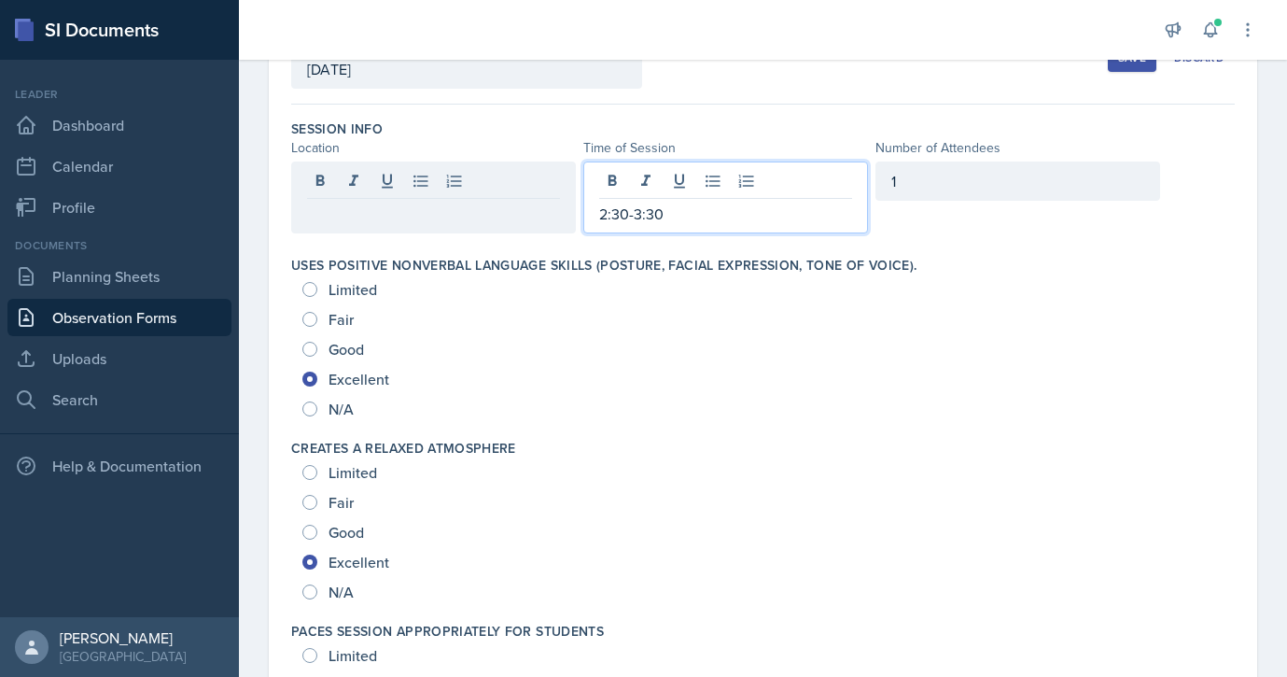
scroll to position [167, 0]
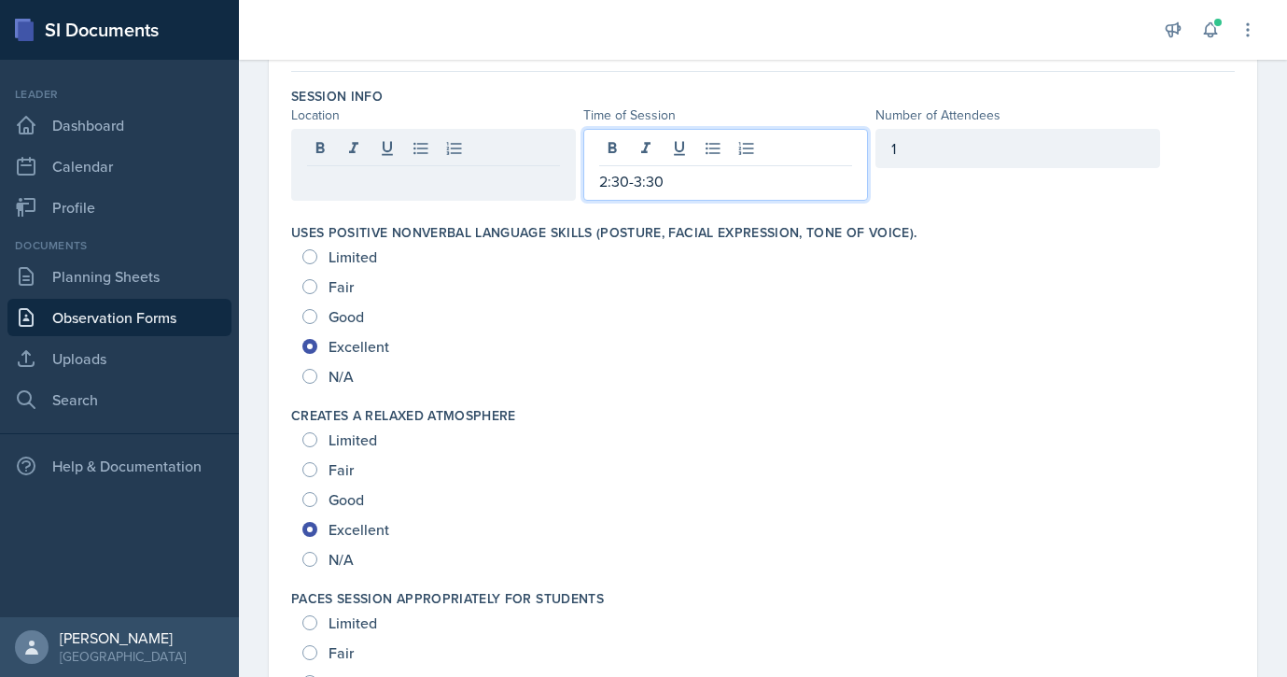
click at [678, 178] on p "2:30-3:30" at bounding box center [725, 181] width 253 height 22
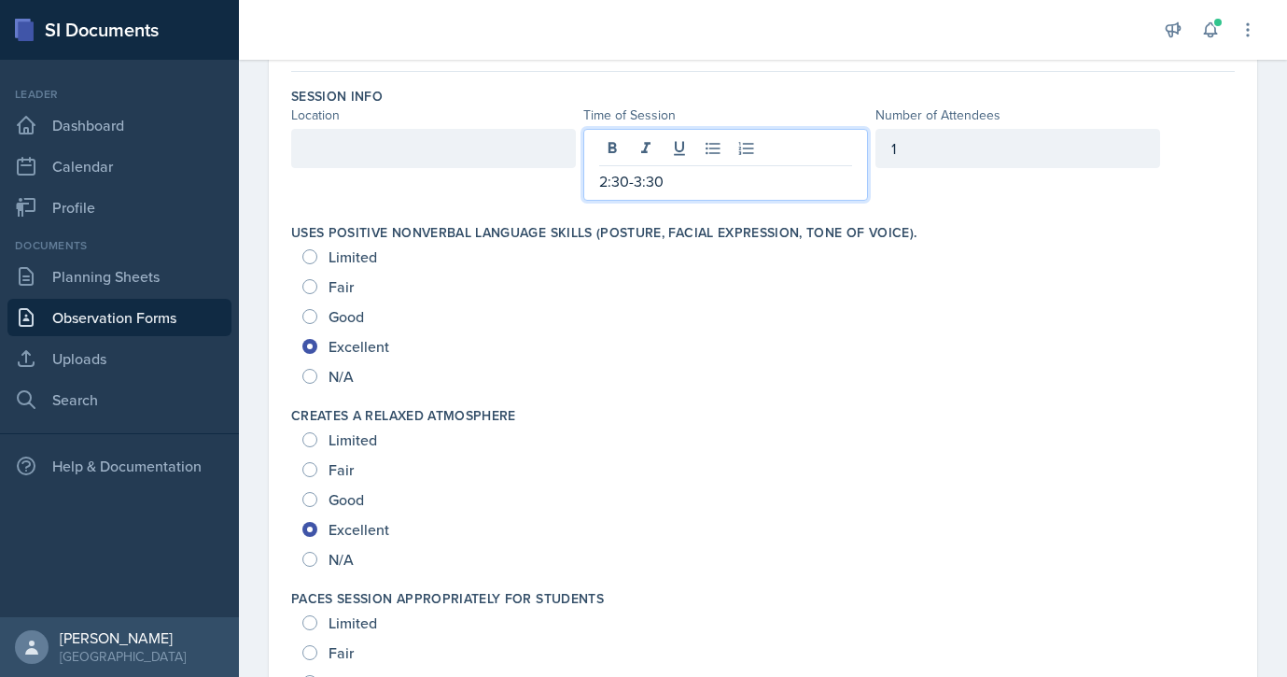
click at [543, 153] on div at bounding box center [433, 148] width 285 height 39
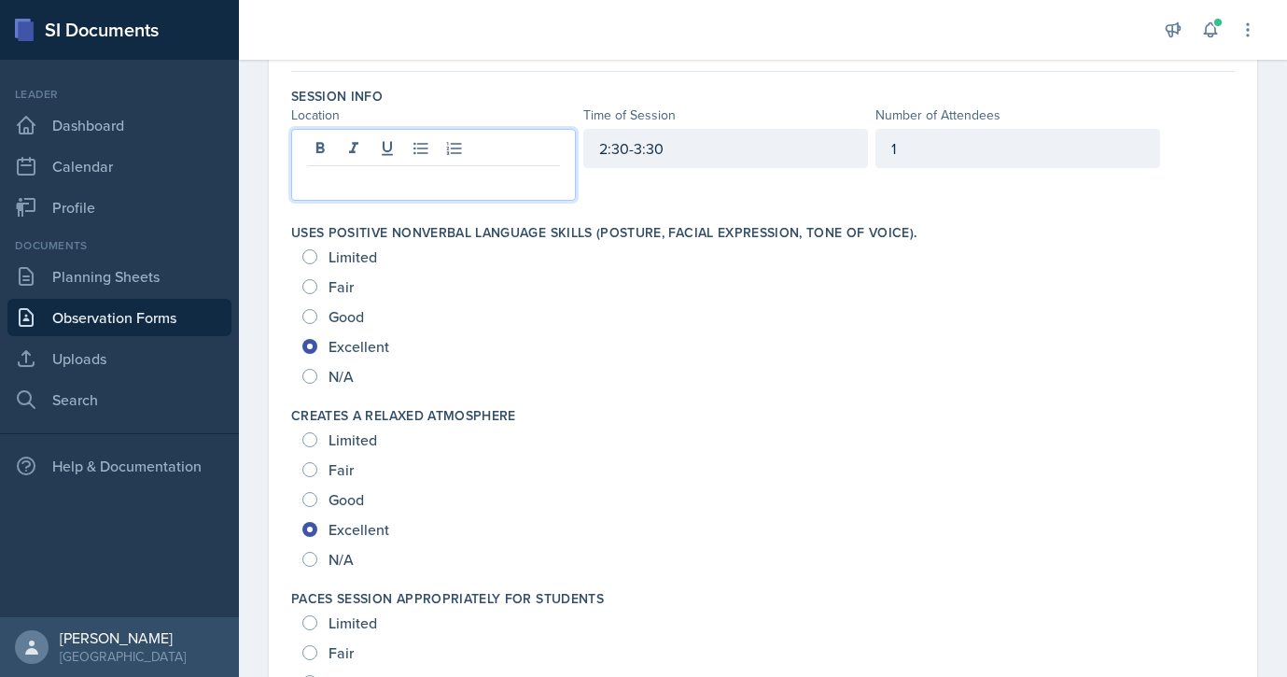
click at [549, 193] on div at bounding box center [433, 165] width 285 height 72
drag, startPoint x: 556, startPoint y: 184, endPoint x: 485, endPoint y: 171, distance: 72.1
click at [485, 171] on p at bounding box center [433, 181] width 253 height 22
drag, startPoint x: 311, startPoint y: 183, endPoint x: 326, endPoint y: 189, distance: 16.0
click at [326, 189] on p at bounding box center [433, 181] width 253 height 22
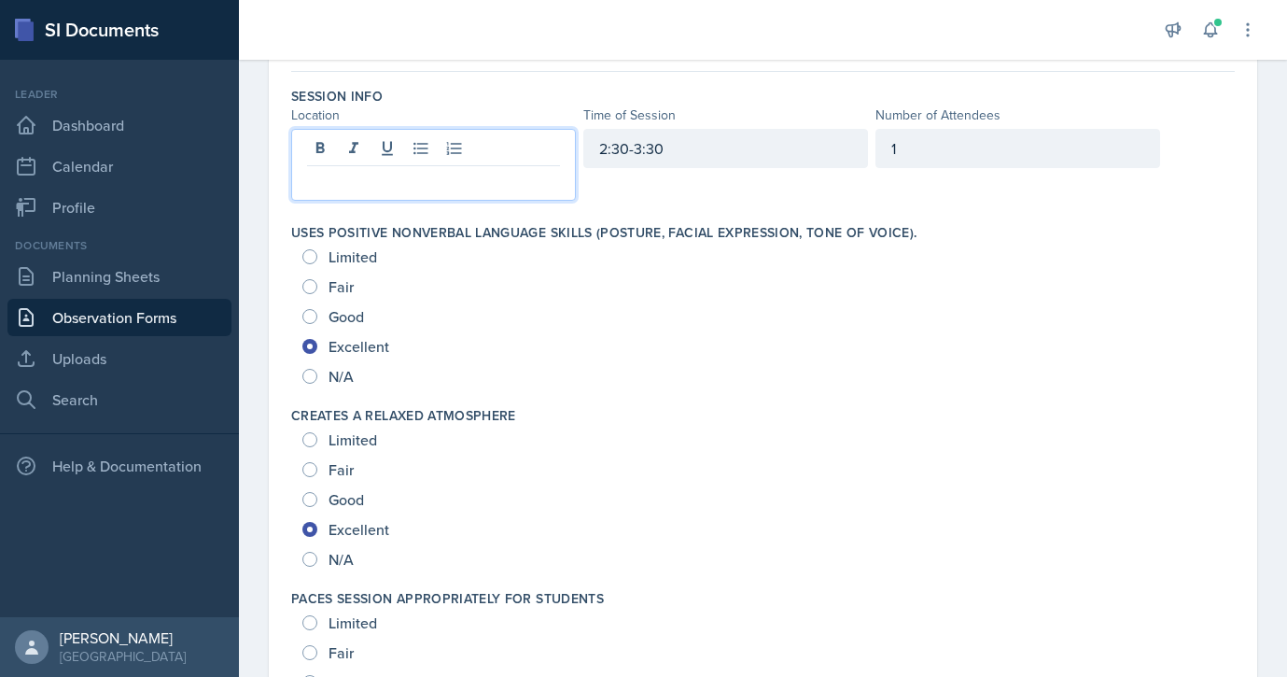
drag, startPoint x: 310, startPoint y: 184, endPoint x: 373, endPoint y: 184, distance: 63.5
click at [373, 184] on p at bounding box center [433, 181] width 253 height 22
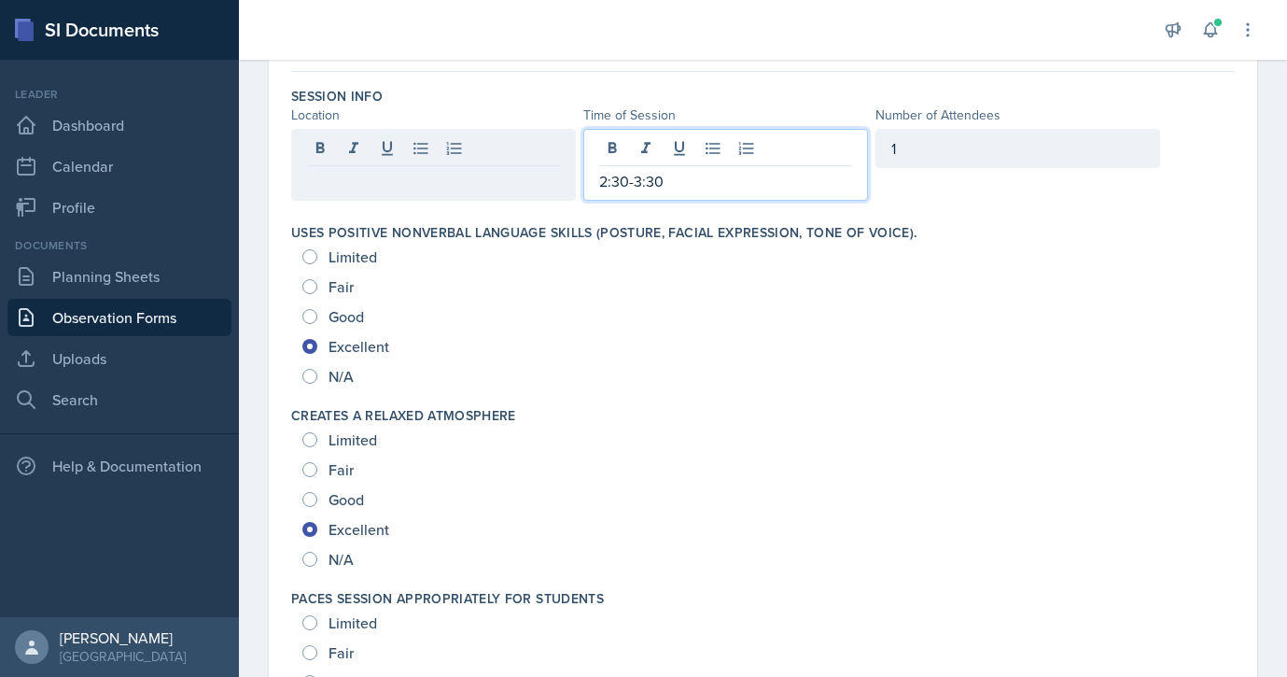
click at [708, 147] on div "2:30-3:30" at bounding box center [725, 165] width 285 height 72
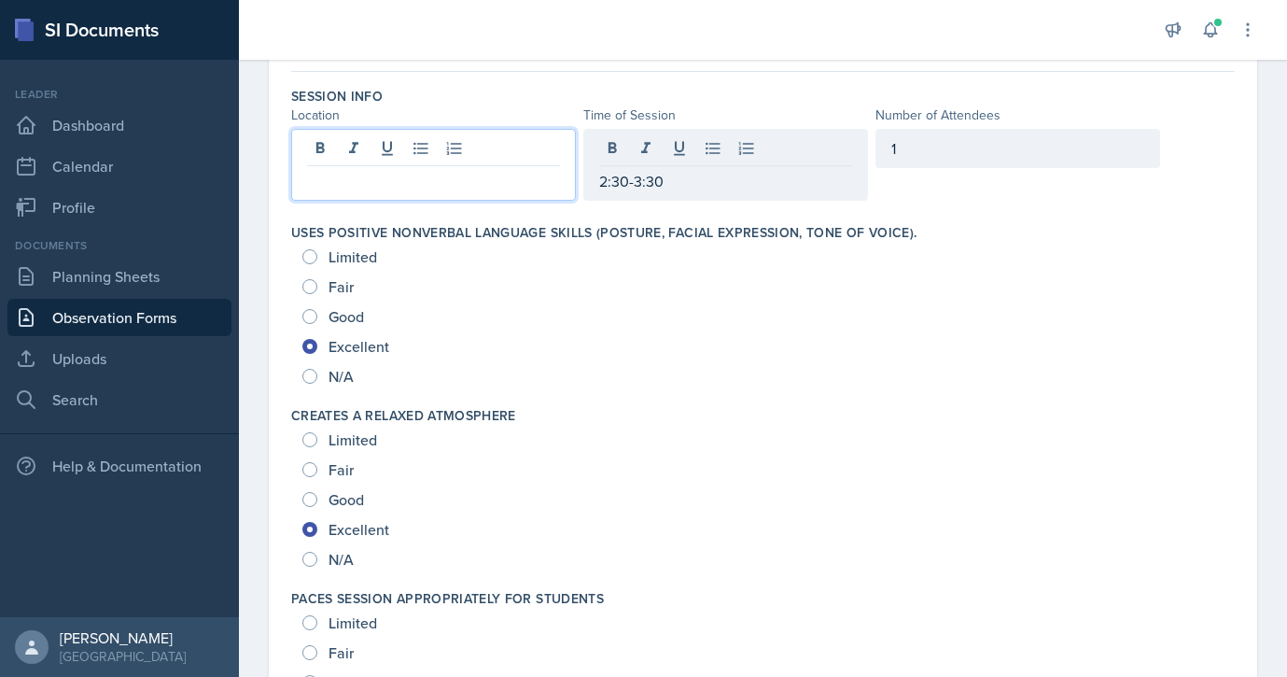
click at [467, 159] on div at bounding box center [433, 165] width 285 height 72
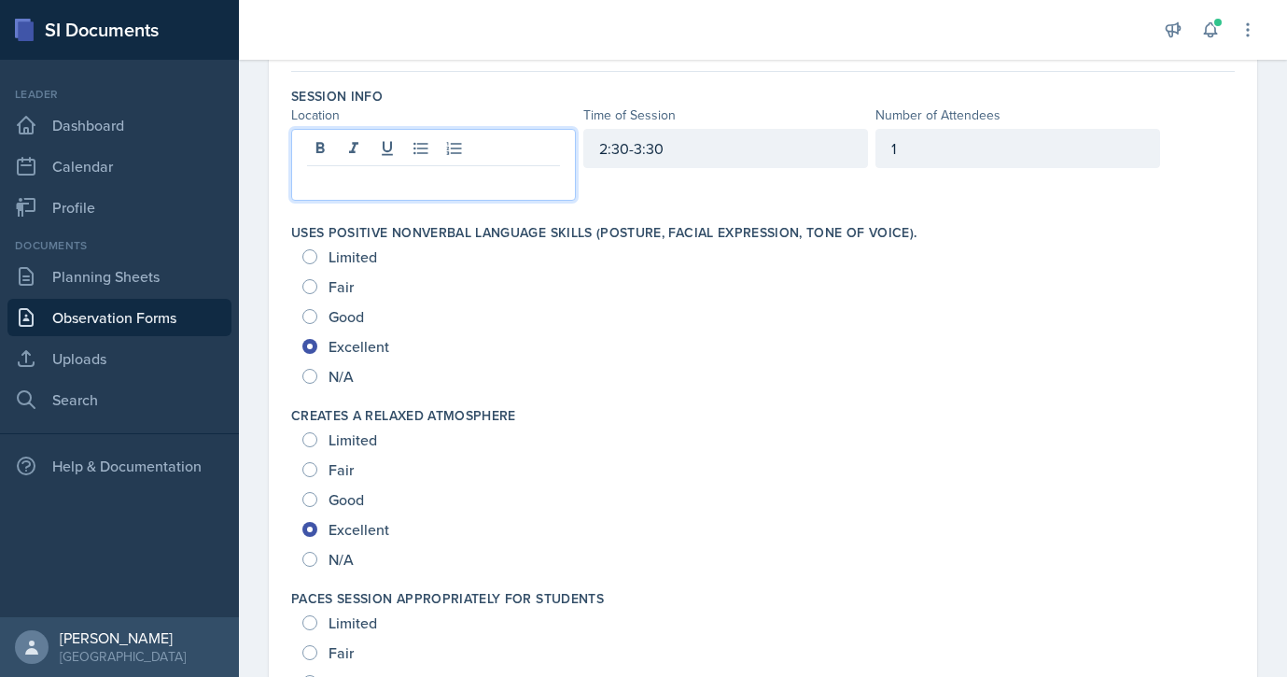
drag, startPoint x: 307, startPoint y: 181, endPoint x: 320, endPoint y: 193, distance: 17.8
click at [320, 193] on div at bounding box center [433, 165] width 285 height 72
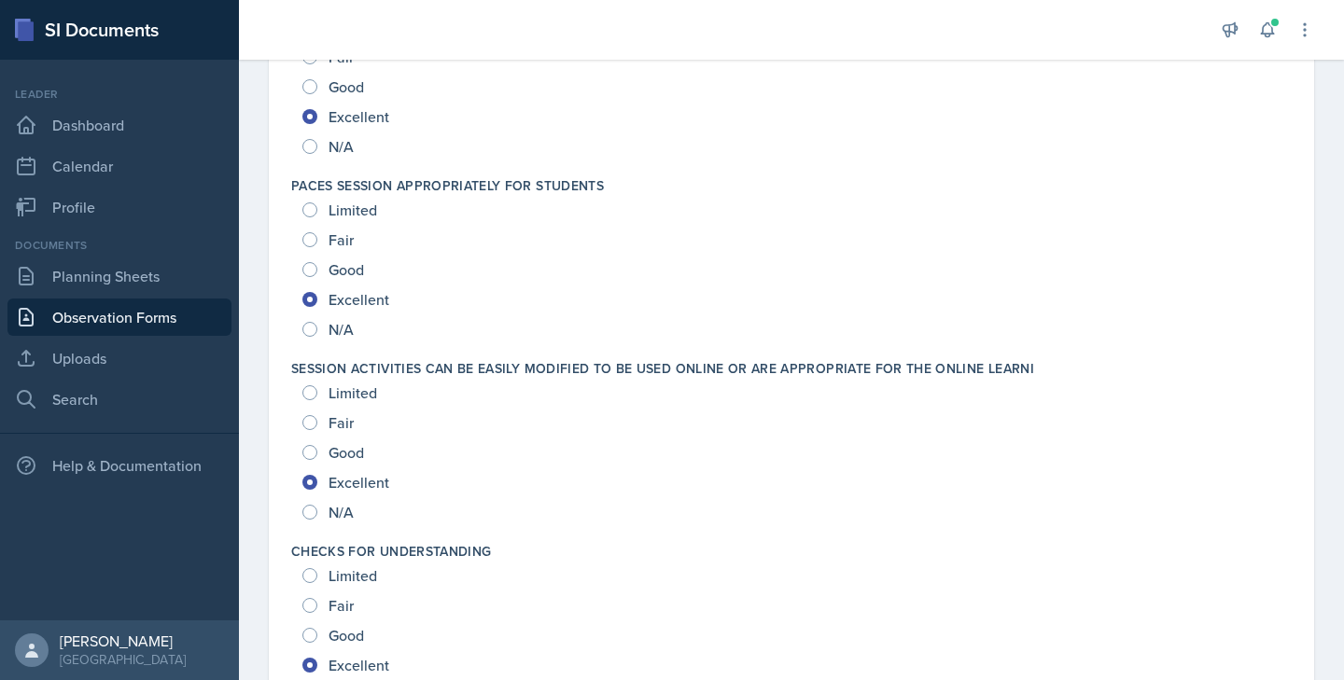
scroll to position [0, 0]
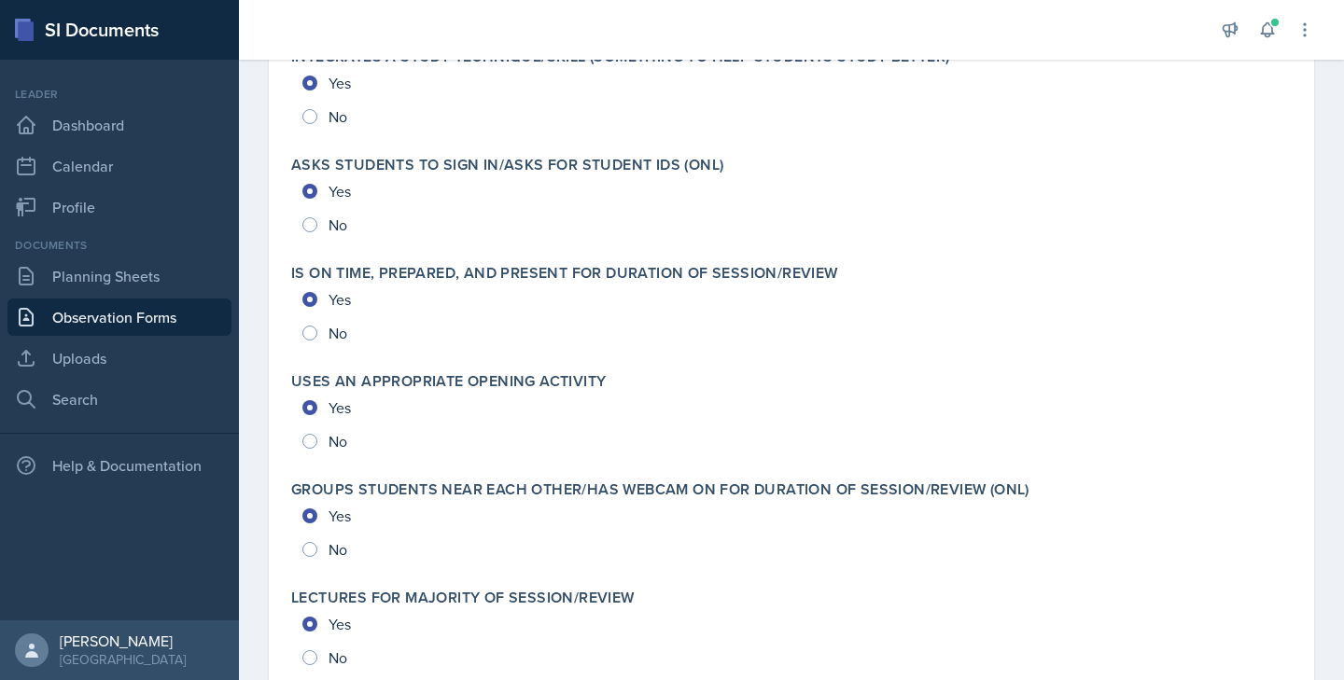
scroll to position [4035, 0]
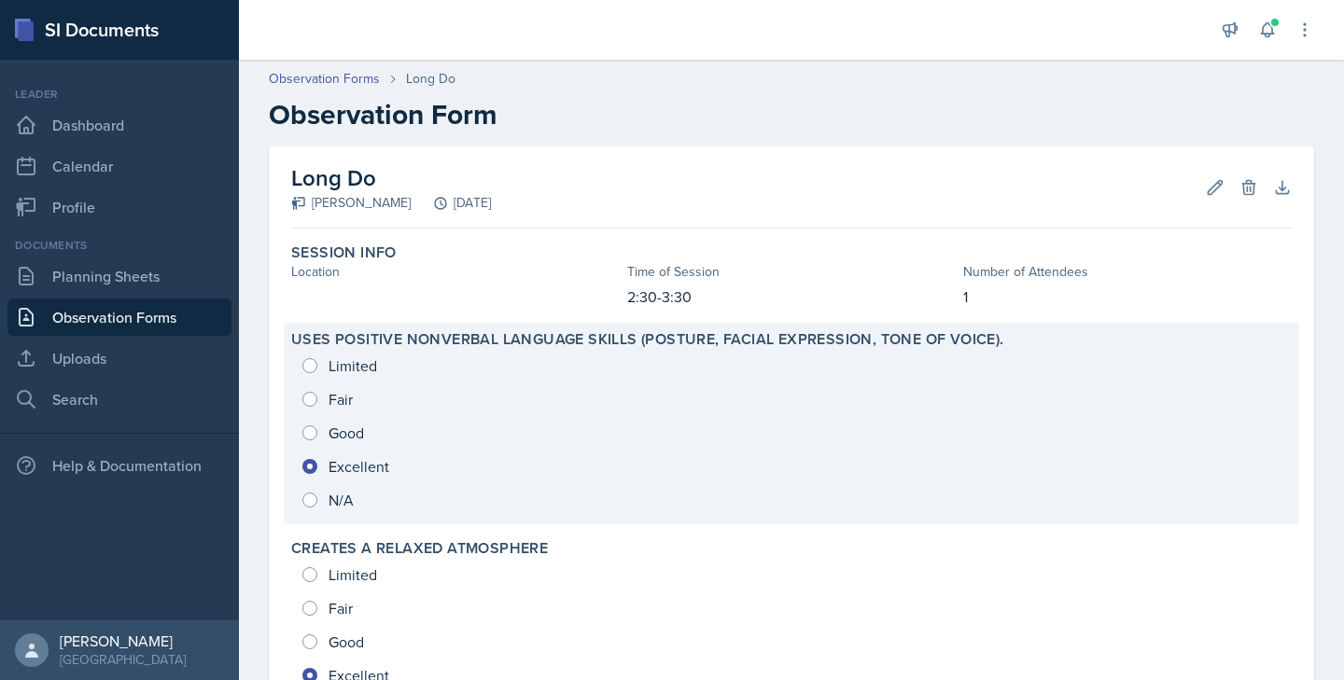
scroll to position [33, 0]
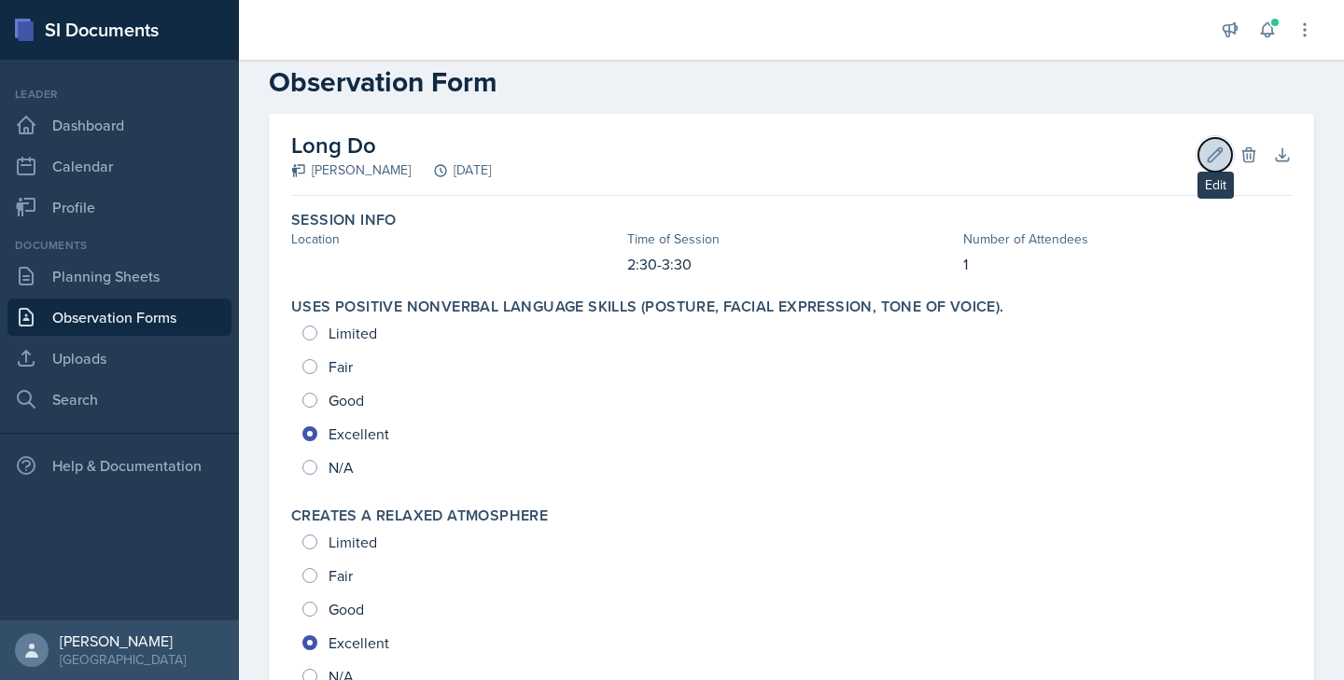
click at [1217, 158] on icon at bounding box center [1215, 155] width 19 height 19
click at [1217, 158] on div "Edit Delete" at bounding box center [1224, 155] width 67 height 19
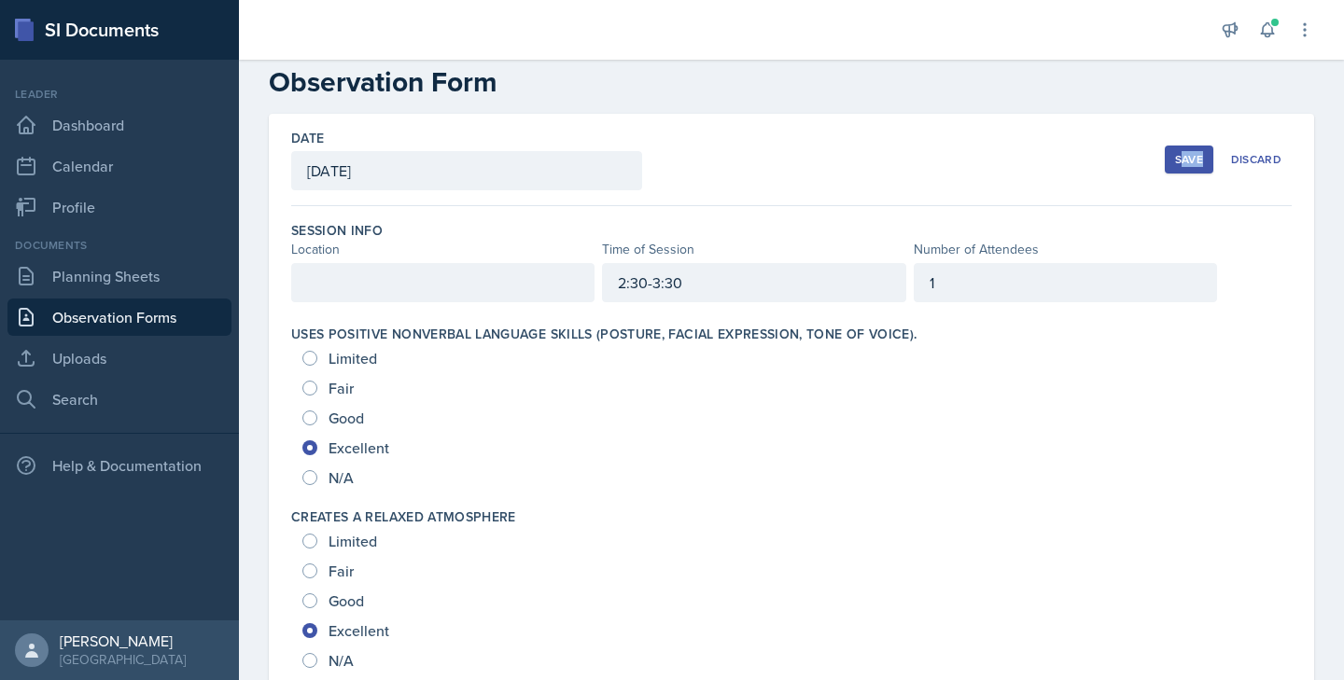
click at [1217, 158] on div "Save Discard" at bounding box center [1228, 159] width 127 height 43
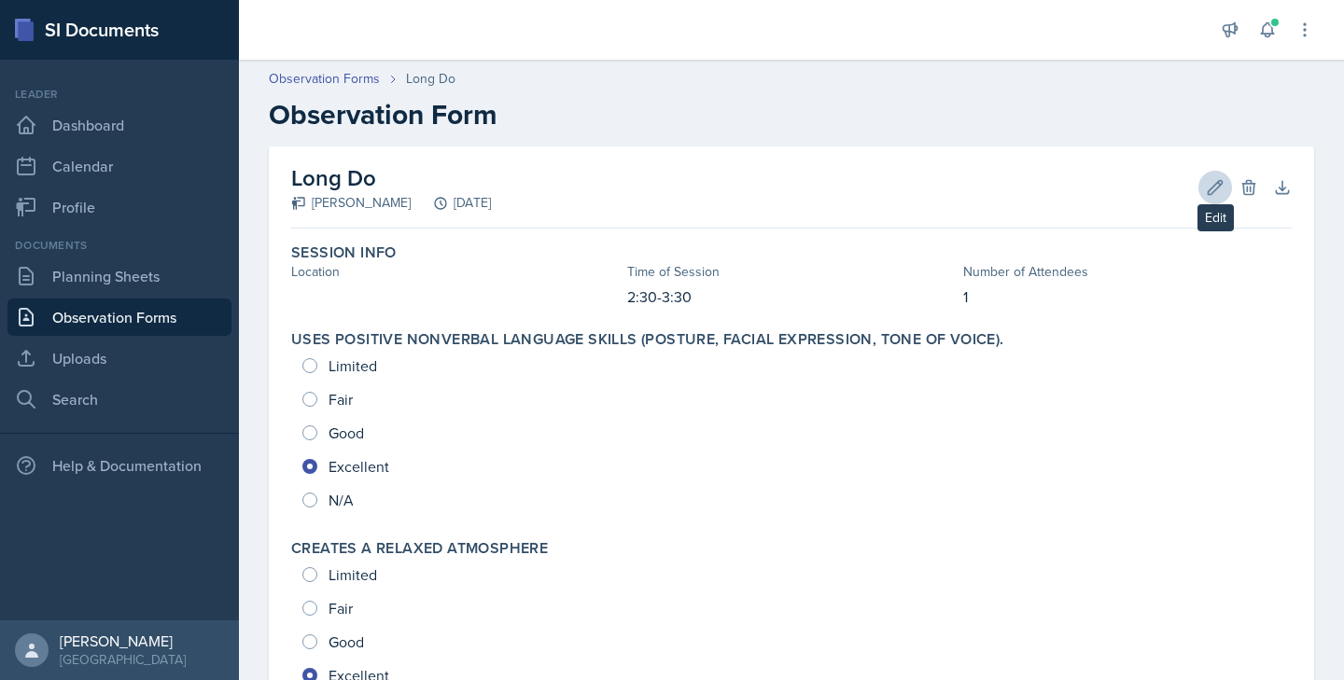
click at [1216, 189] on icon at bounding box center [1216, 187] width 14 height 14
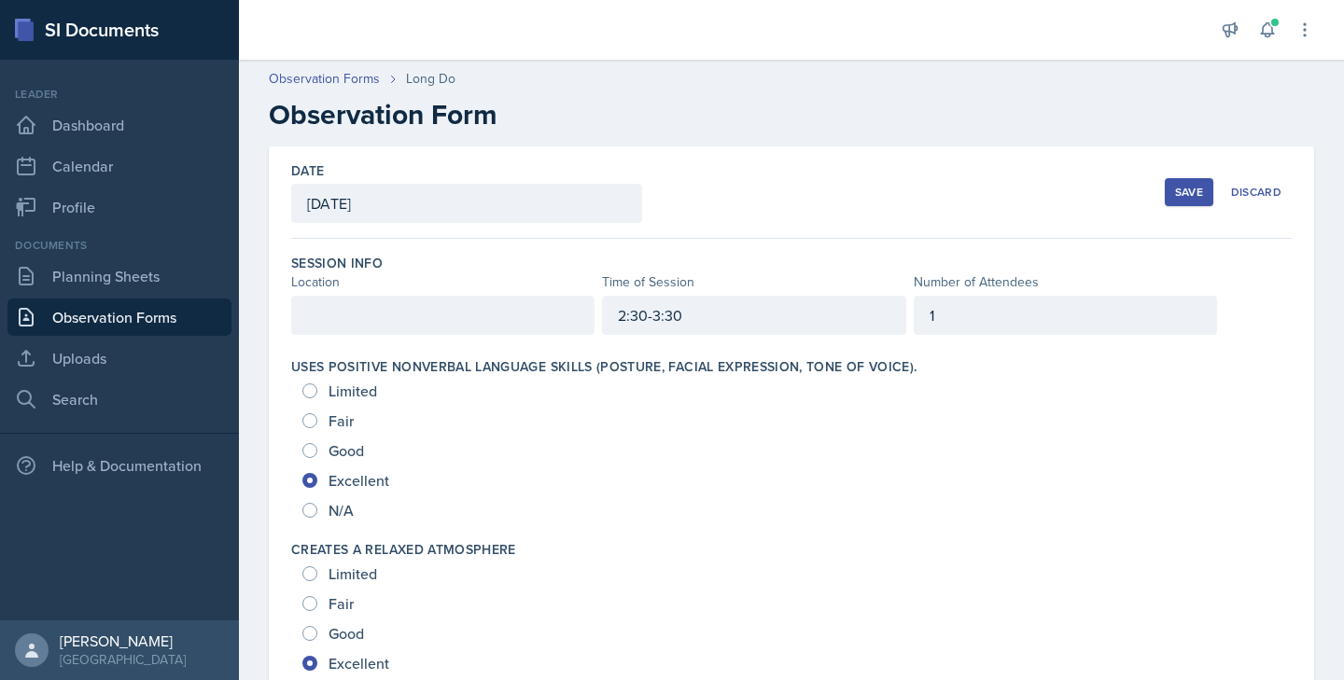
click at [1216, 189] on div "Save Discard" at bounding box center [1228, 192] width 127 height 43
click at [453, 308] on div at bounding box center [442, 315] width 303 height 39
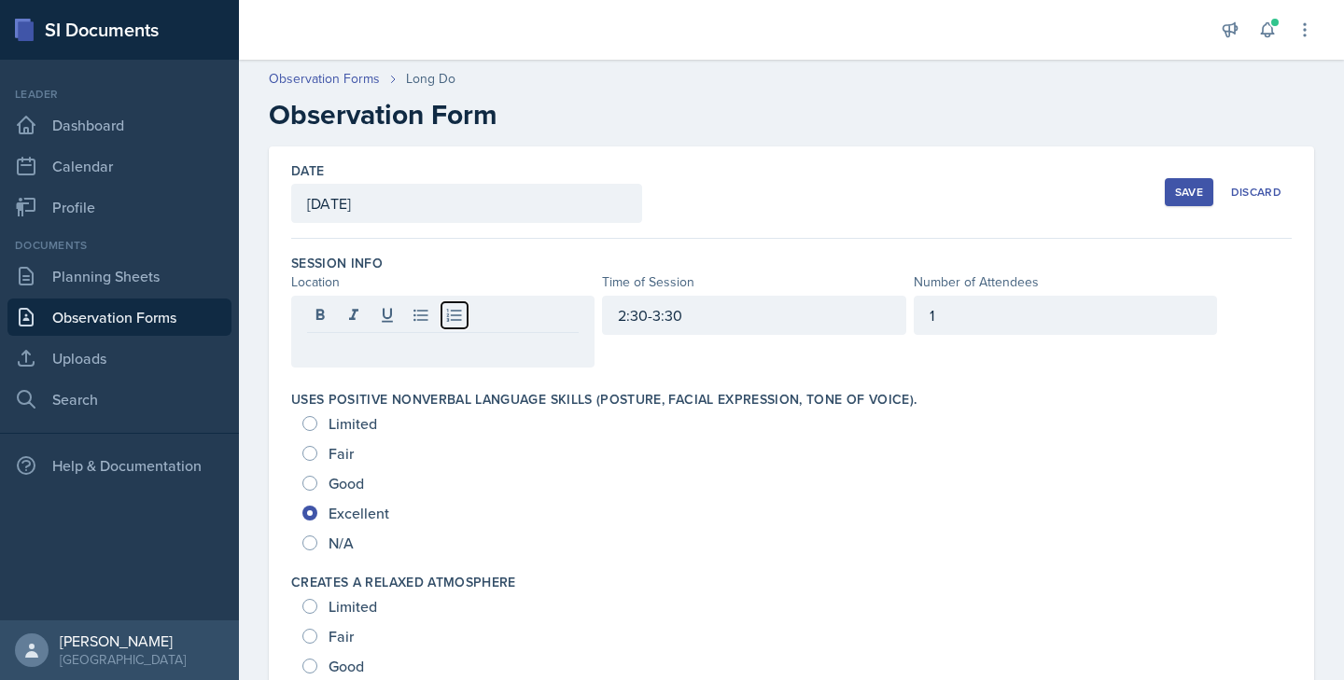
click at [453, 308] on icon at bounding box center [454, 315] width 19 height 19
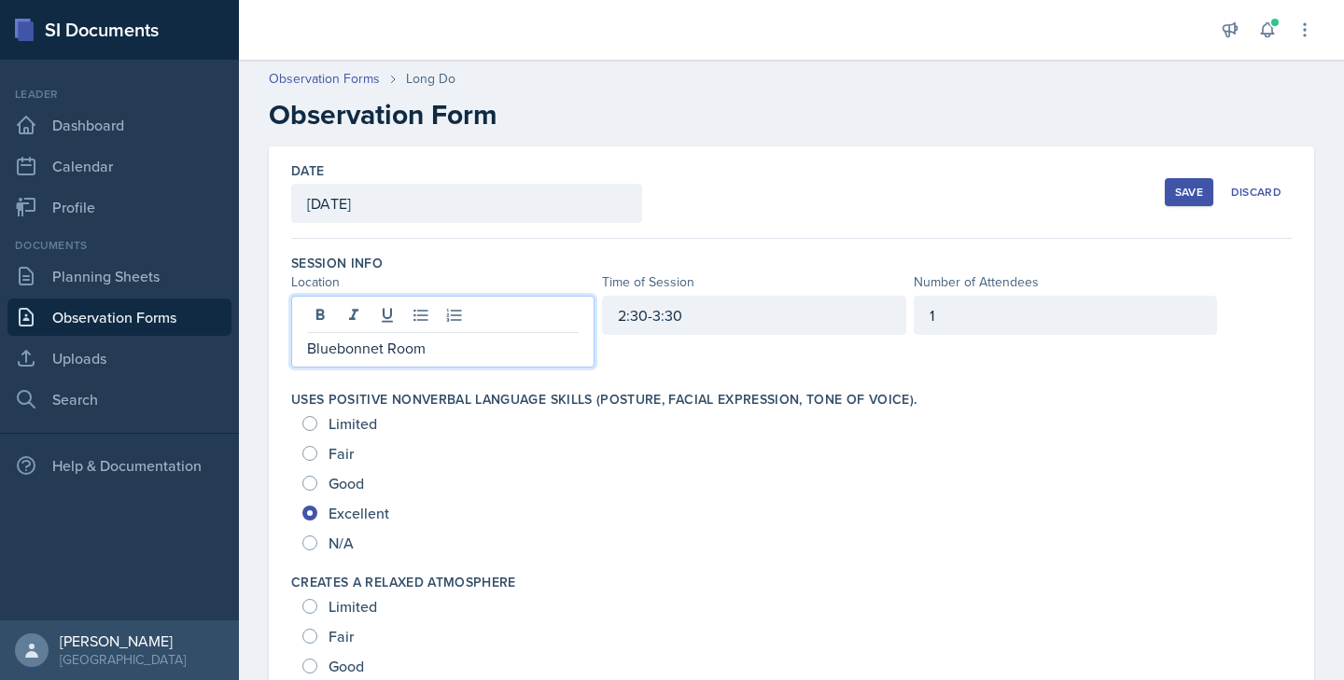
click at [1194, 190] on div "Save" at bounding box center [1189, 192] width 28 height 15
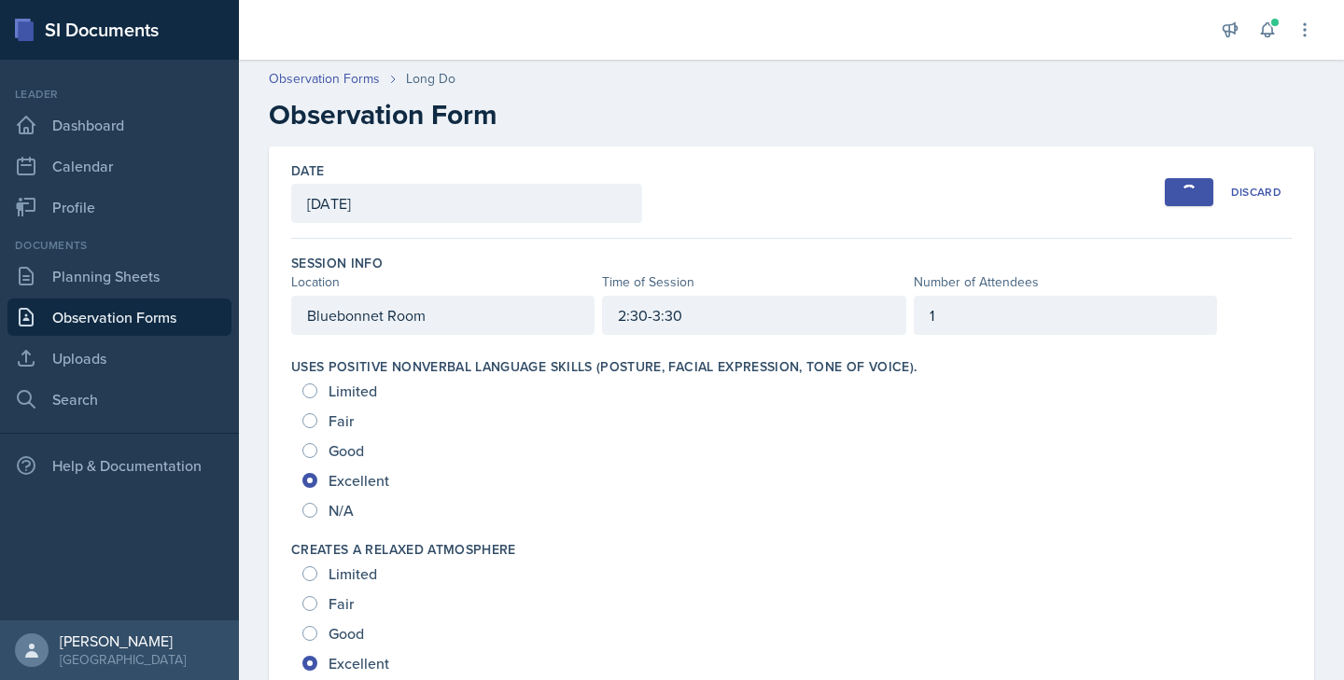
click at [1194, 190] on div "button" at bounding box center [1189, 192] width 15 height 15
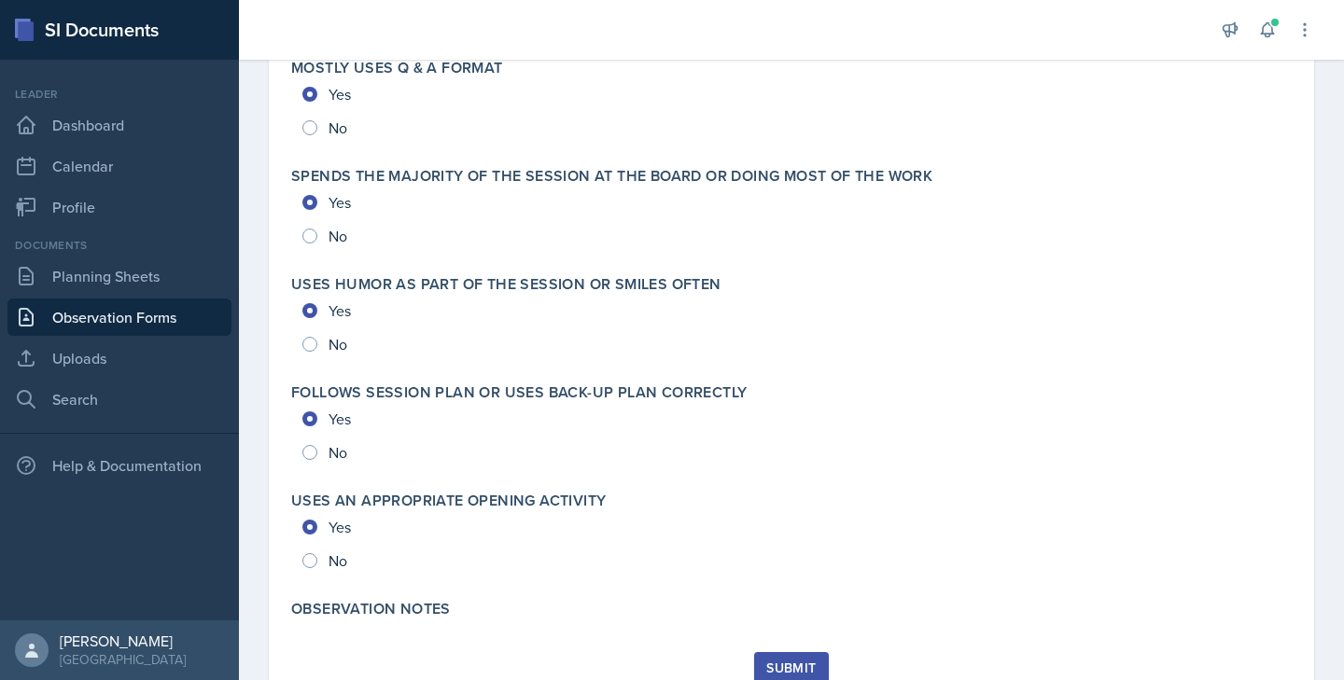
scroll to position [4035, 0]
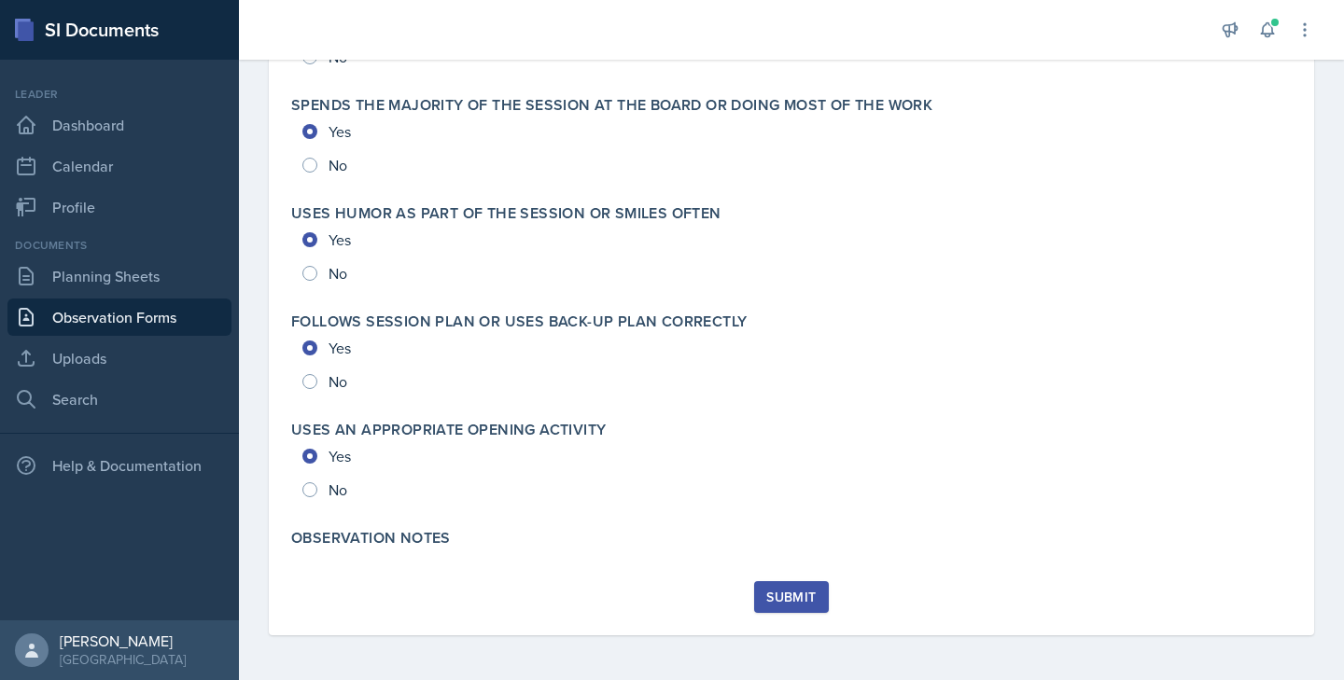
click at [805, 596] on div "Submit" at bounding box center [790, 597] width 49 height 15
click at [0, 0] on div at bounding box center [0, 0] width 0 height 0
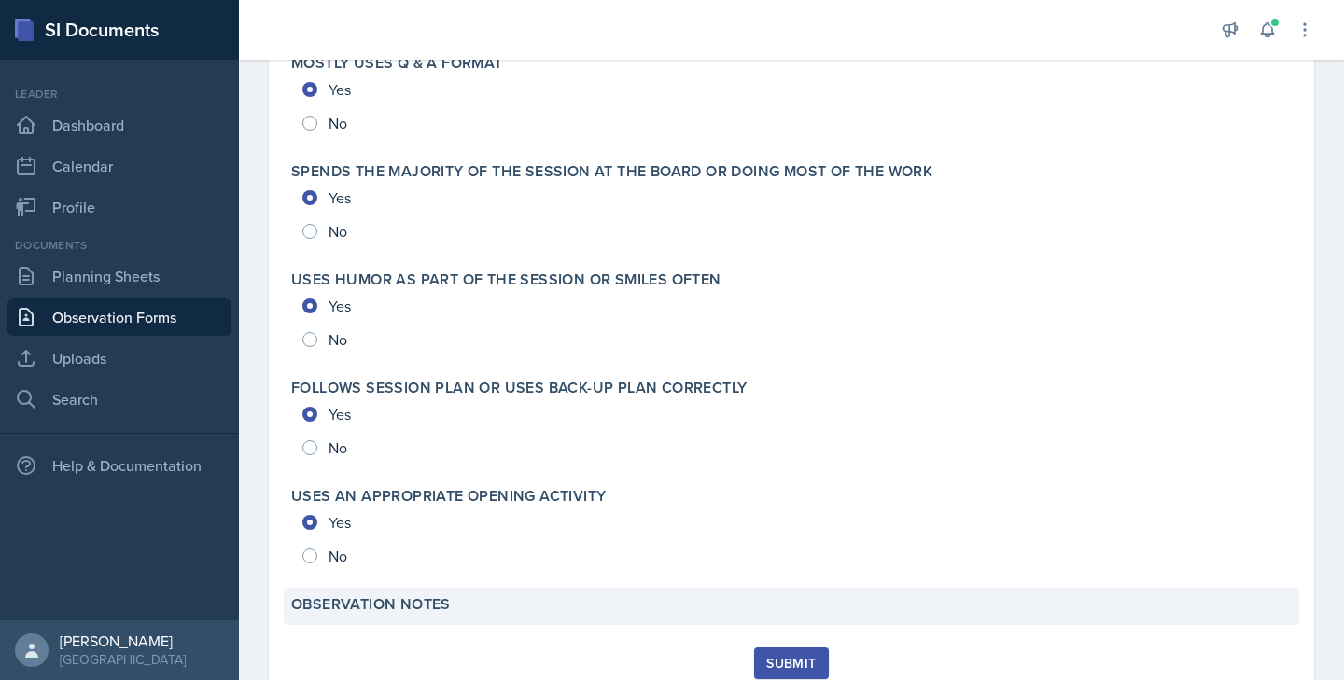
scroll to position [3986, 0]
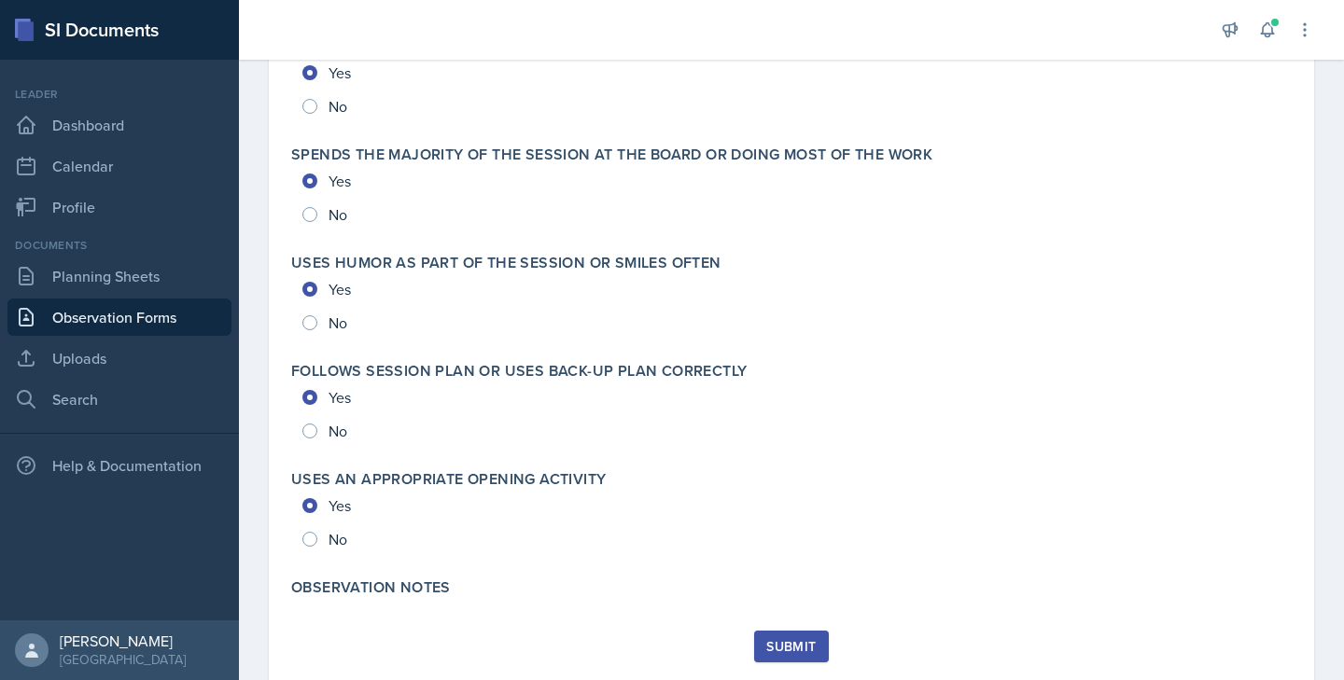
click at [788, 636] on button "Submit" at bounding box center [791, 647] width 74 height 32
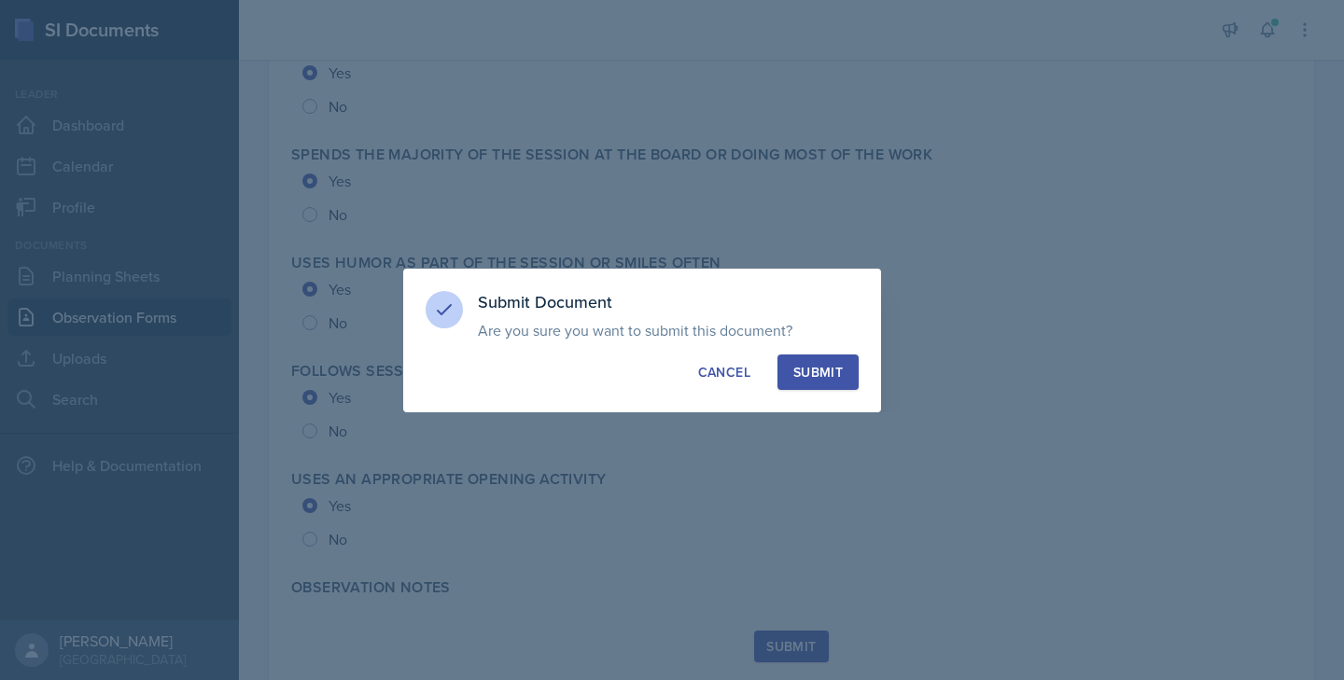
click at [788, 636] on div at bounding box center [672, 340] width 1344 height 680
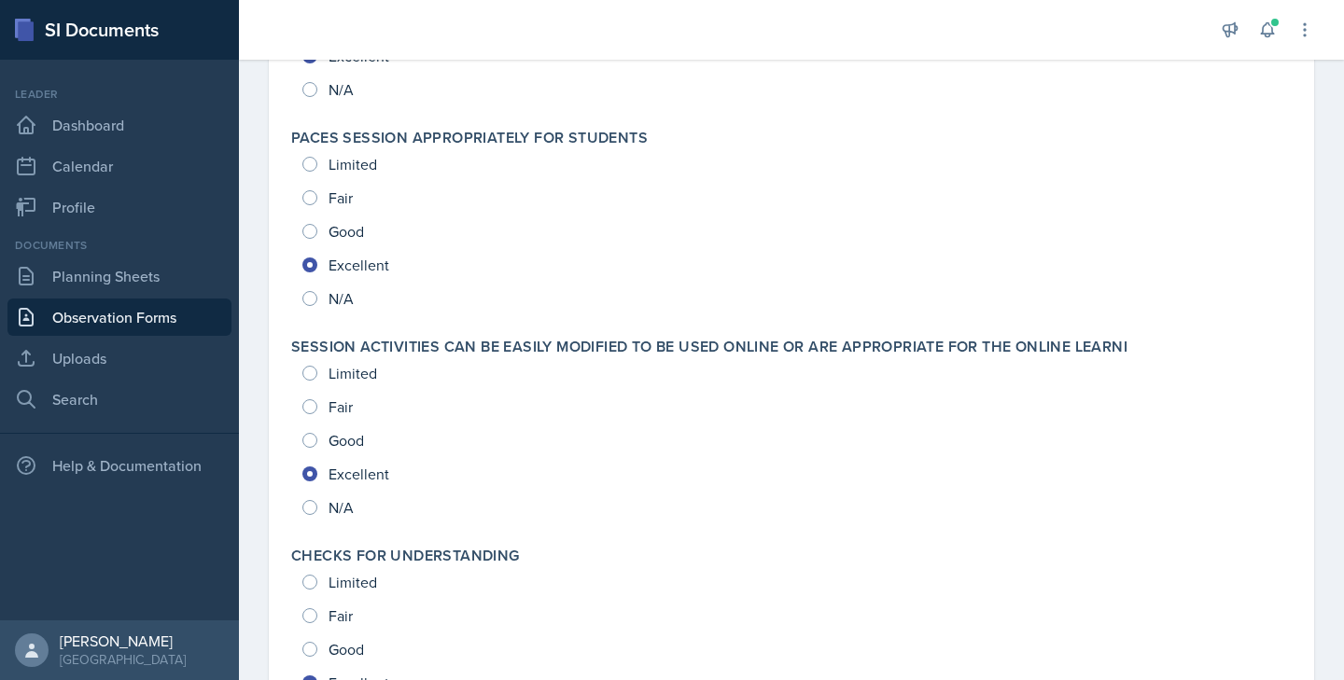
scroll to position [0, 0]
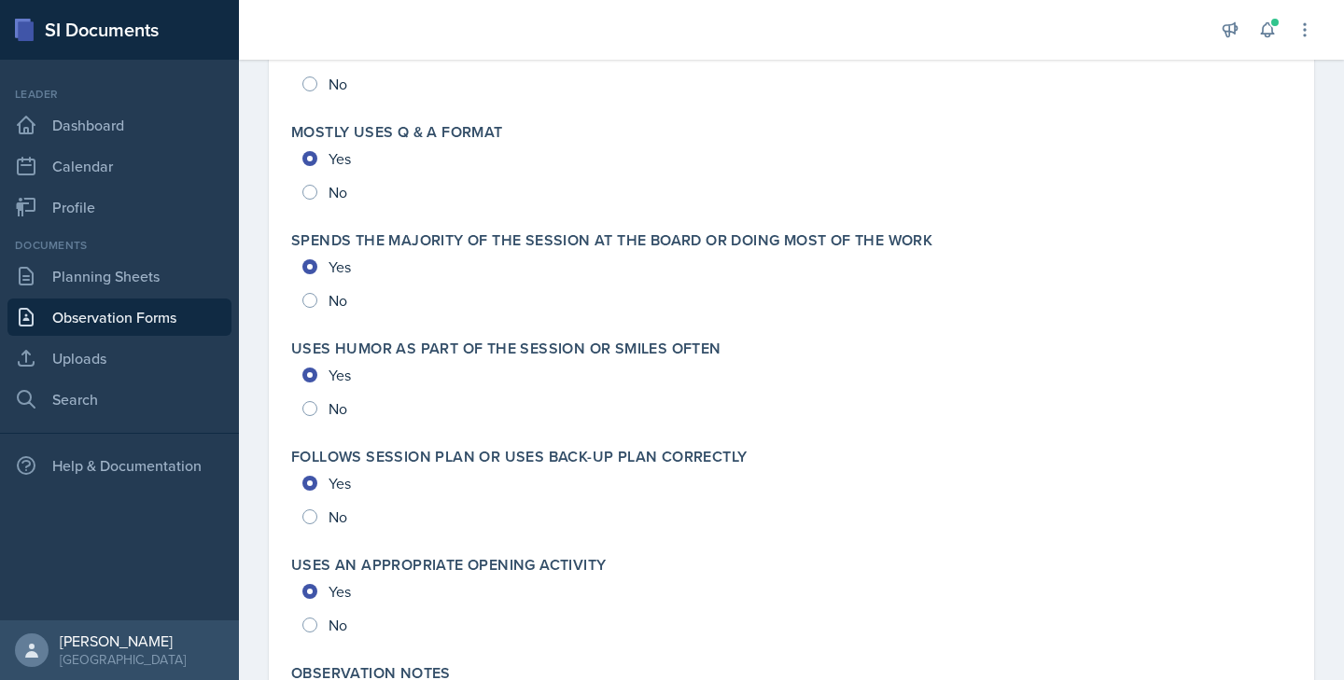
scroll to position [4035, 0]
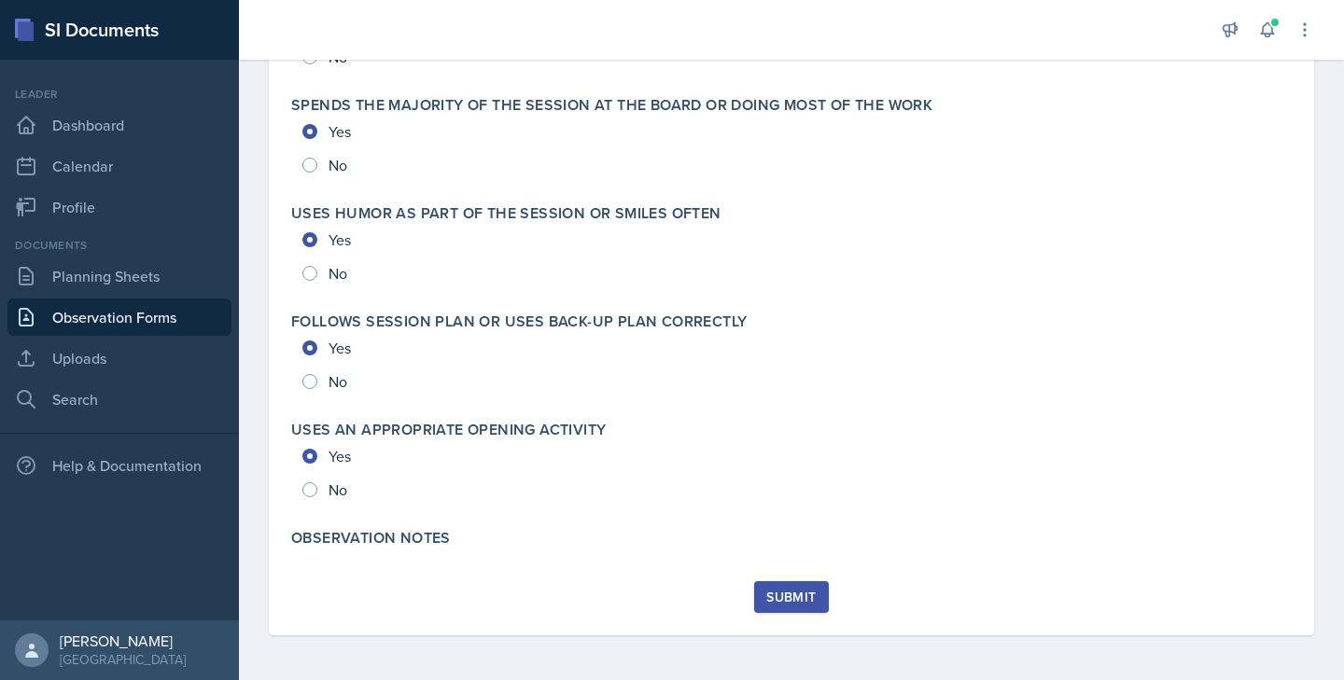
click at [787, 594] on div "Submit" at bounding box center [790, 597] width 49 height 15
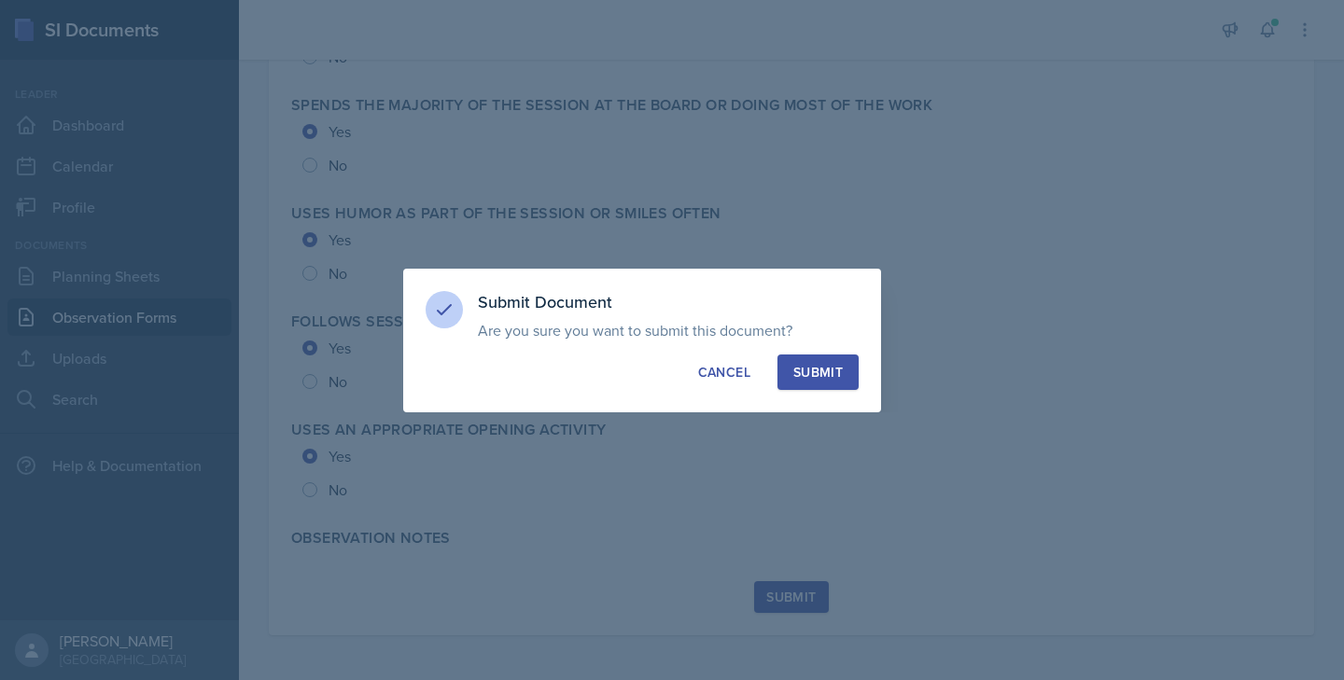
click at [787, 594] on div at bounding box center [672, 340] width 1344 height 680
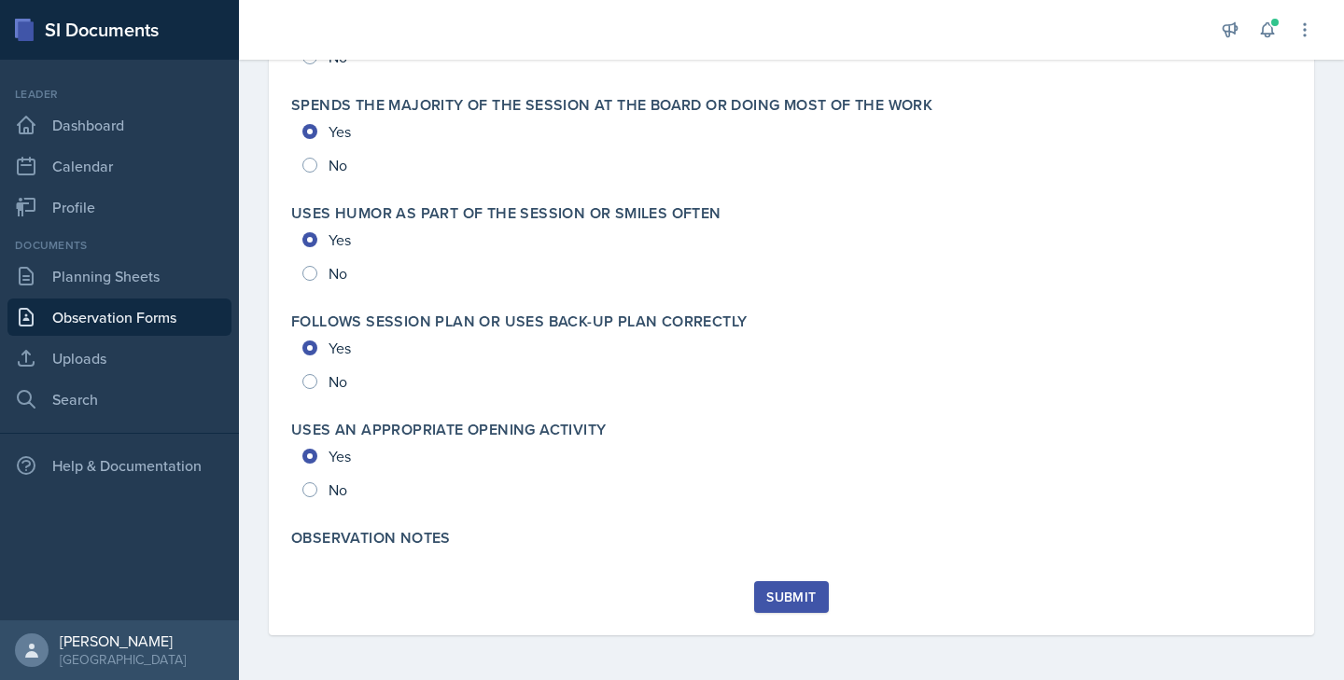
click at [773, 591] on div "Submit" at bounding box center [790, 597] width 49 height 15
click at [773, 591] on div at bounding box center [672, 340] width 1344 height 680
click at [773, 591] on div "Submit Document Are you sure you want to submit this document? This document wi…" at bounding box center [672, 340] width 1344 height 680
click at [773, 591] on div "Submit" at bounding box center [790, 597] width 49 height 15
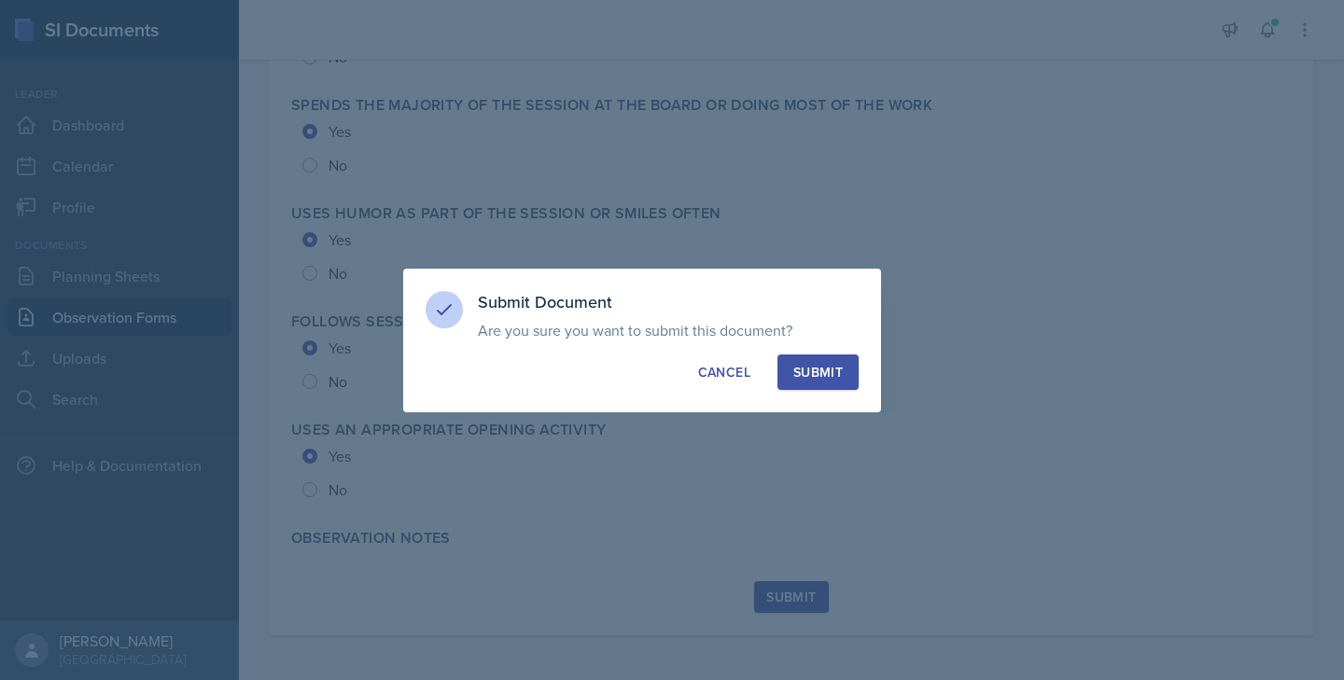
click at [821, 373] on div "Submit" at bounding box center [817, 372] width 49 height 19
click at [0, 0] on div "button" at bounding box center [0, 0] width 0 height 0
radio input "true"
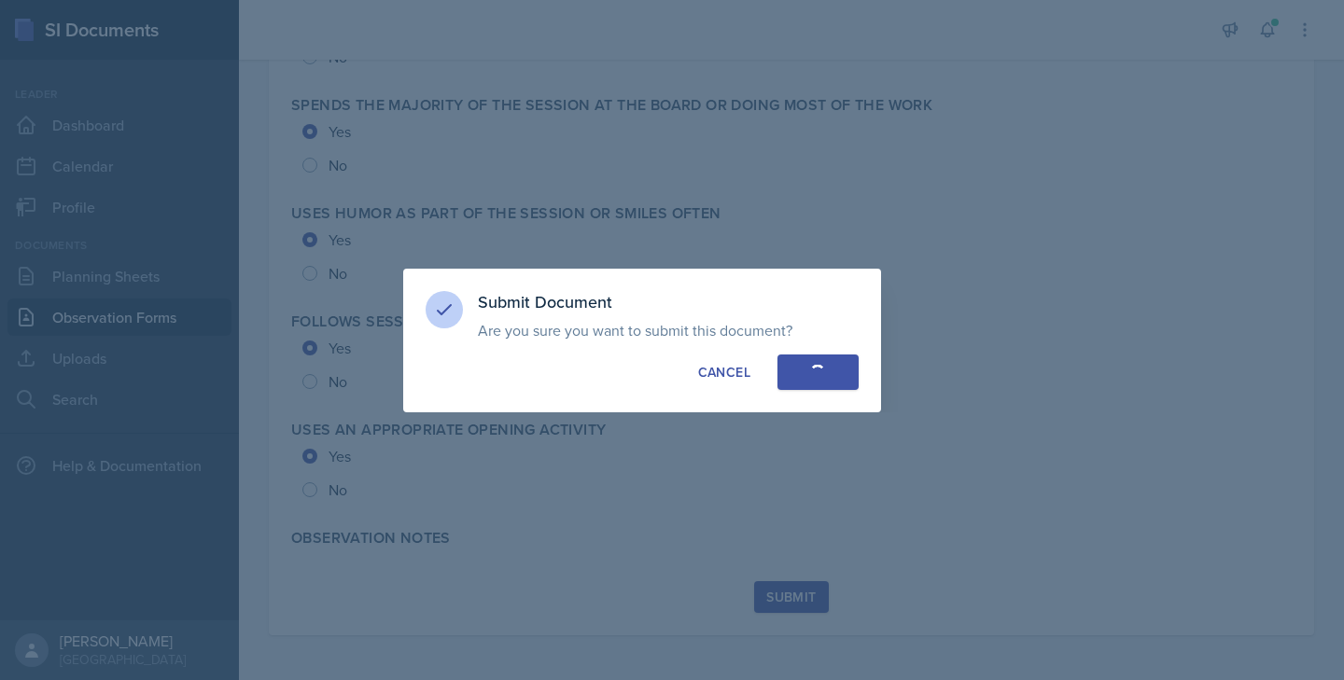
radio input "true"
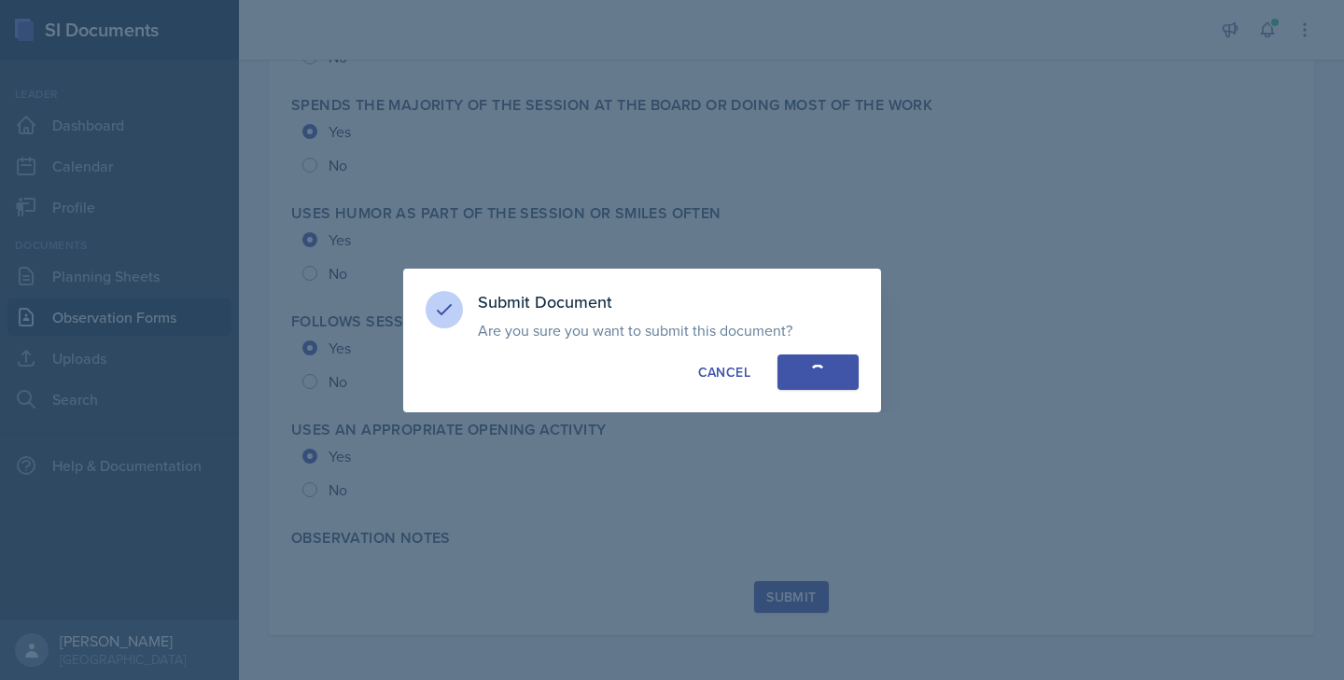
radio input "true"
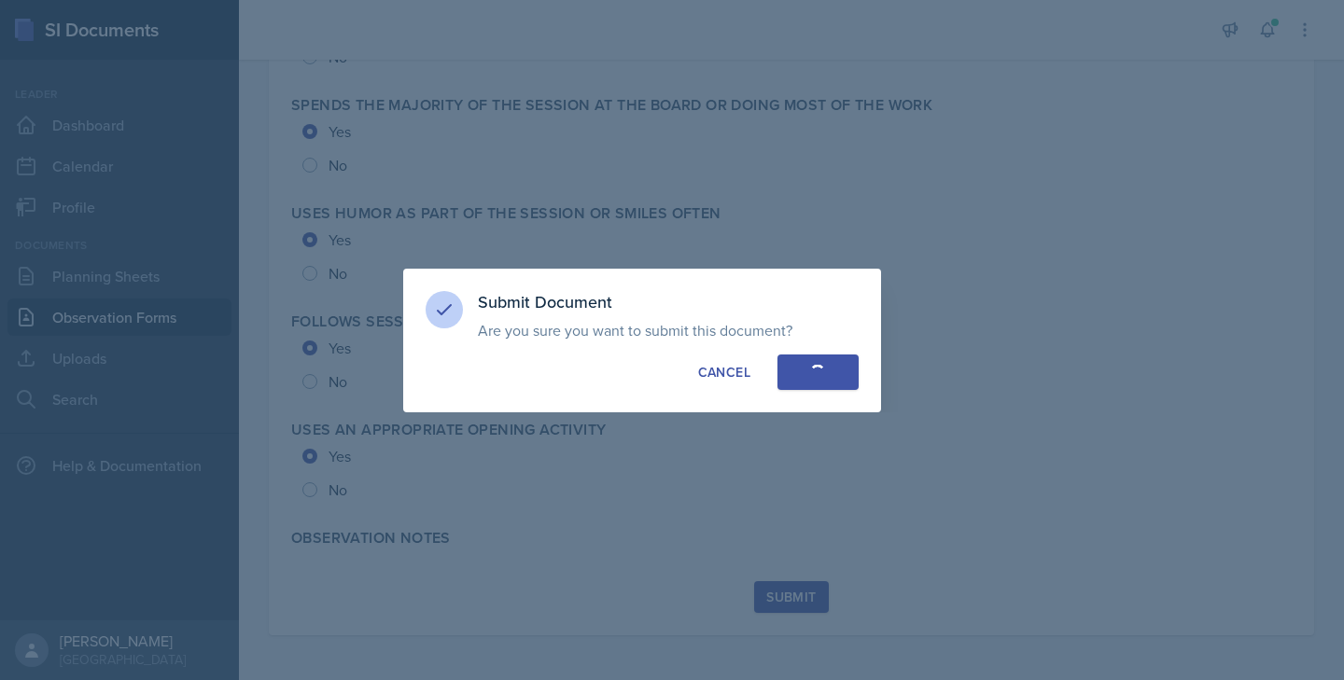
radio input "true"
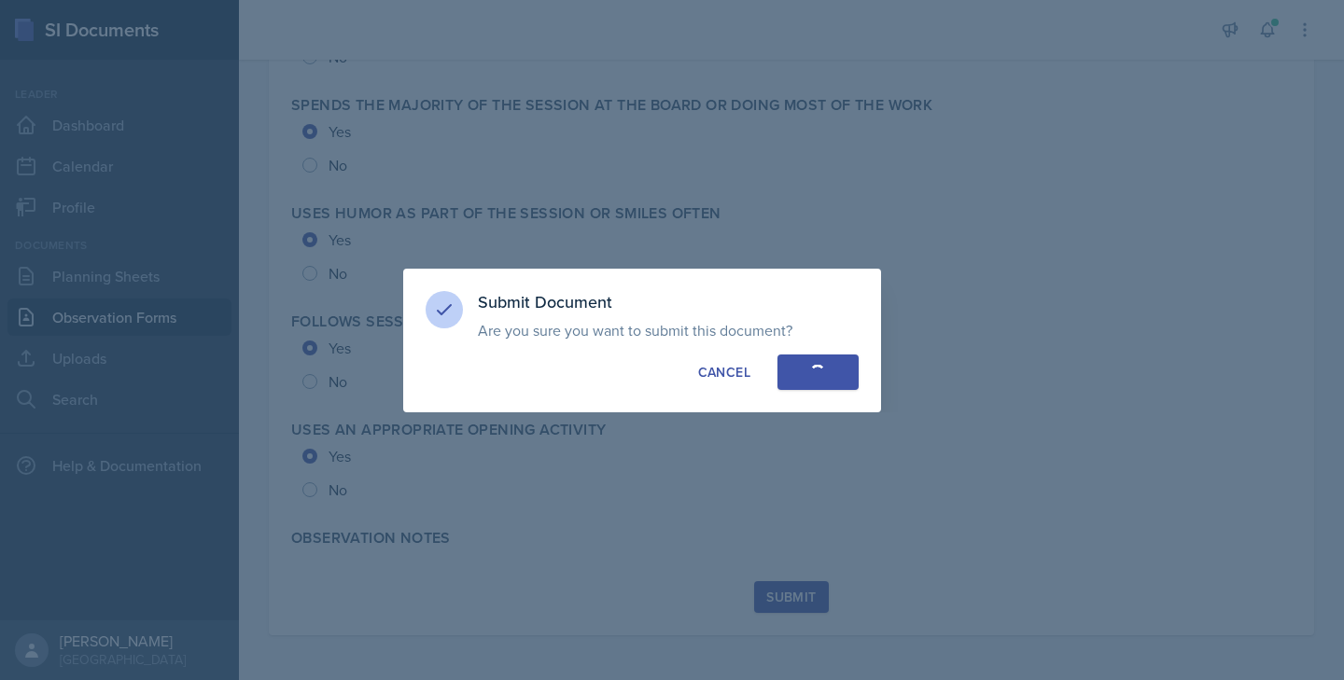
radio input "true"
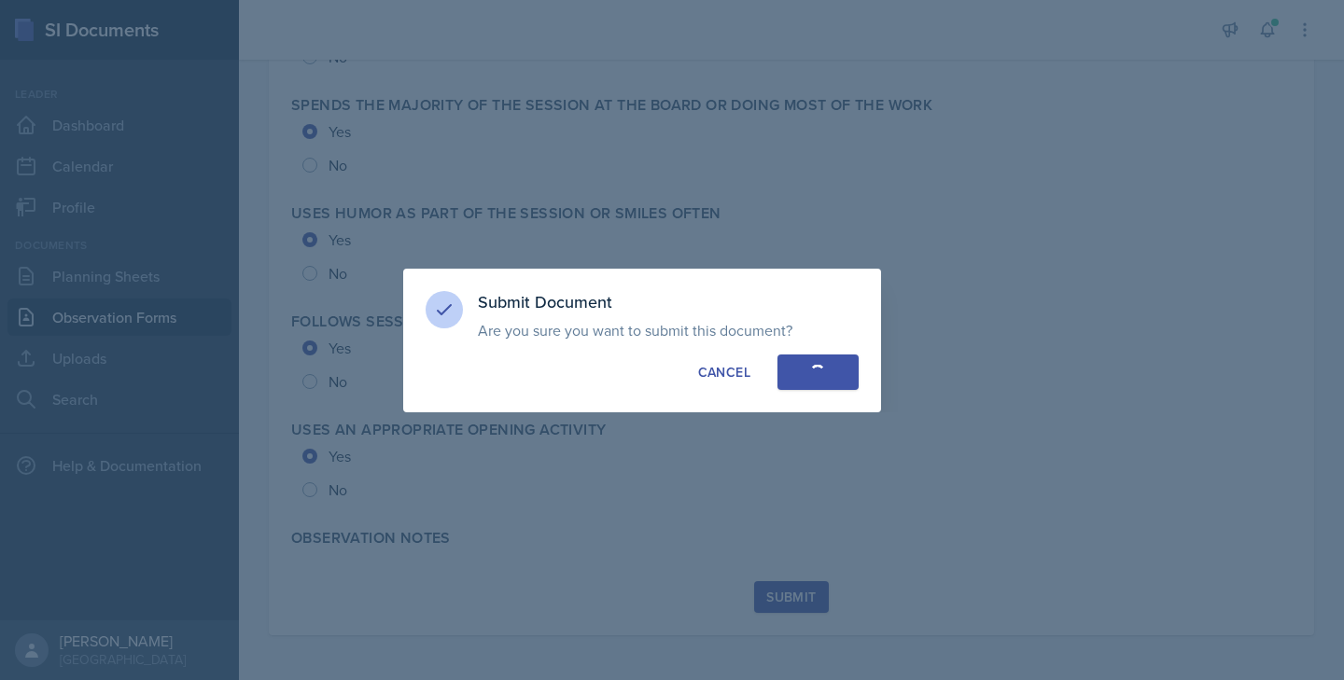
radio input "true"
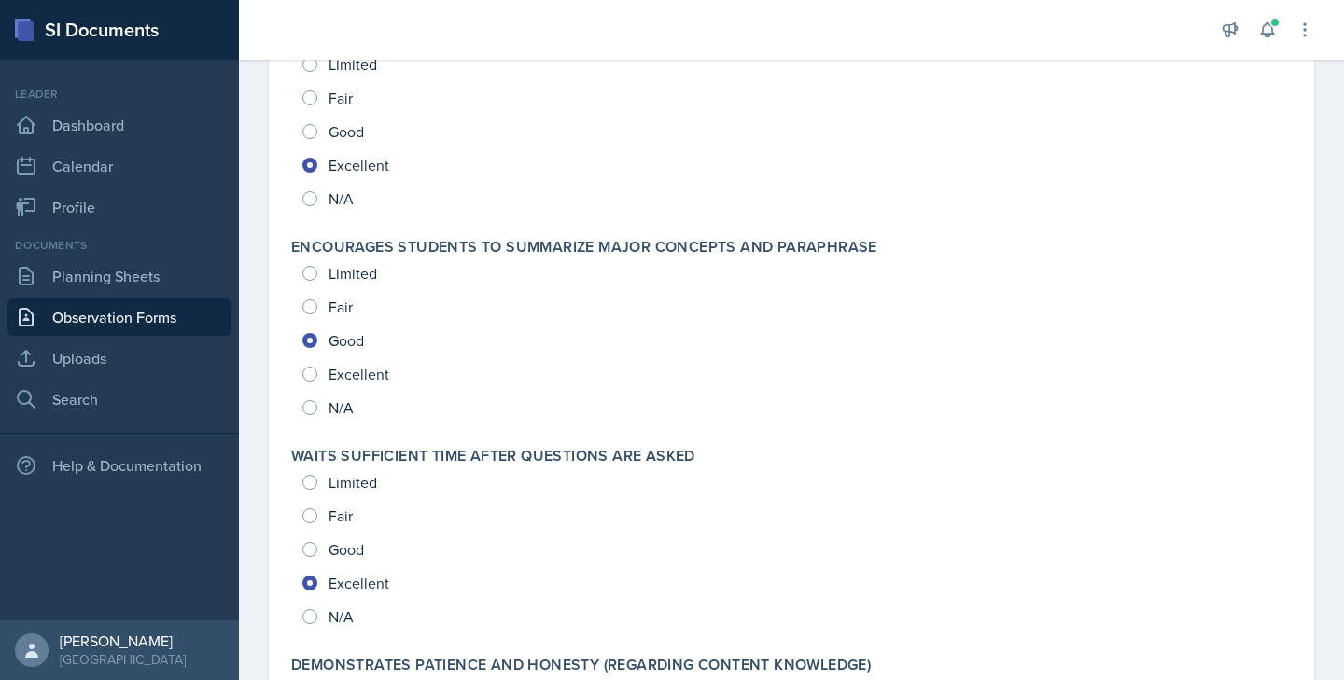
scroll to position [0, 0]
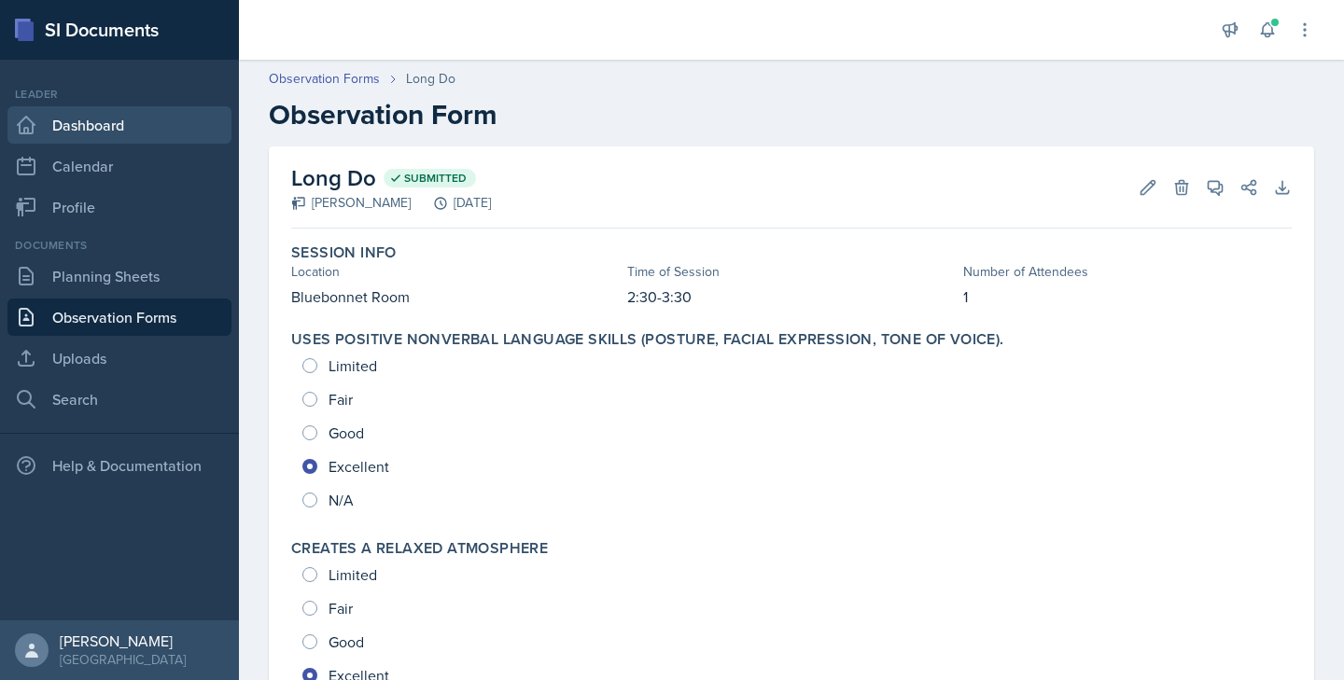
click at [66, 126] on link "Dashboard" at bounding box center [119, 124] width 224 height 37
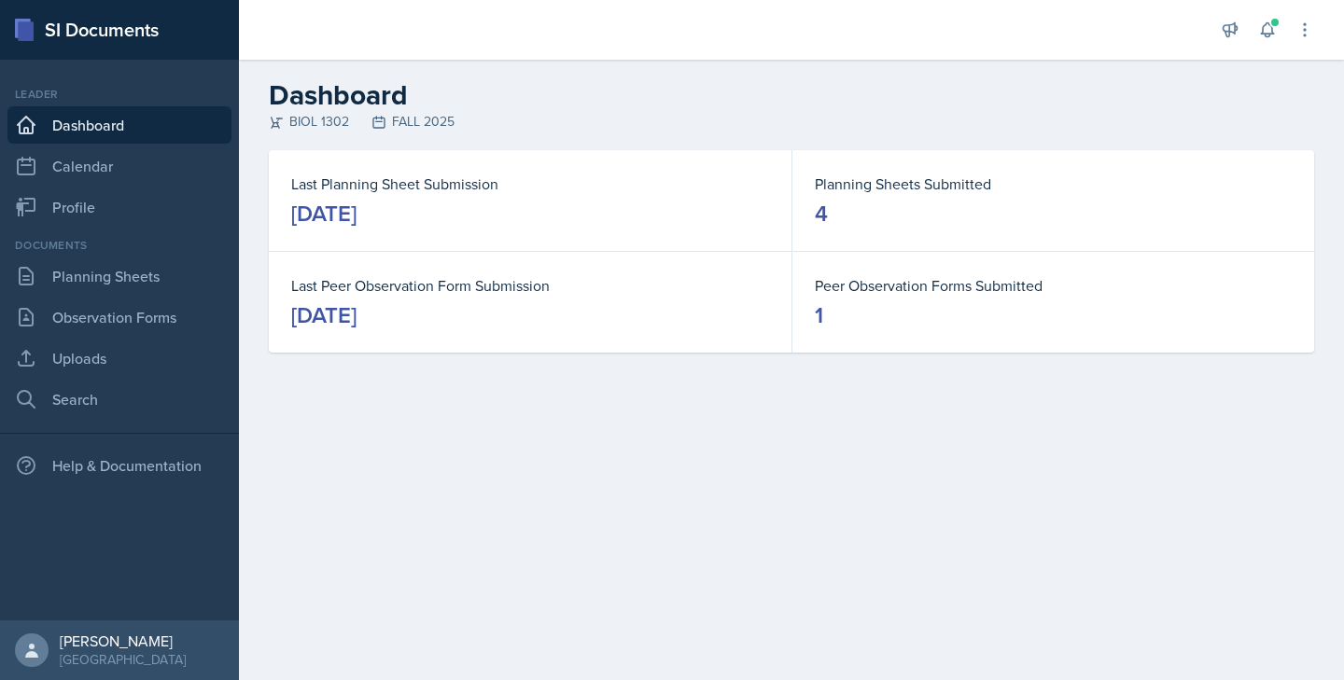
click at [66, 126] on link "Dashboard" at bounding box center [119, 124] width 224 height 37
click at [167, 281] on link "Planning Sheets" at bounding box center [119, 276] width 224 height 37
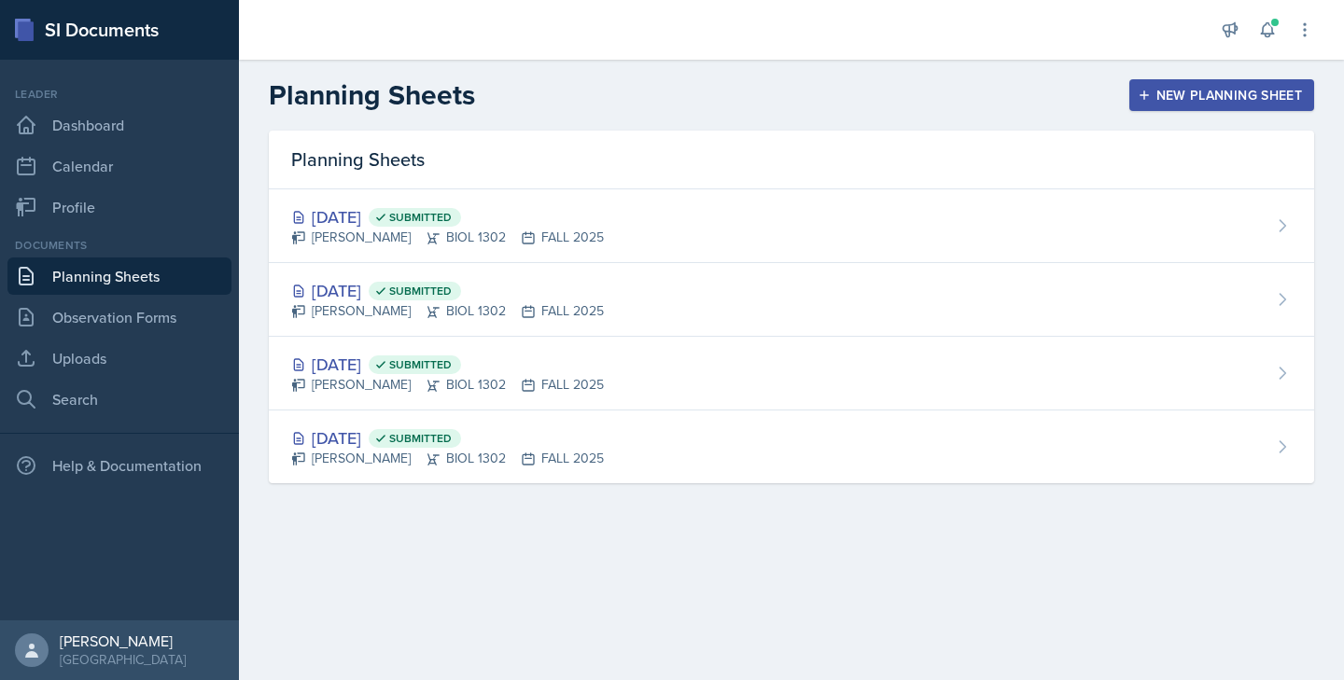
click at [1152, 97] on div "New Planning Sheet" at bounding box center [1222, 95] width 161 height 15
click at [0, 0] on div at bounding box center [0, 0] width 0 height 0
click at [152, 330] on link "Observation Forms" at bounding box center [119, 317] width 224 height 37
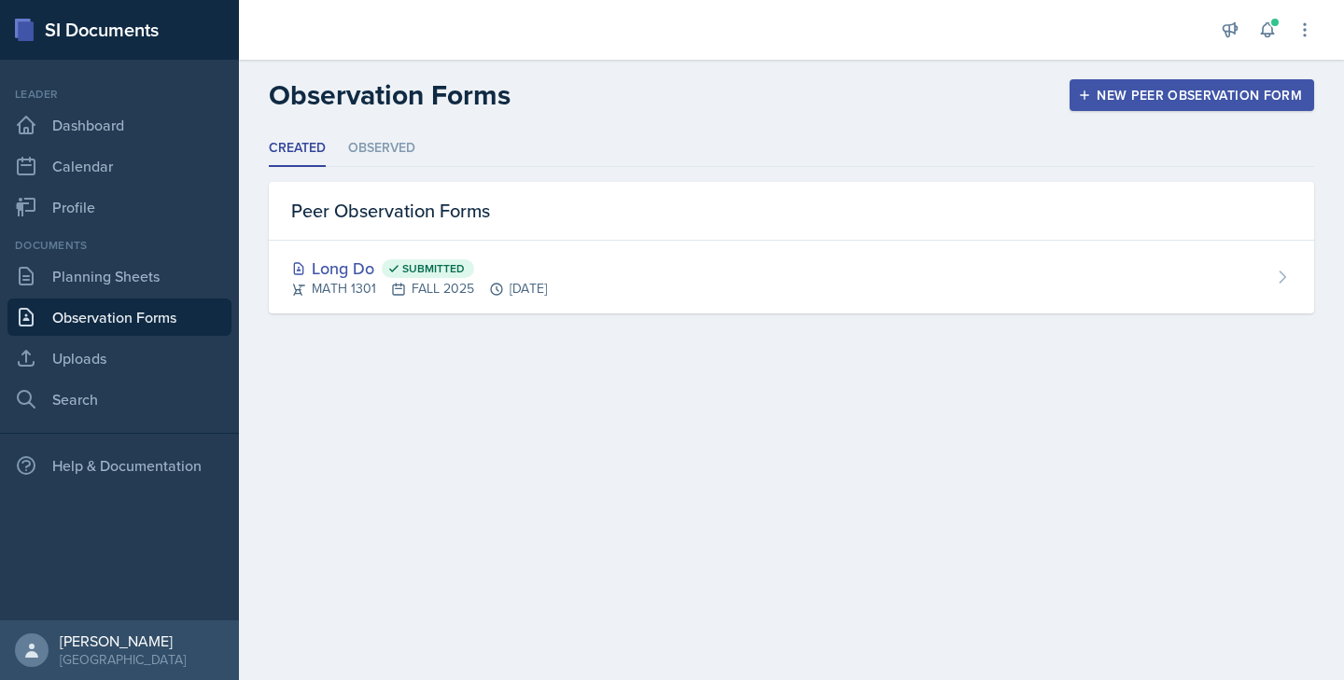
click at [1101, 96] on div "New Peer Observation Form" at bounding box center [1192, 95] width 220 height 15
click at [0, 0] on div at bounding box center [0, 0] width 0 height 0
click at [1087, 96] on icon "button" at bounding box center [1084, 95] width 9 height 9
click at [1087, 96] on div at bounding box center [672, 340] width 1344 height 680
click at [1087, 96] on icon "button" at bounding box center [1084, 95] width 9 height 9
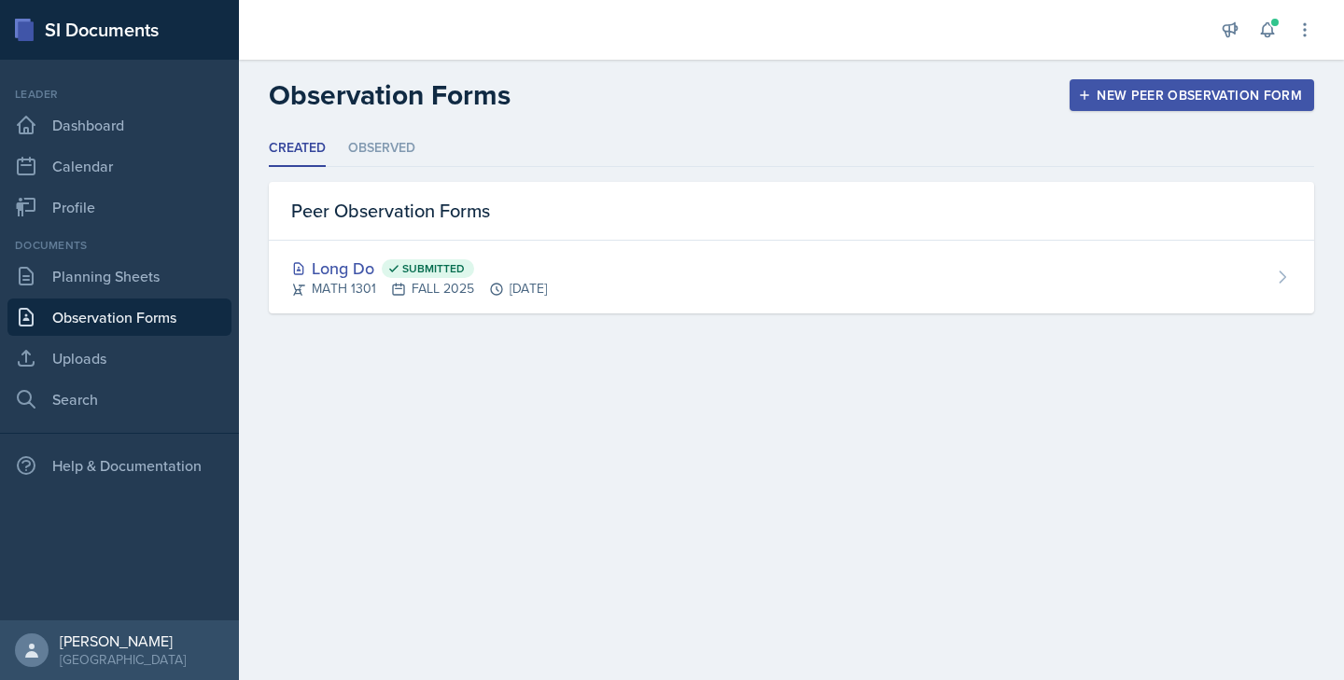
click at [0, 0] on div at bounding box center [0, 0] width 0 height 0
click at [1281, 102] on div "New Peer Observation Form" at bounding box center [1192, 95] width 220 height 15
click at [0, 0] on div at bounding box center [0, 0] width 0 height 0
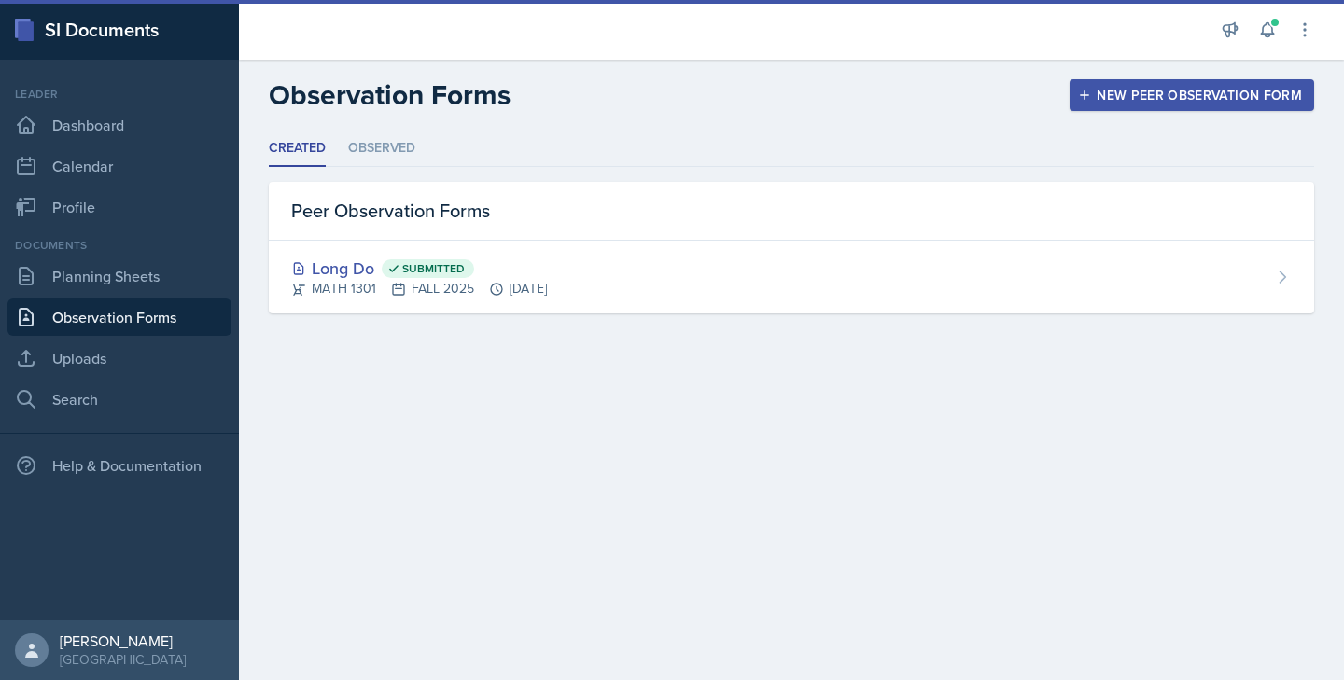
click at [1281, 102] on div "New Peer Observation Form" at bounding box center [1192, 95] width 220 height 15
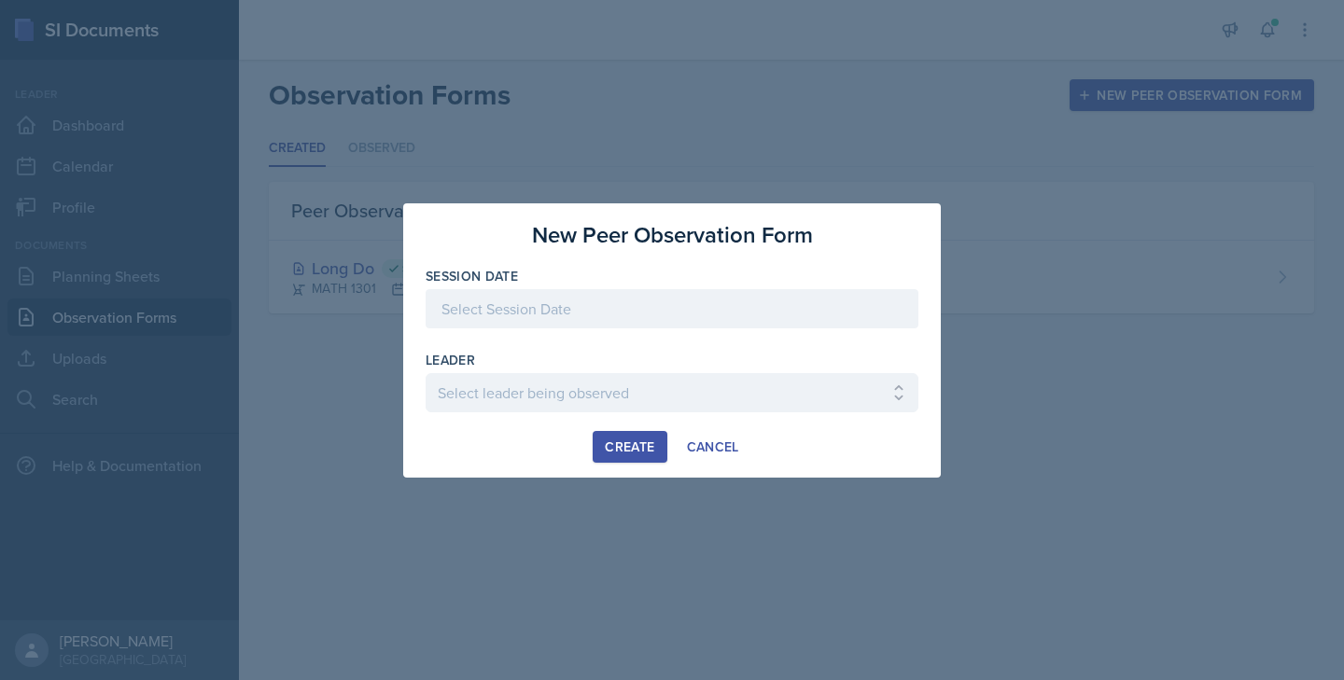
click at [1281, 102] on div at bounding box center [672, 340] width 1344 height 680
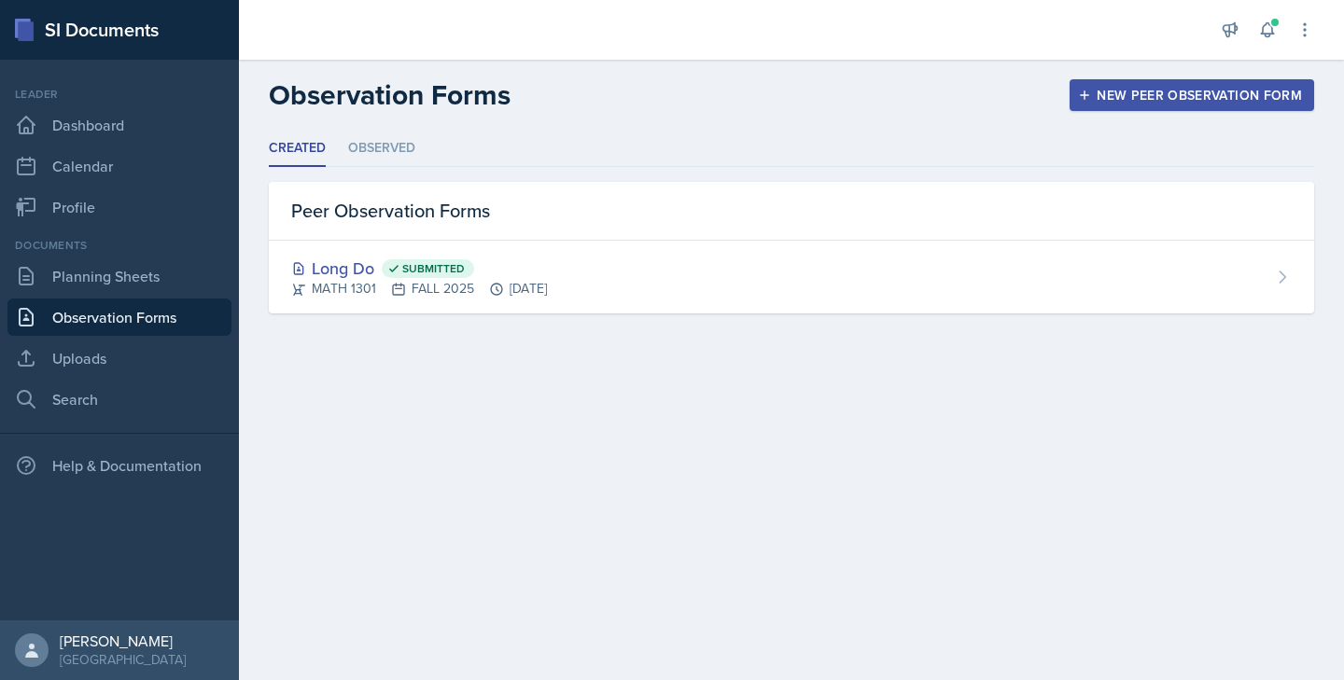
click at [1281, 102] on div "New Peer Observation Form" at bounding box center [1192, 95] width 220 height 15
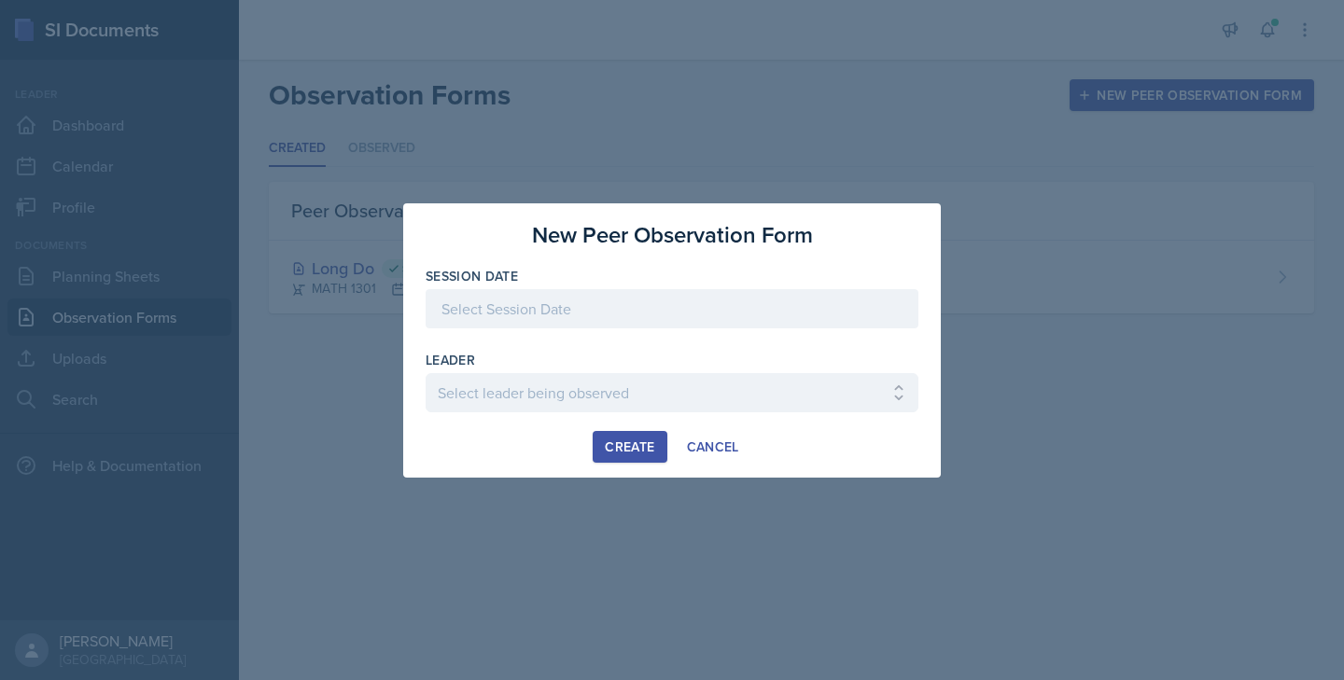
click at [1281, 102] on div at bounding box center [672, 340] width 1344 height 680
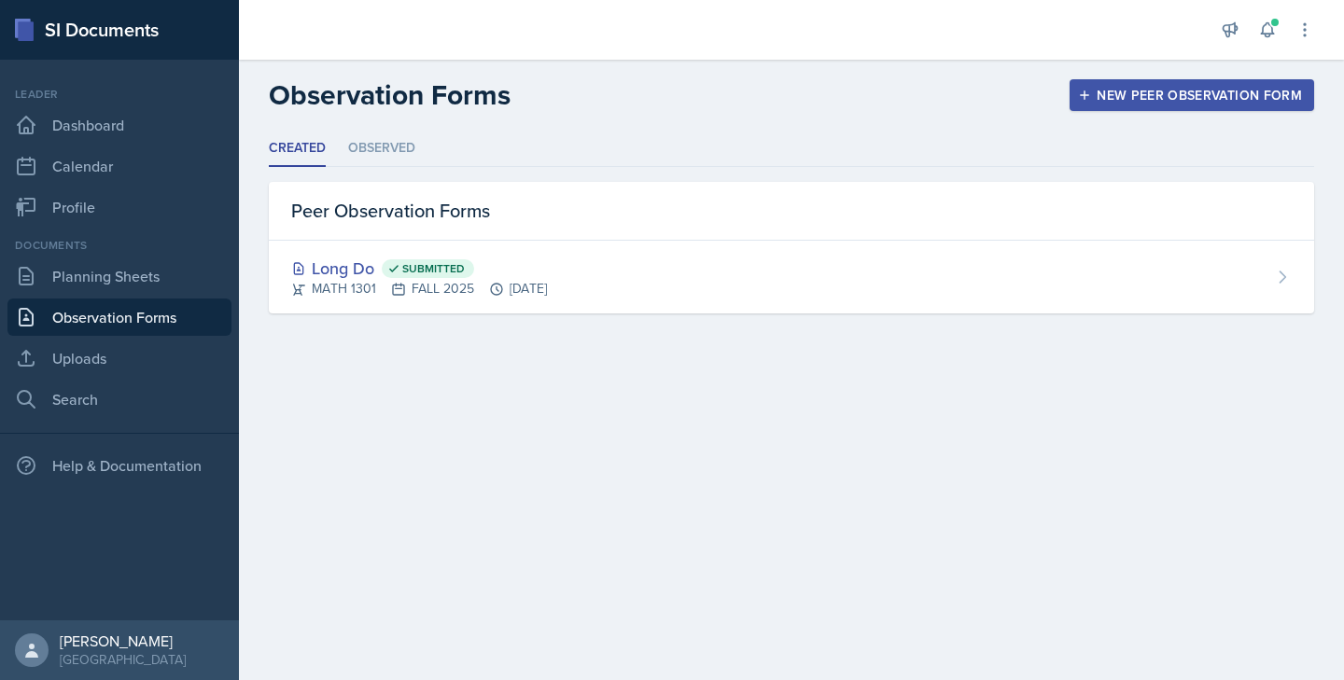
click at [1281, 102] on div "New Peer Observation Form" at bounding box center [1192, 95] width 220 height 15
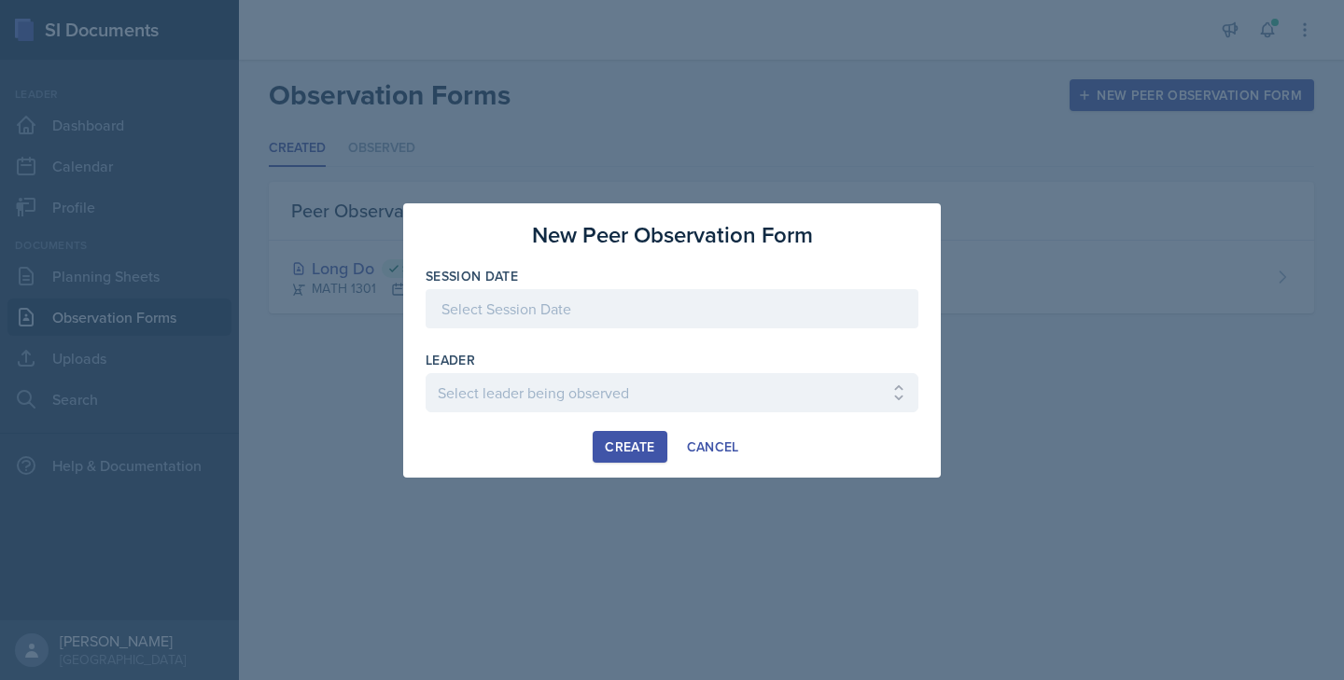
click at [1281, 102] on div at bounding box center [672, 340] width 1344 height 680
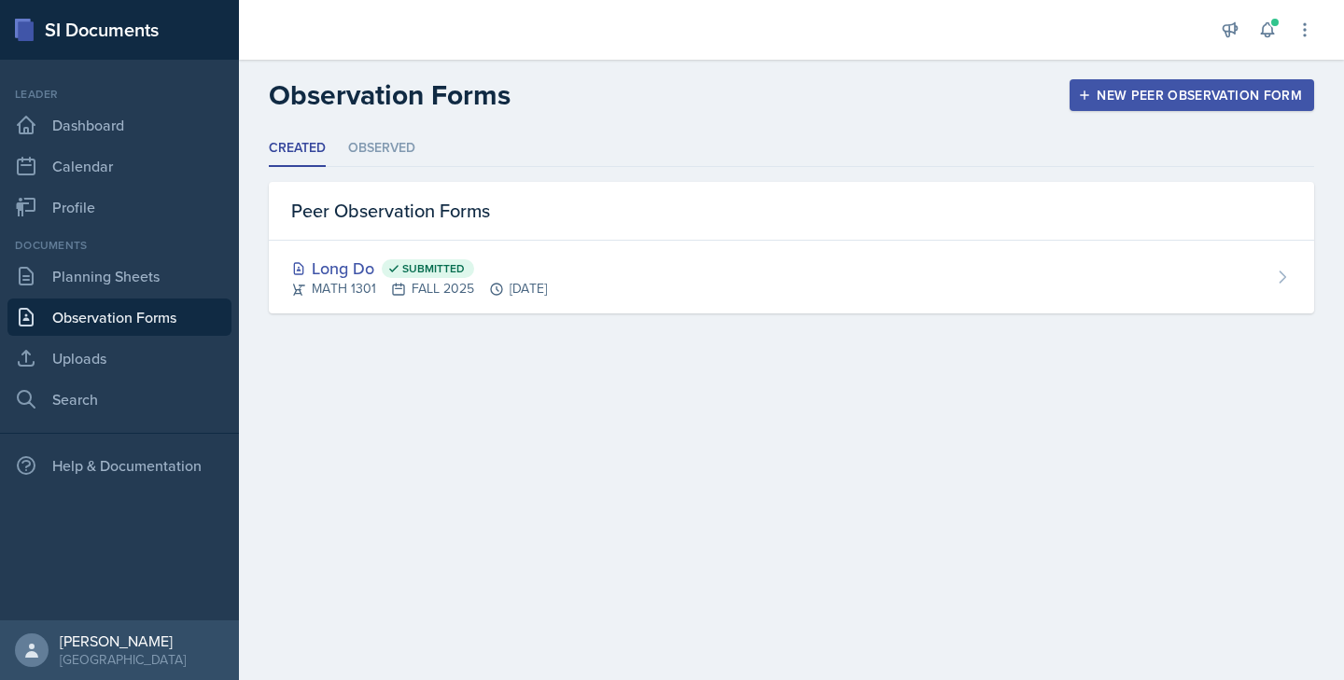
click at [1281, 102] on div "Observation Forms New Peer Observation Form Created Observed Created Observed P…" at bounding box center [791, 209] width 1105 height 299
click at [1281, 102] on div "New Peer Observation Form" at bounding box center [1192, 95] width 220 height 15
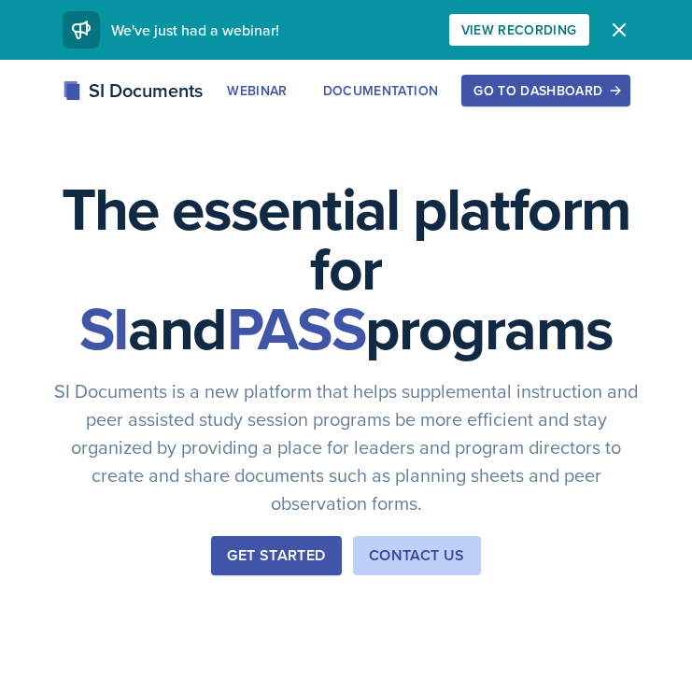
click at [526, 83] on div "Go to Dashboard" at bounding box center [545, 90] width 144 height 15
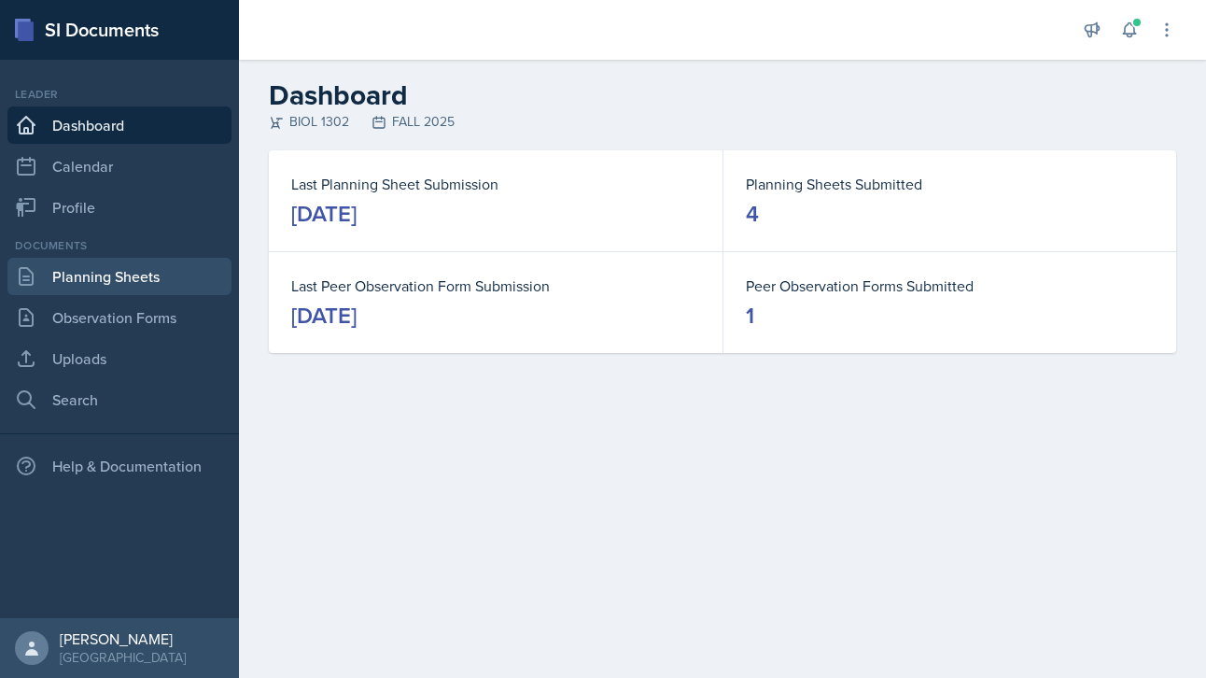
click at [131, 282] on link "Planning Sheets" at bounding box center [119, 276] width 224 height 37
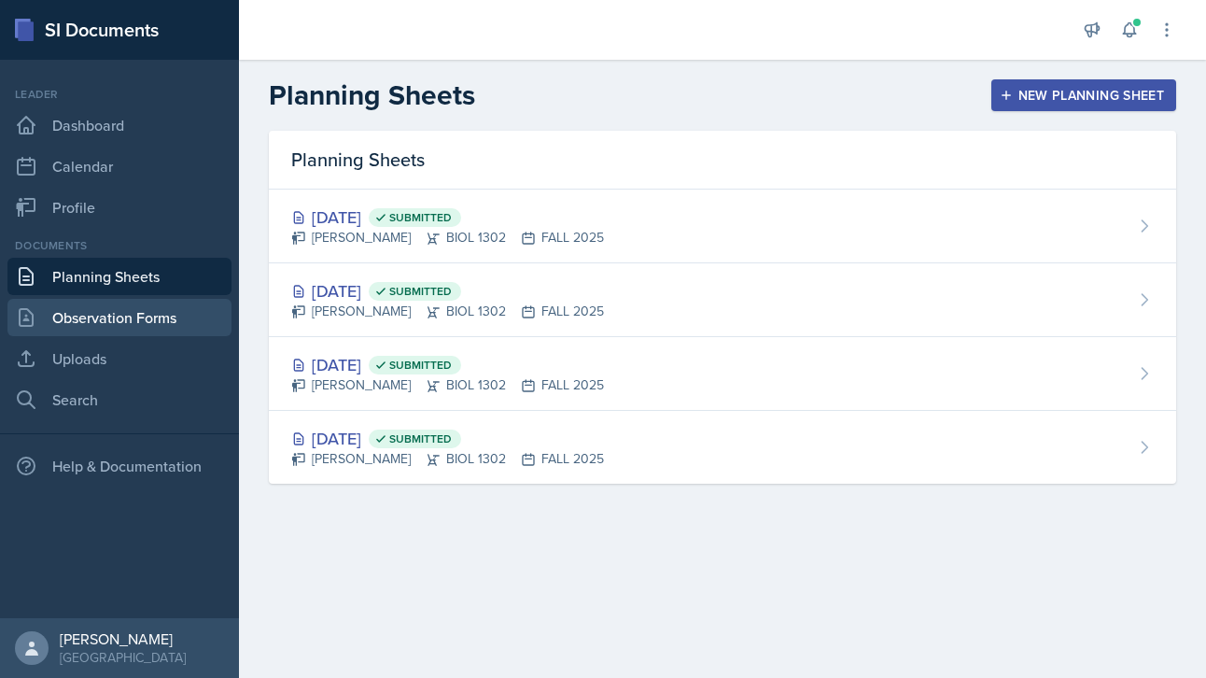
click at [158, 321] on link "Observation Forms" at bounding box center [119, 317] width 224 height 37
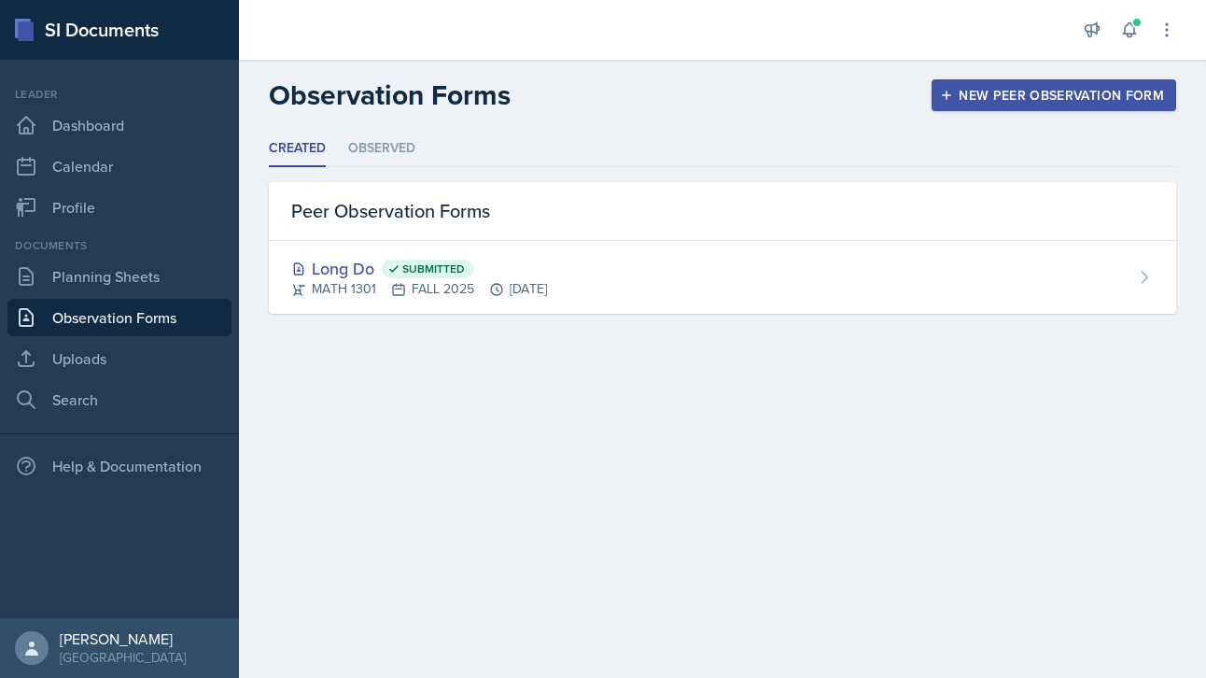
click at [691, 106] on button "New Peer Observation Form" at bounding box center [1054, 95] width 245 height 32
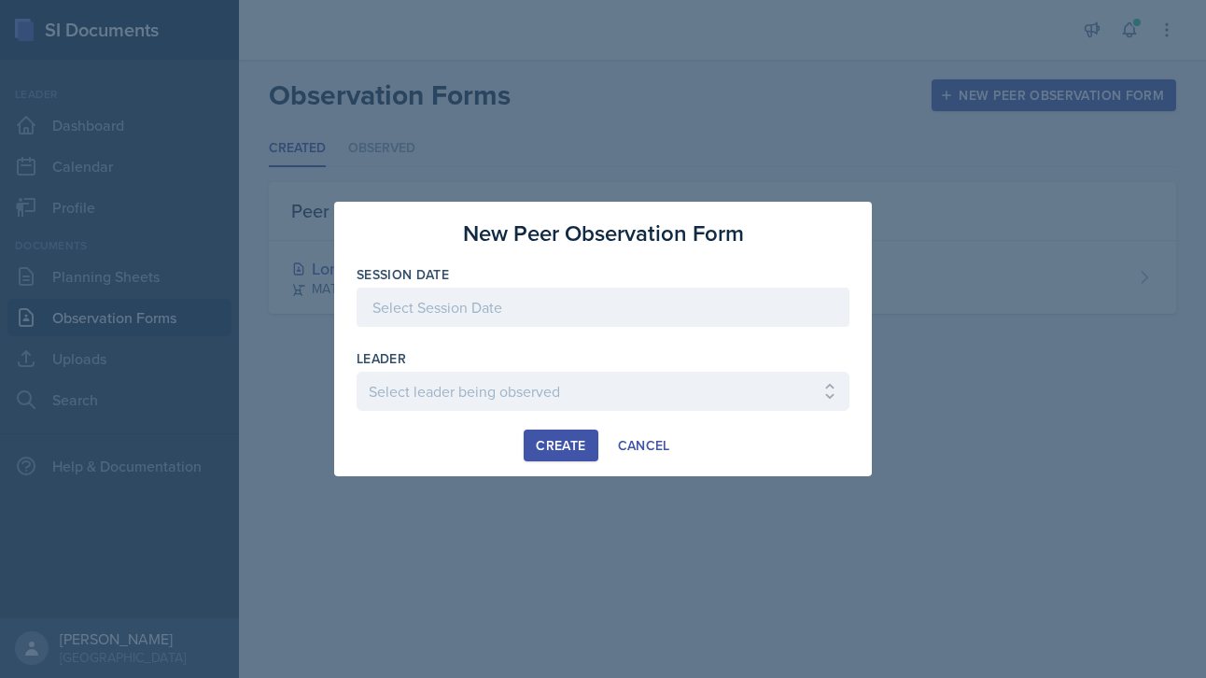
click at [578, 308] on div at bounding box center [603, 307] width 493 height 39
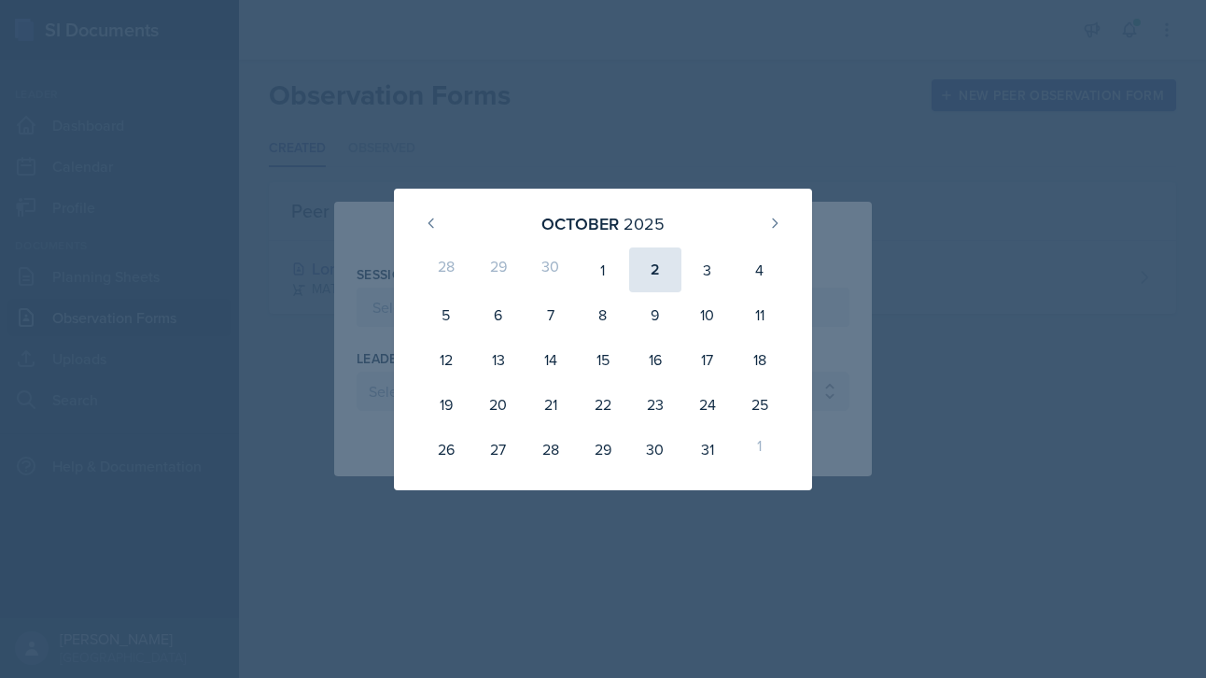
click at [661, 267] on div "2" at bounding box center [655, 269] width 52 height 45
type input "[DATE]"
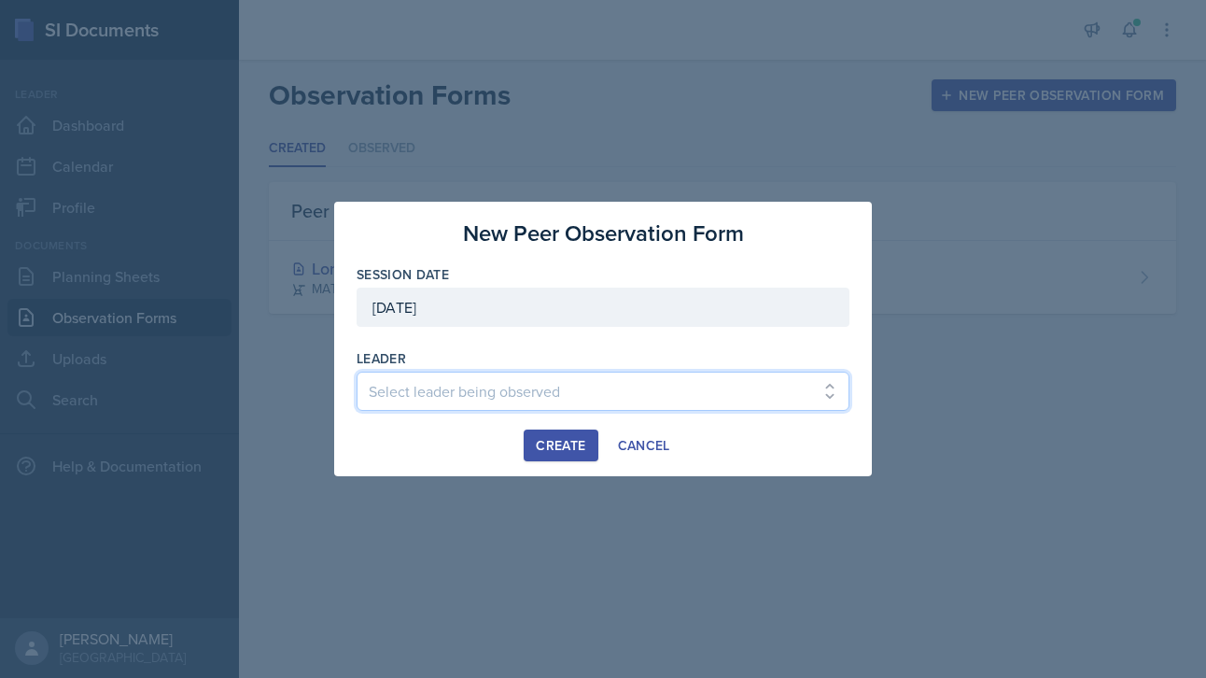
click at [471, 398] on select "Select leader being observed [PERSON_NAME] / BIOL 1301 / COP #5 - Mercury [PERS…" at bounding box center [603, 391] width 493 height 39
select select "7f8b76fe-f8e5-4928-8851-78cfe705f7b1"
click at [357, 372] on select "Select leader being observed [PERSON_NAME] / BIOL 1301 / COP #5 - Mercury [PERS…" at bounding box center [603, 391] width 493 height 39
click at [551, 446] on div "Create" at bounding box center [560, 445] width 49 height 15
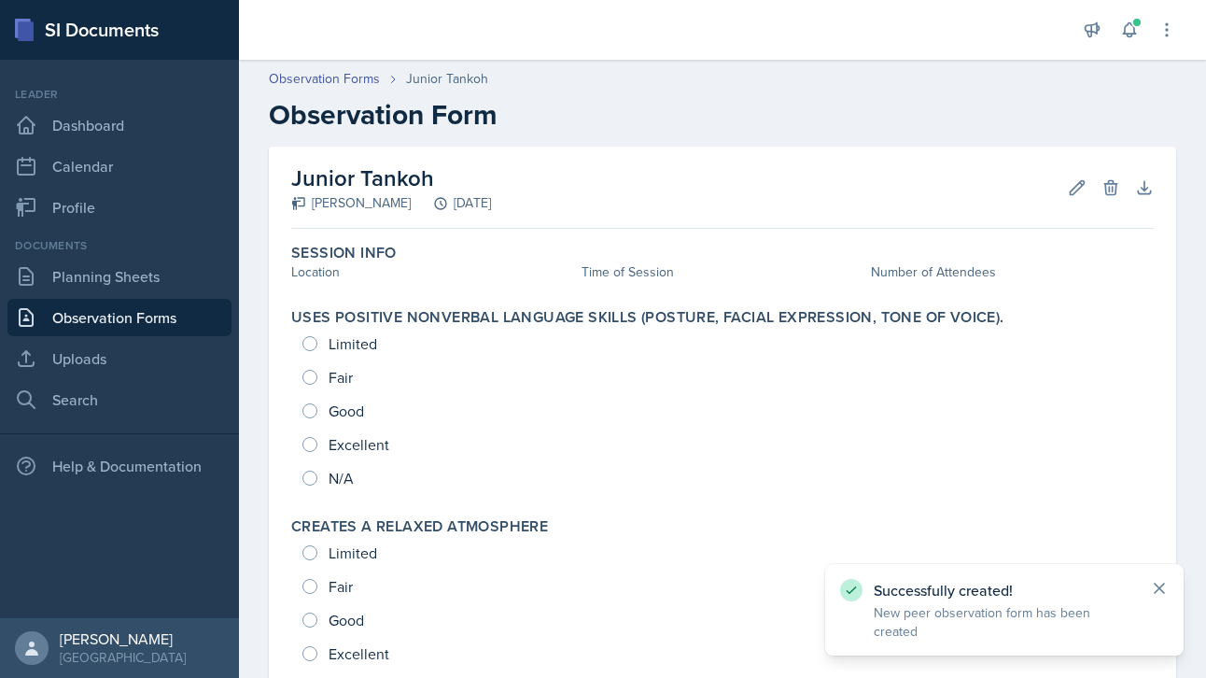
click at [691, 597] on icon at bounding box center [1159, 588] width 19 height 19
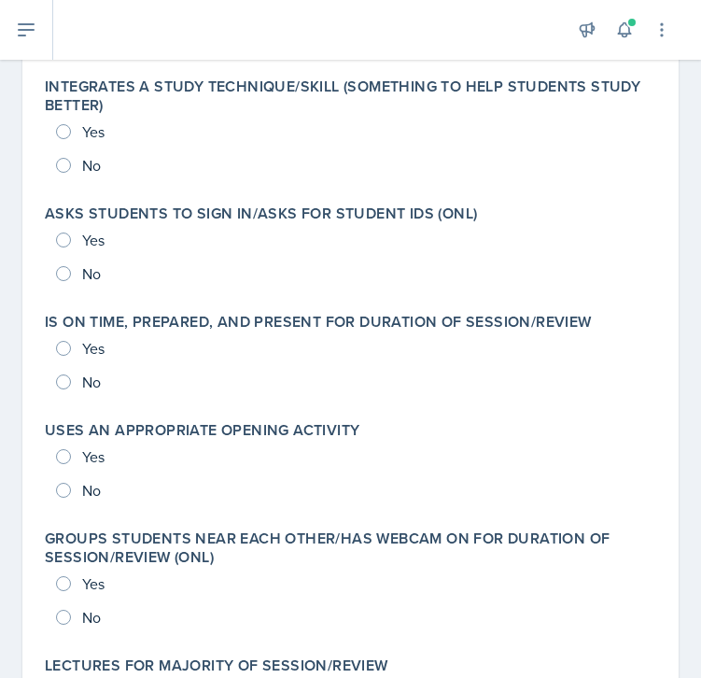
scroll to position [3370, 0]
